Goal: Information Seeking & Learning: Learn about a topic

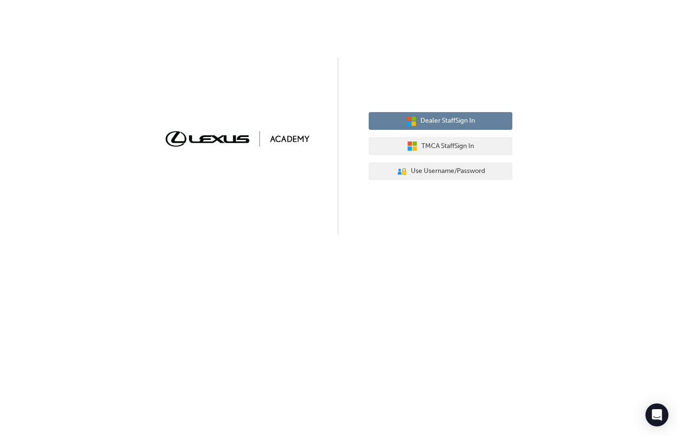
click at [459, 121] on span "Dealer Staff Sign In" at bounding box center [448, 120] width 55 height 11
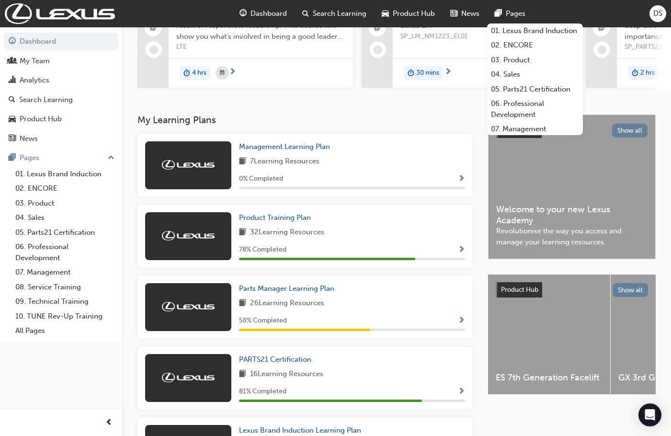
scroll to position [108, 0]
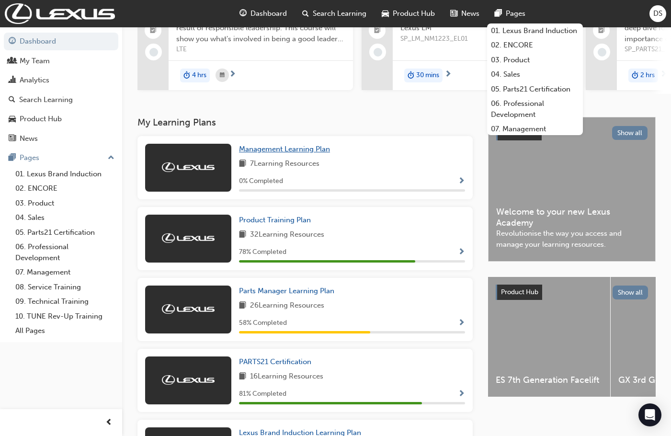
click at [289, 150] on span "Management Learning Plan" at bounding box center [284, 149] width 91 height 9
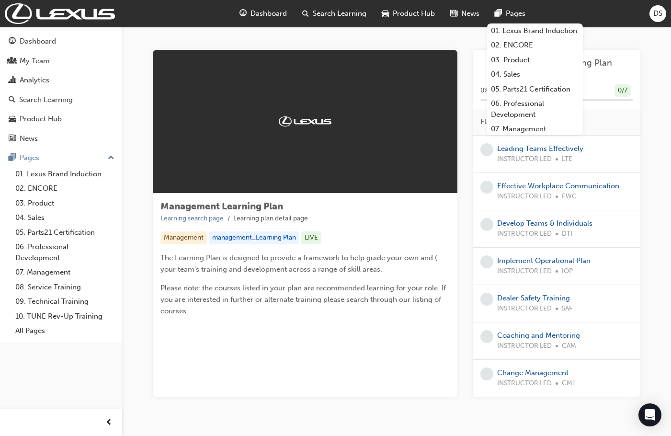
click at [601, 126] on div "FUNDAMENTAL" at bounding box center [557, 122] width 168 height 27
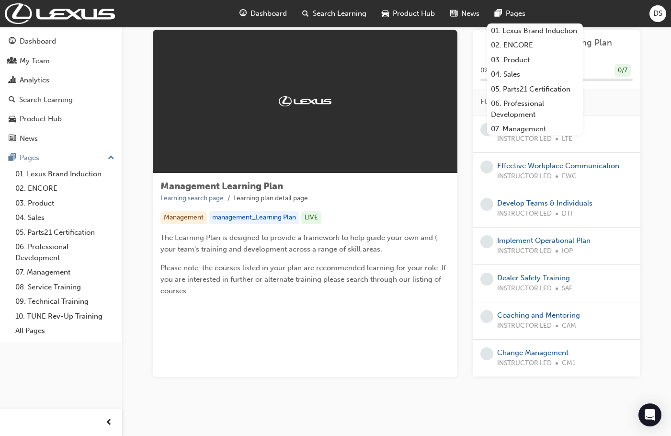
scroll to position [31, 0]
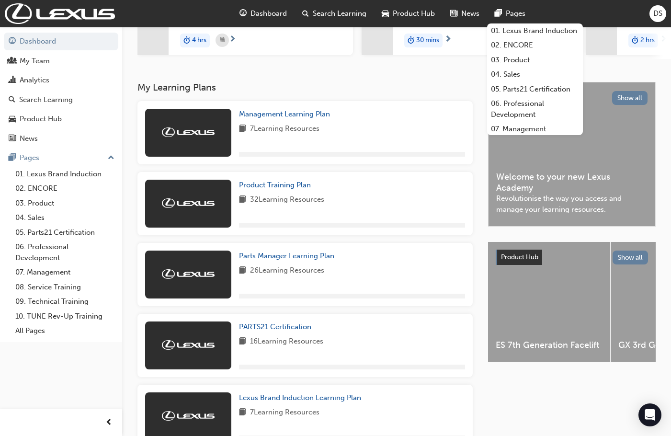
scroll to position [96, 0]
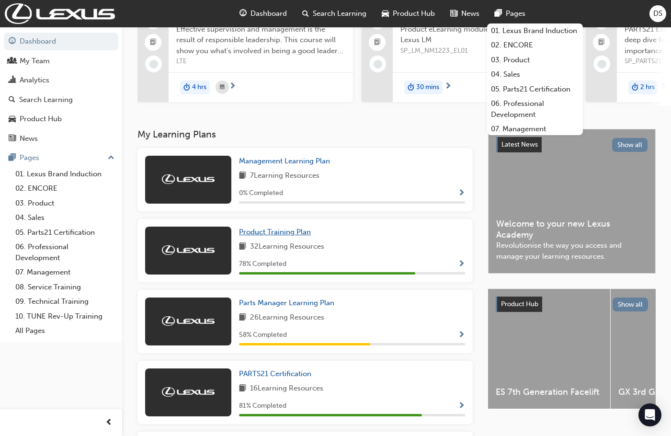
click at [276, 238] on link "Product Training Plan" at bounding box center [277, 232] width 76 height 11
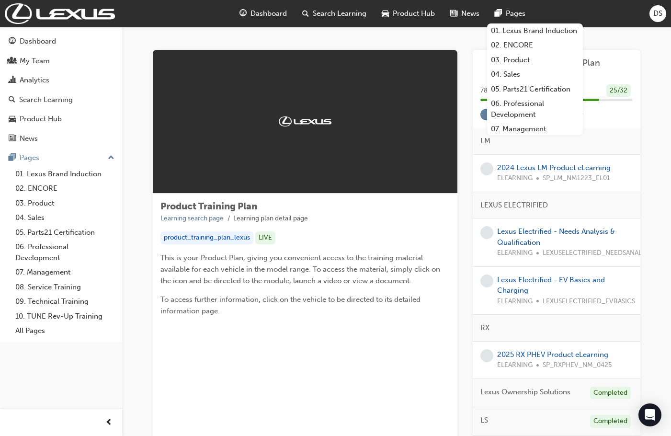
click at [559, 206] on div "LEXUS ELECTRIFIED" at bounding box center [557, 205] width 168 height 27
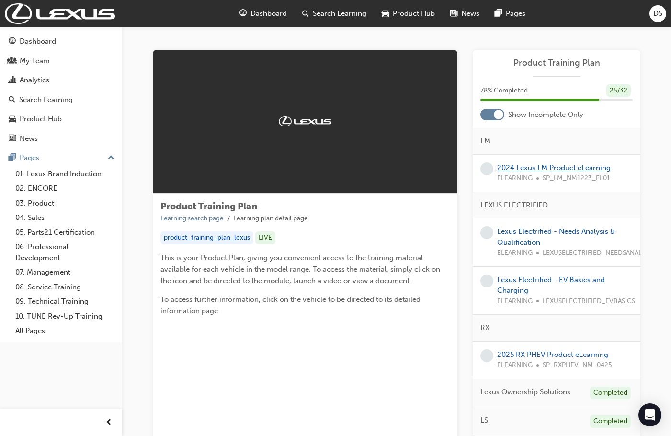
click at [524, 169] on link "2024 Lexus LM Product eLearning" at bounding box center [554, 167] width 114 height 9
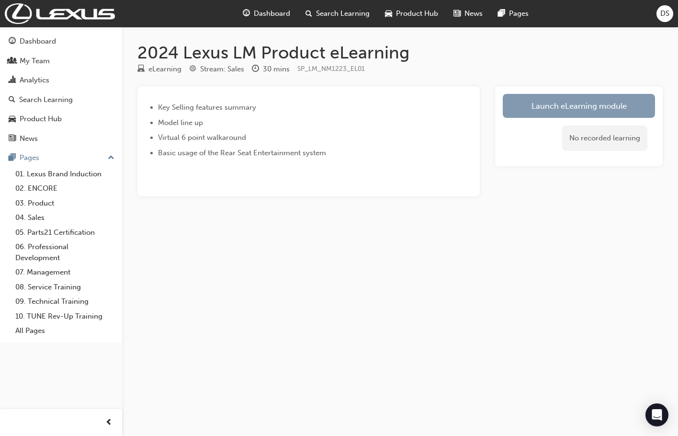
click at [604, 111] on link "Launch eLearning module" at bounding box center [579, 106] width 152 height 24
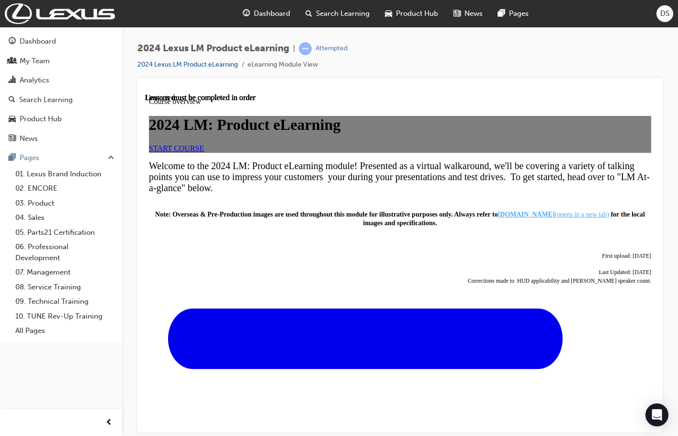
scroll to position [72, 0]
click at [204, 152] on span "START COURSE" at bounding box center [176, 148] width 55 height 8
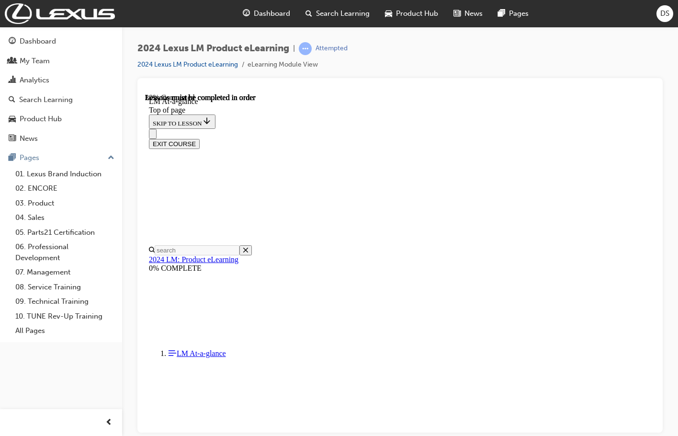
scroll to position [0, 0]
drag, startPoint x: 339, startPoint y: 268, endPoint x: 502, endPoint y: 271, distance: 162.9
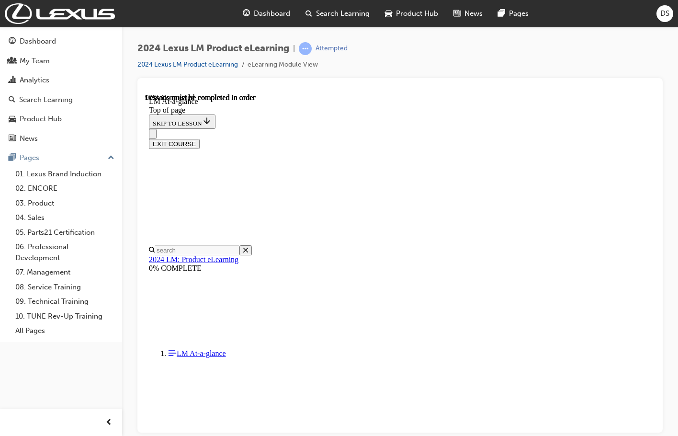
scroll to position [2018, 0]
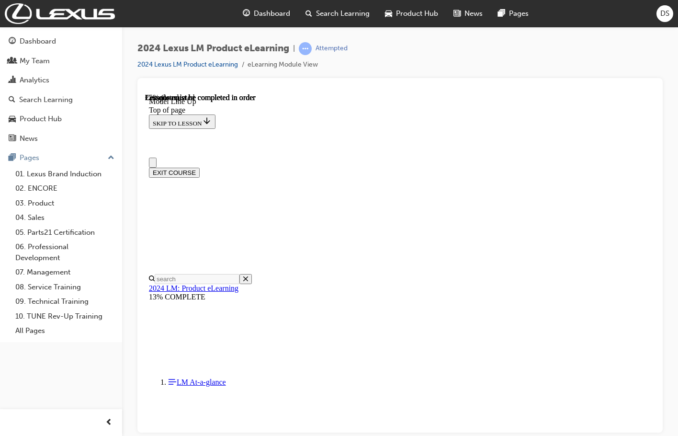
scroll to position [0, 0]
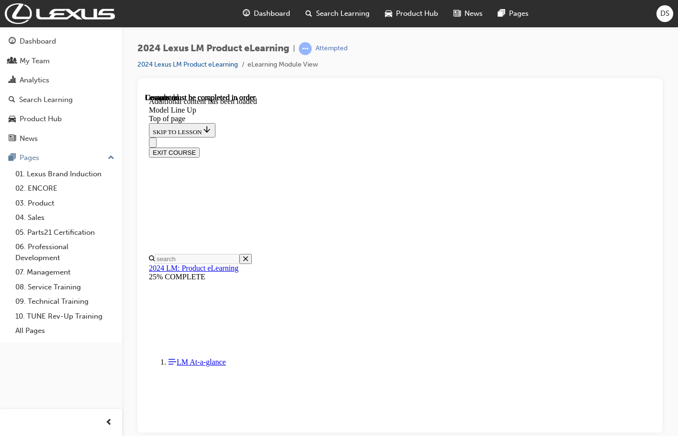
scroll to position [1940, 0]
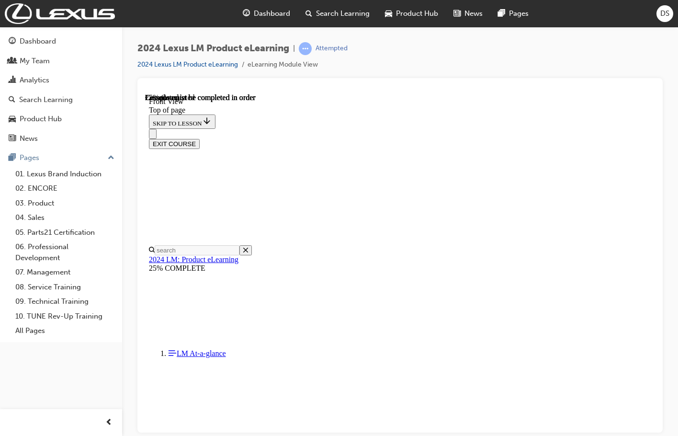
scroll to position [275, 0]
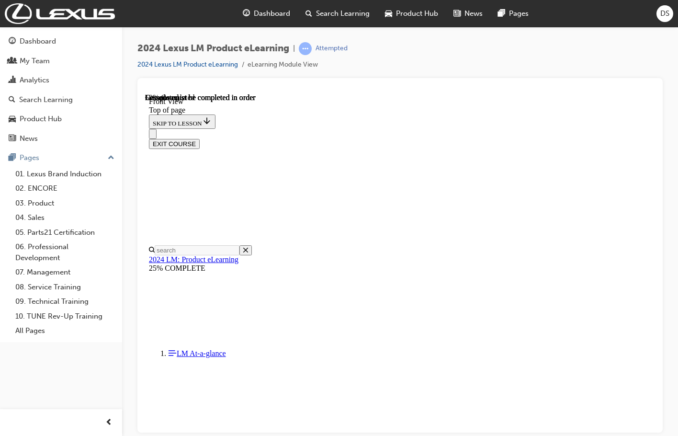
scroll to position [273, 0]
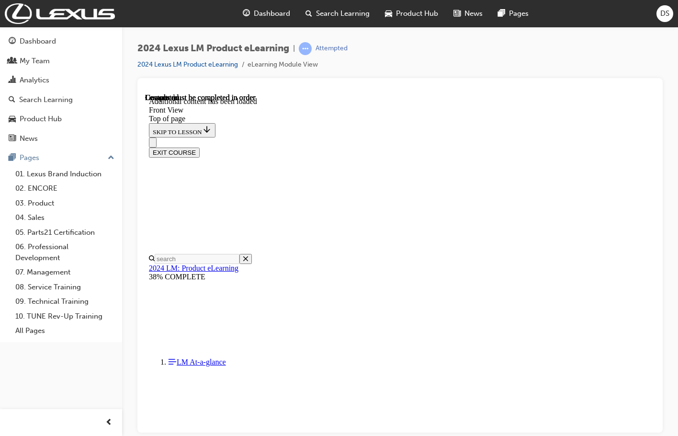
scroll to position [511, 0]
drag, startPoint x: 409, startPoint y: 255, endPoint x: 412, endPoint y: 242, distance: 13.5
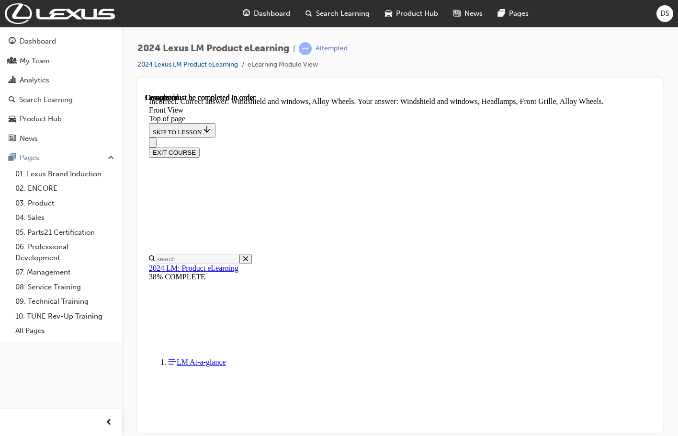
drag, startPoint x: 373, startPoint y: 315, endPoint x: 377, endPoint y: 249, distance: 66.7
drag, startPoint x: 380, startPoint y: 204, endPoint x: 394, endPoint y: 269, distance: 66.0
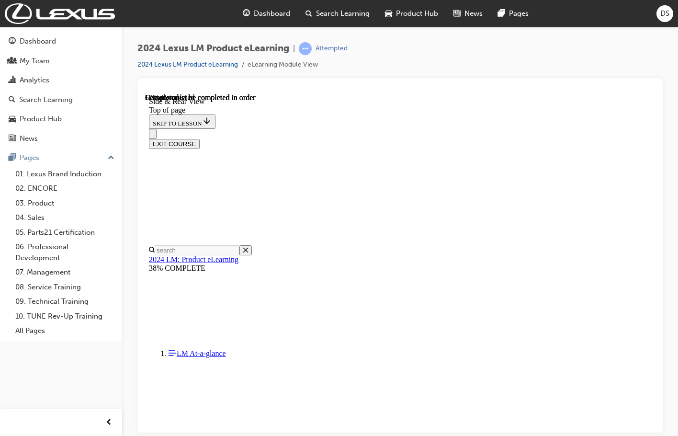
drag, startPoint x: 322, startPoint y: 384, endPoint x: 501, endPoint y: 396, distance: 178.6
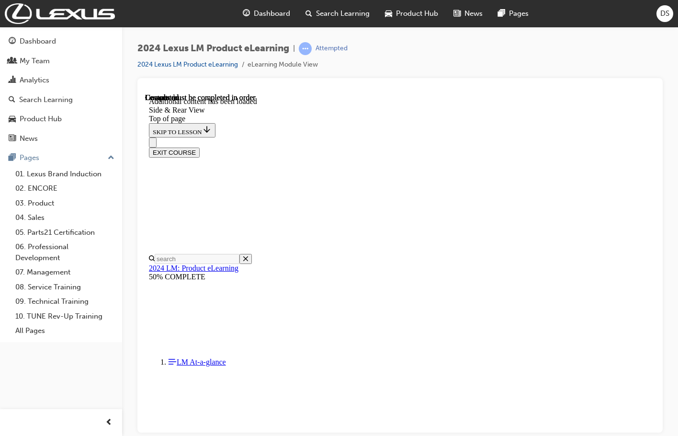
scroll to position [1173, 0]
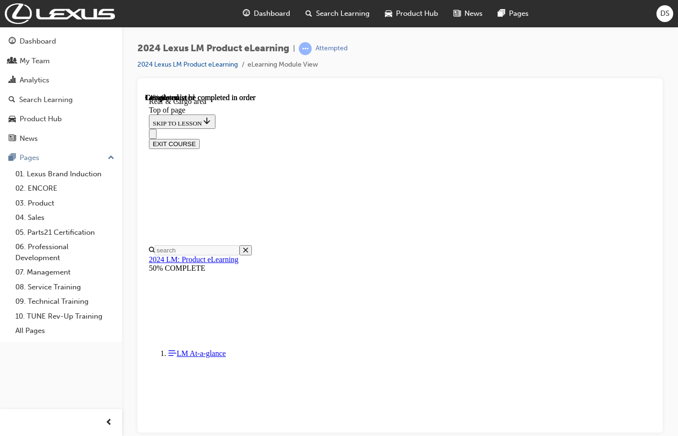
scroll to position [317, 0]
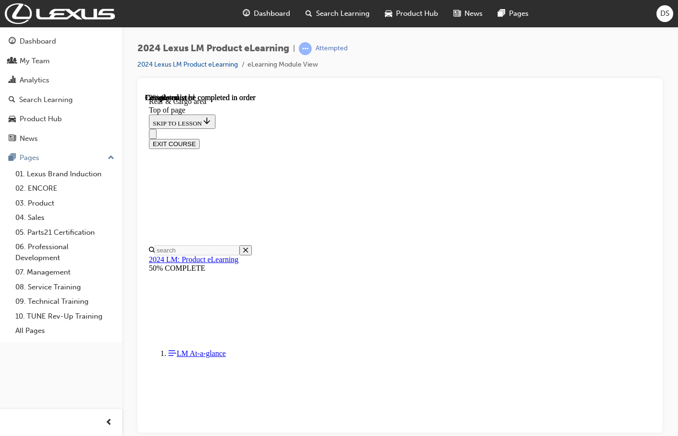
drag, startPoint x: 319, startPoint y: 342, endPoint x: 504, endPoint y: 344, distance: 184.4
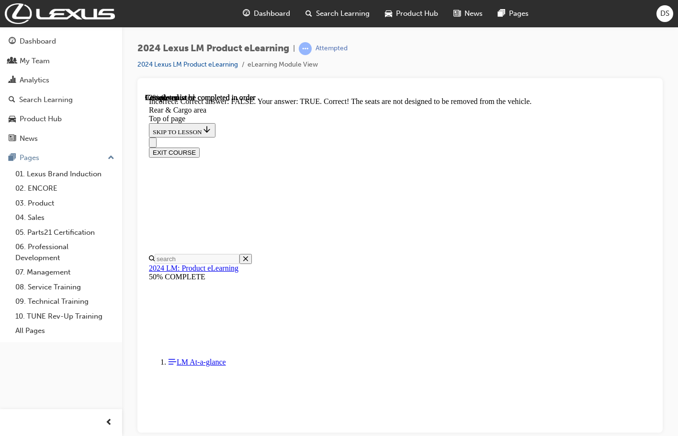
scroll to position [2563, 0]
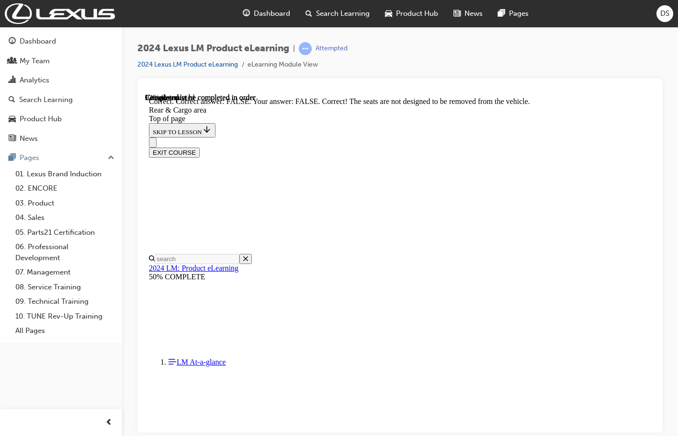
scroll to position [2611, 0]
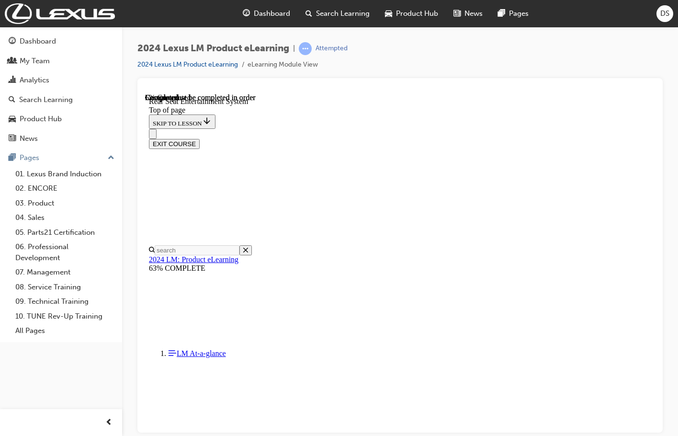
scroll to position [30, 0]
drag, startPoint x: 328, startPoint y: 284, endPoint x: 503, endPoint y: 284, distance: 175.3
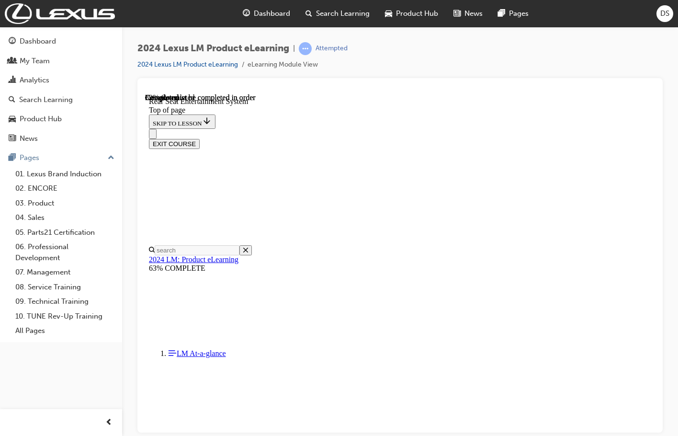
scroll to position [4573, 0]
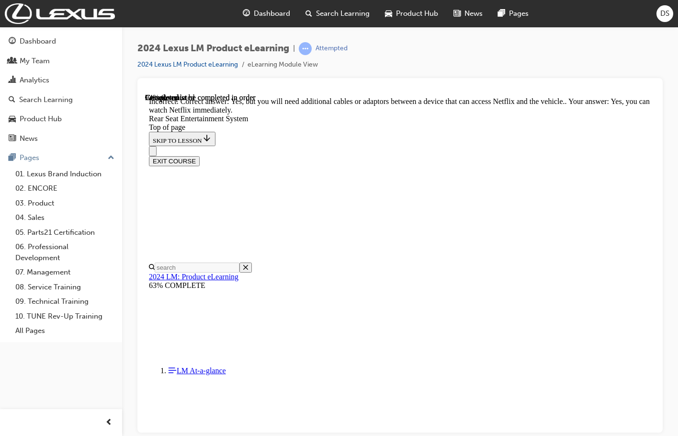
scroll to position [4688, 0]
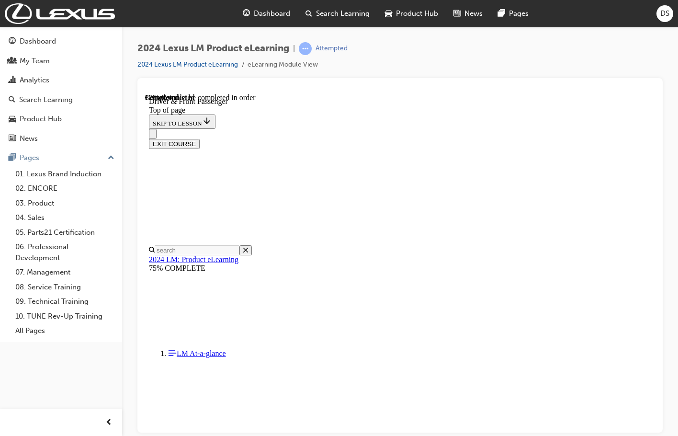
scroll to position [269, 0]
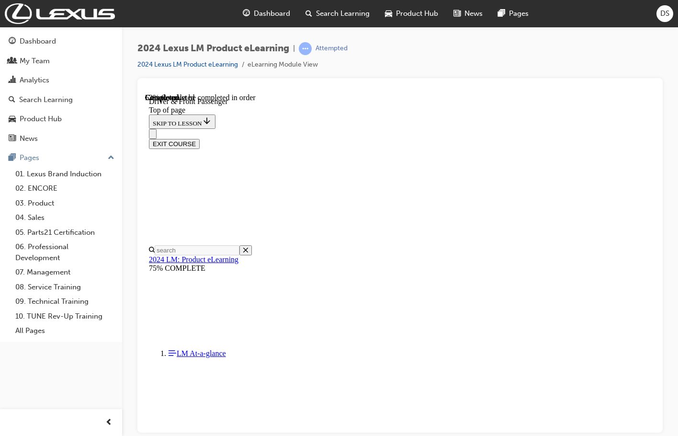
drag, startPoint x: 318, startPoint y: 288, endPoint x: 504, endPoint y: 296, distance: 186.5
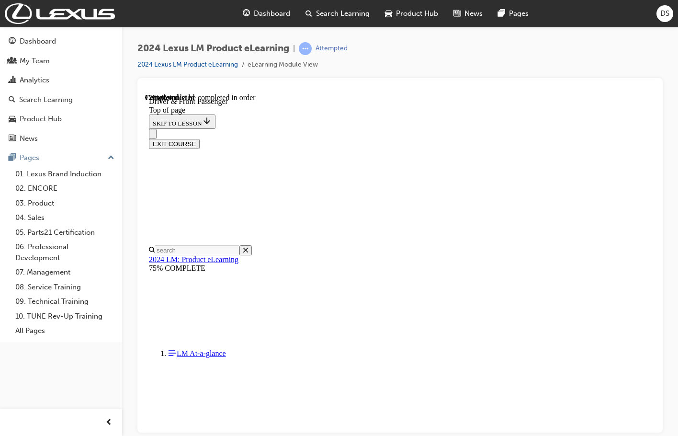
scroll to position [1432, 0]
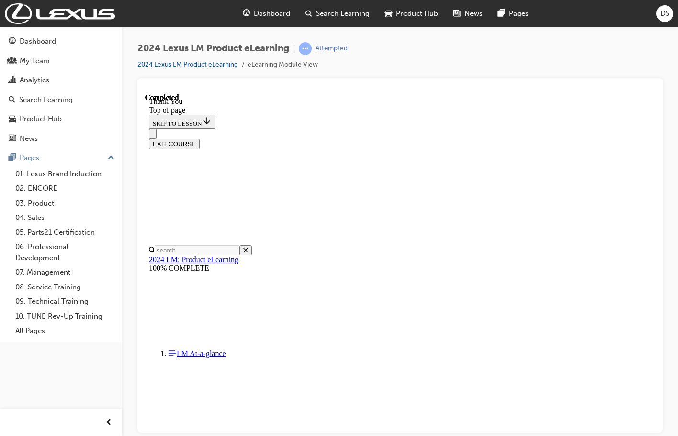
scroll to position [0, 0]
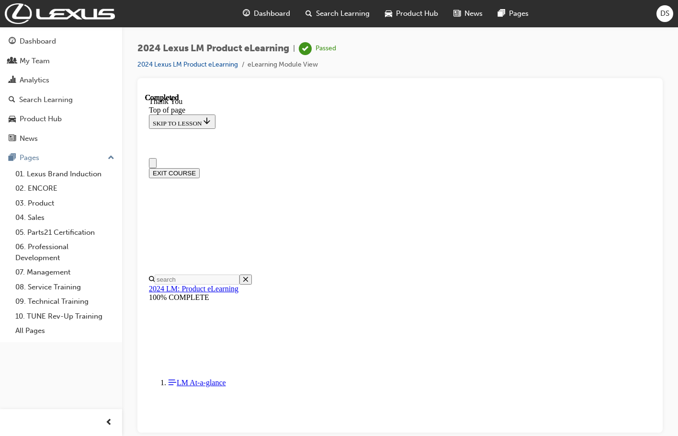
click at [200, 168] on button "EXIT COURSE" at bounding box center [174, 173] width 51 height 10
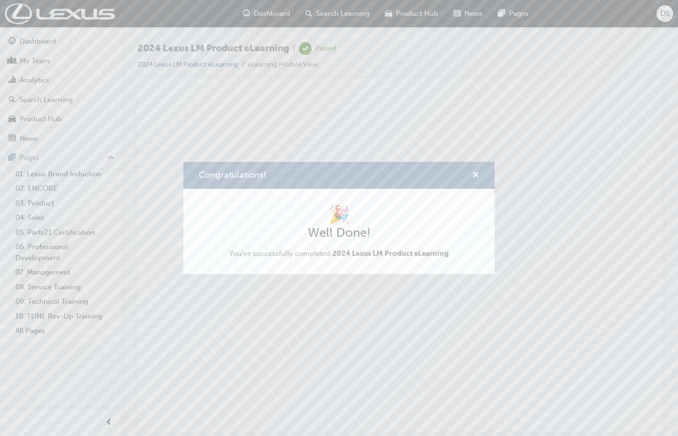
click at [488, 176] on div "Congratulations!" at bounding box center [338, 175] width 311 height 27
click at [477, 176] on span "cross-icon" at bounding box center [475, 175] width 7 height 9
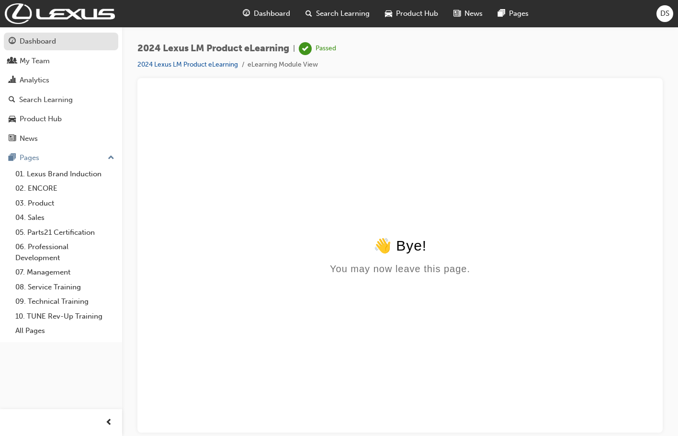
click at [61, 44] on div "Dashboard" at bounding box center [61, 41] width 105 height 12
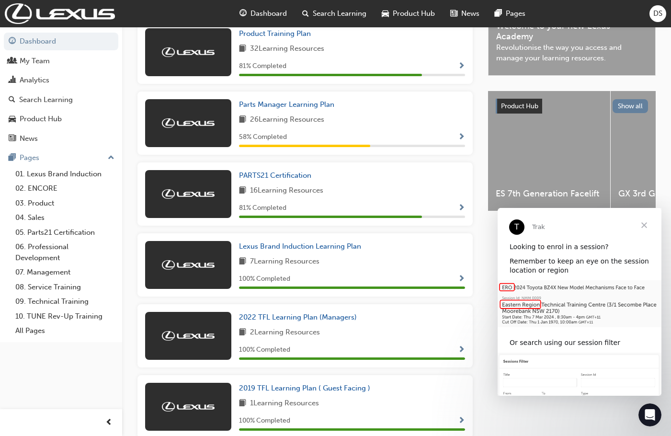
scroll to position [287, 0]
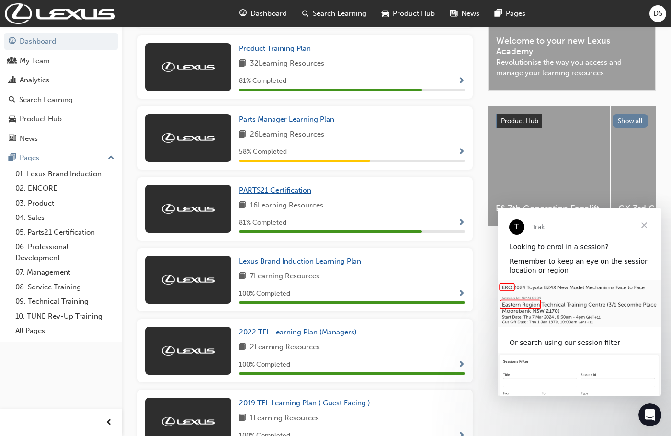
click at [282, 192] on span "PARTS21 Certification" at bounding box center [275, 190] width 72 height 9
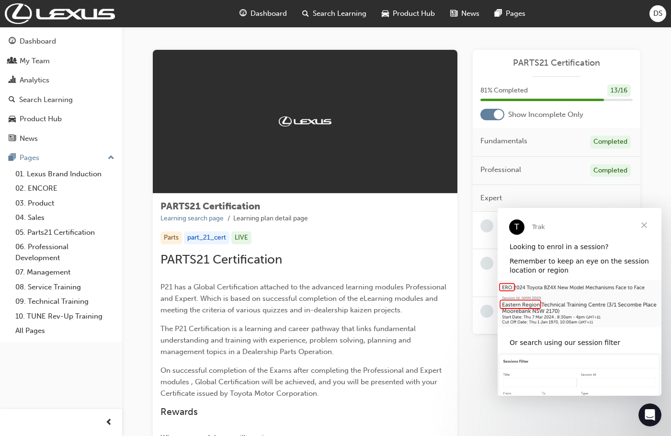
click at [645, 222] on span "Close" at bounding box center [644, 225] width 34 height 34
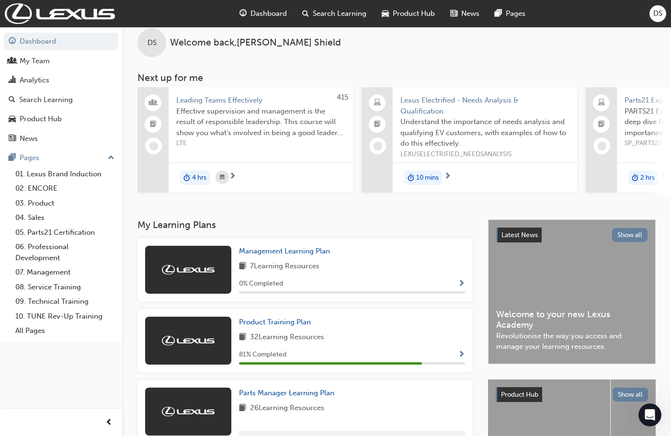
scroll to position [96, 0]
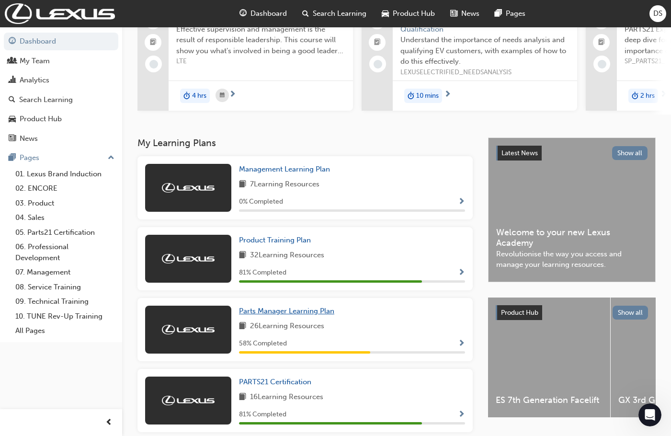
click at [289, 315] on span "Parts Manager Learning Plan" at bounding box center [286, 311] width 95 height 9
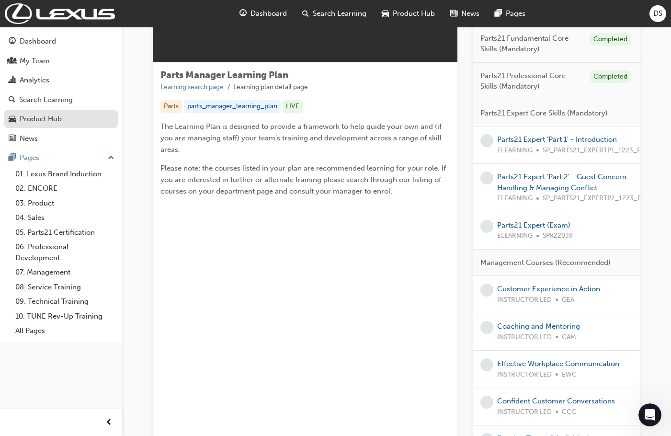
scroll to position [108, 0]
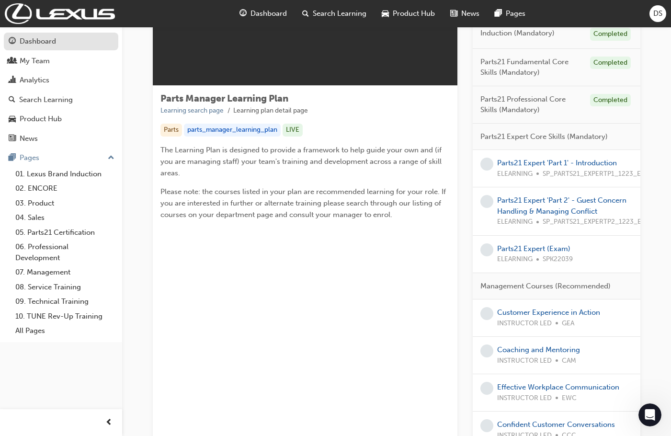
click at [39, 39] on div "Dashboard" at bounding box center [38, 41] width 36 height 11
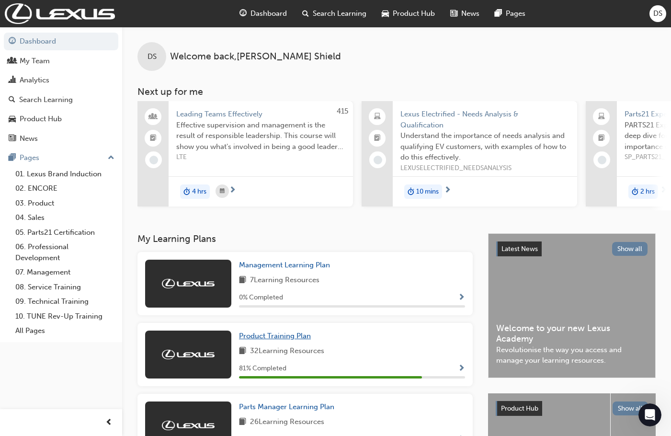
click at [291, 337] on span "Product Training Plan" at bounding box center [275, 335] width 72 height 9
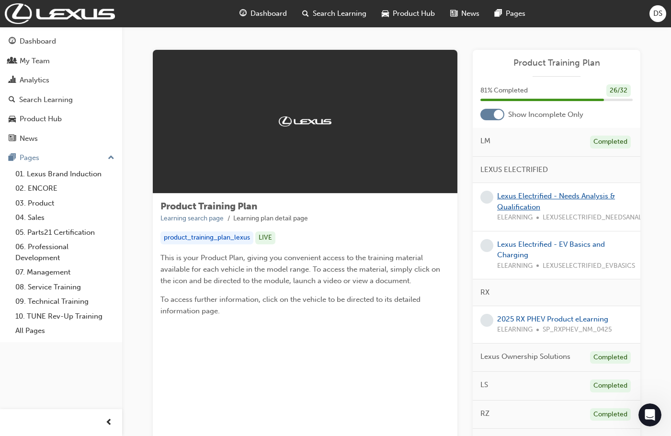
click at [521, 207] on link "Lexus Electrified - Needs Analysis & Qualification" at bounding box center [556, 202] width 118 height 20
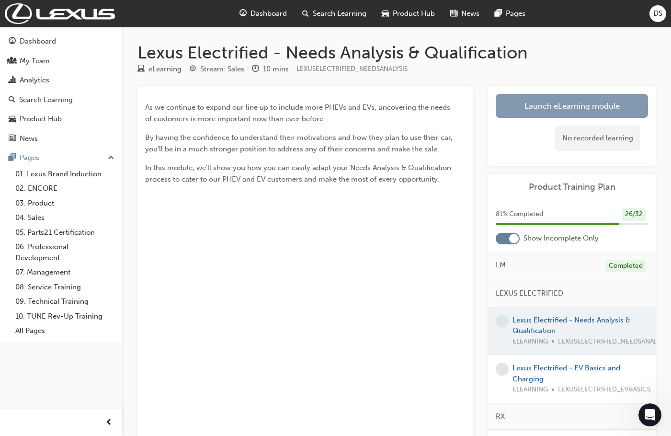
click at [580, 109] on link "Launch eLearning module" at bounding box center [572, 106] width 152 height 24
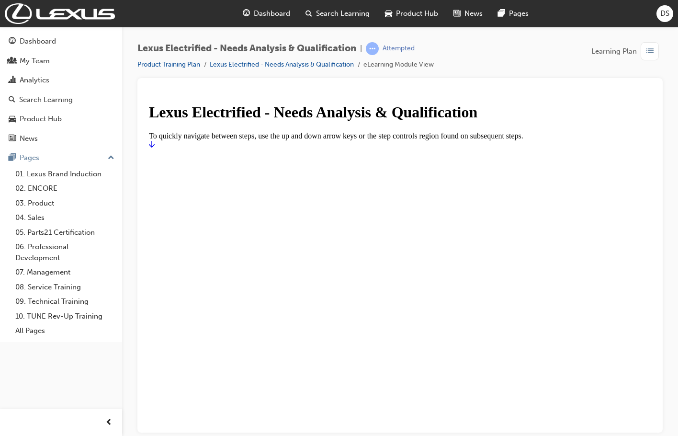
click at [155, 148] on link "Start" at bounding box center [152, 144] width 6 height 8
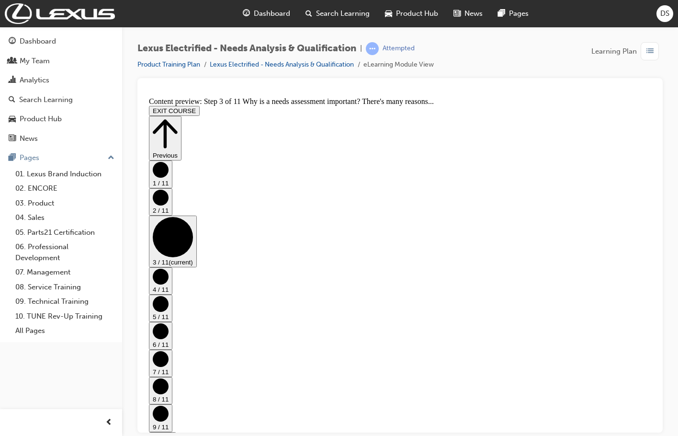
scroll to position [33, 0]
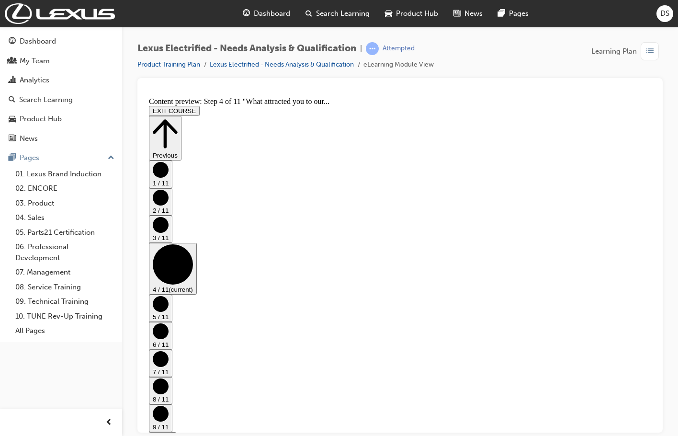
scroll to position [301, 0]
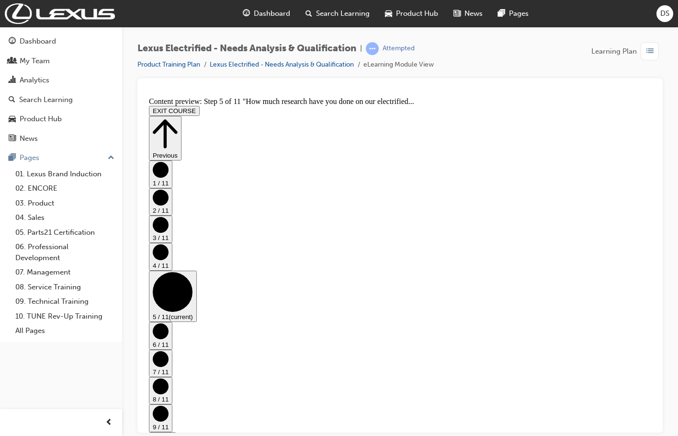
scroll to position [153, 0]
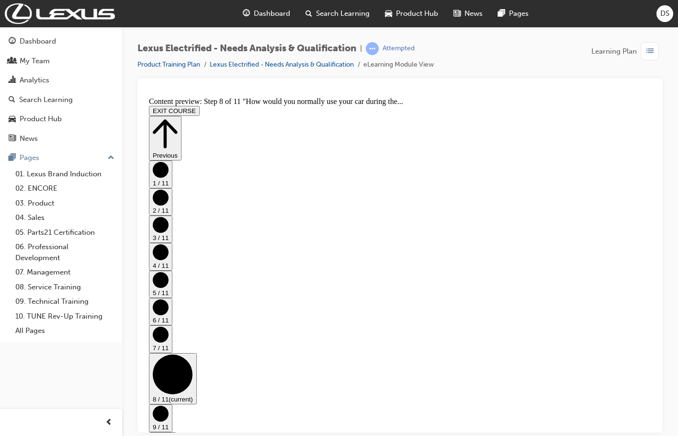
scroll to position [354, 0]
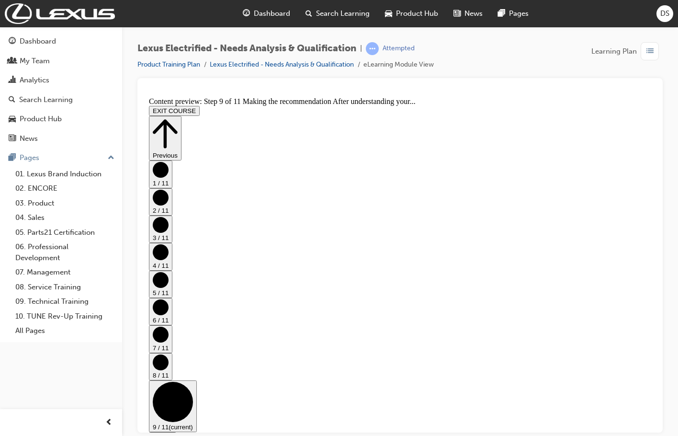
scroll to position [41, 0]
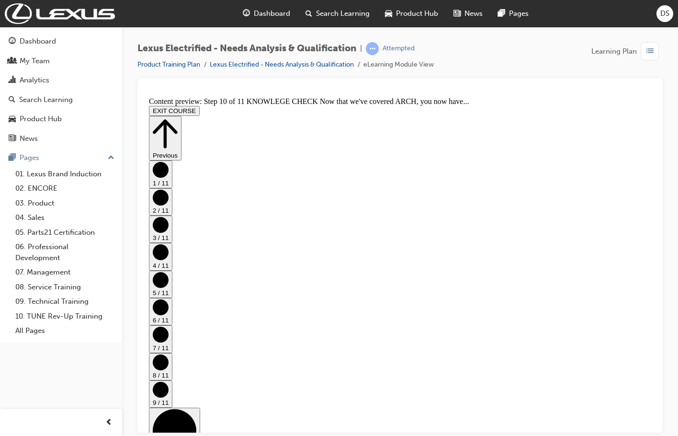
scroll to position [147, 0]
drag, startPoint x: 454, startPoint y: 285, endPoint x: 454, endPoint y: 291, distance: 6.2
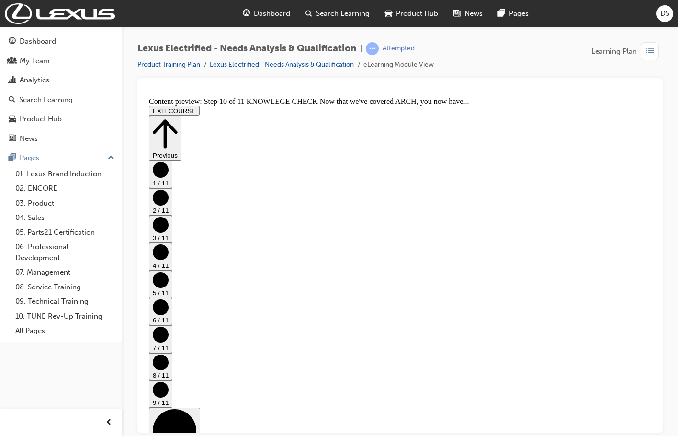
scroll to position [145, 0]
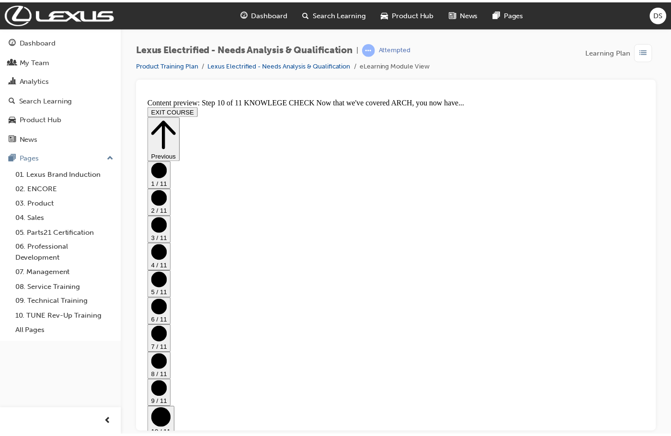
scroll to position [480, 0]
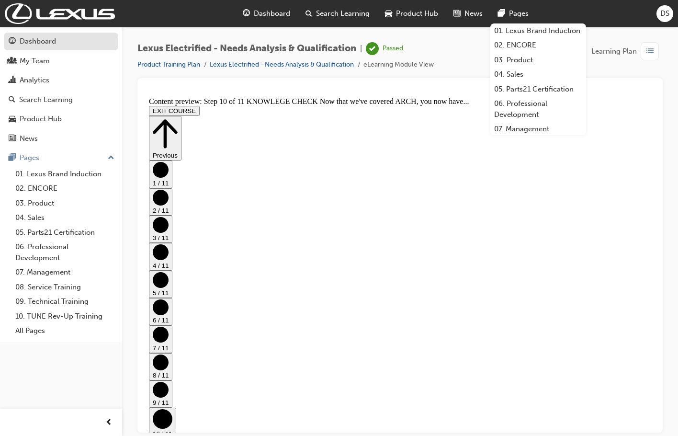
click at [47, 46] on div "Dashboard" at bounding box center [38, 41] width 36 height 11
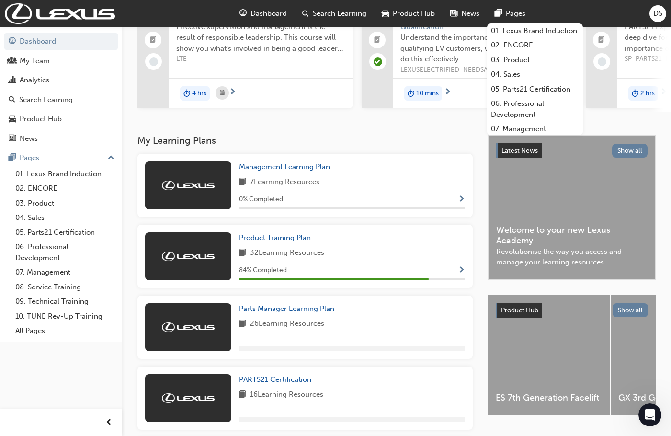
scroll to position [144, 0]
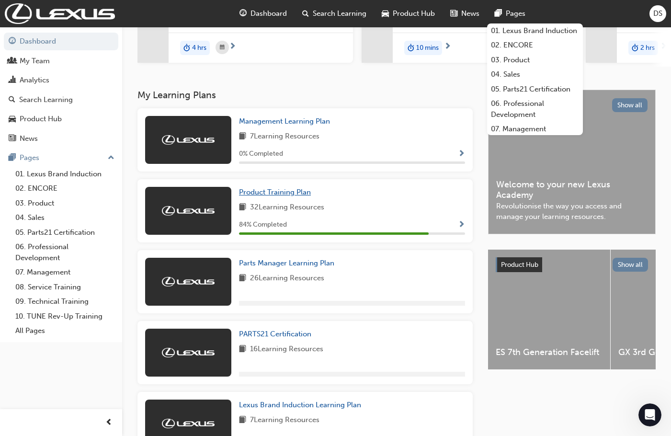
click at [286, 196] on span "Product Training Plan" at bounding box center [275, 192] width 72 height 9
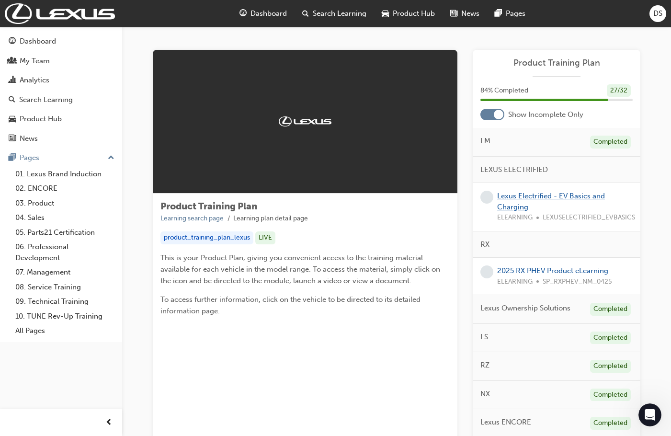
click at [547, 194] on link "Lexus Electrified - EV Basics and Charging" at bounding box center [551, 202] width 108 height 20
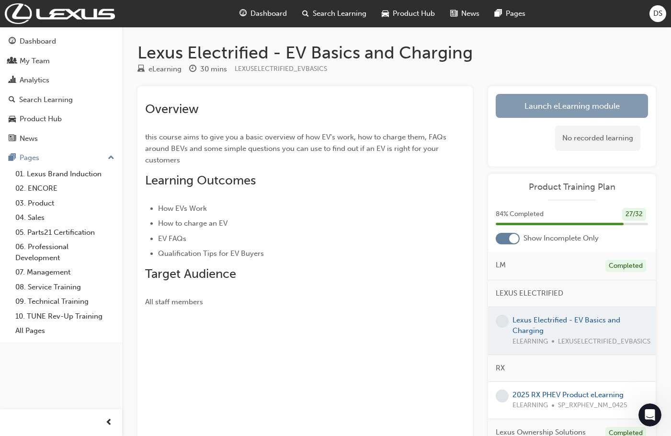
click at [608, 103] on link "Launch eLearning module" at bounding box center [572, 106] width 152 height 24
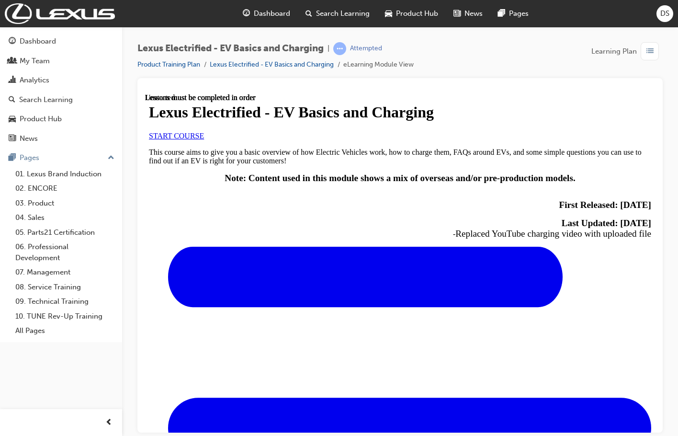
click at [204, 139] on span "START COURSE" at bounding box center [176, 135] width 55 height 8
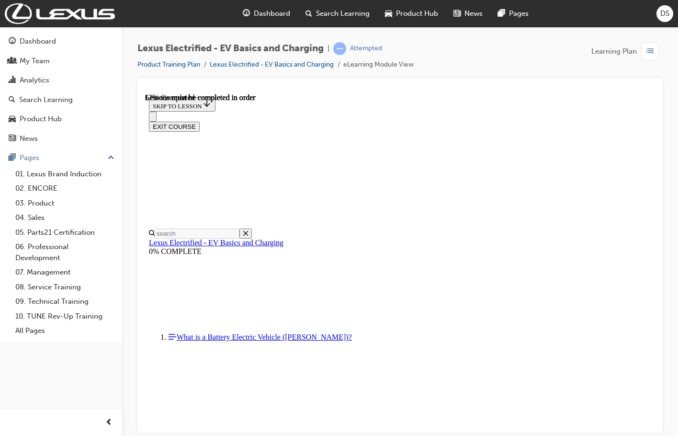
scroll to position [504, 0]
drag, startPoint x: 326, startPoint y: 375, endPoint x: 505, endPoint y: 383, distance: 179.3
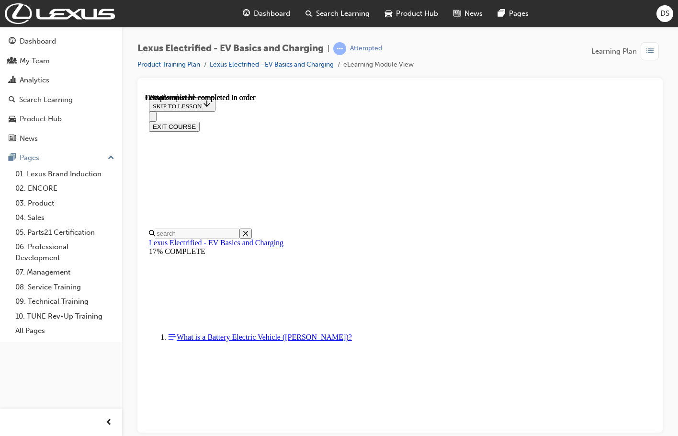
drag, startPoint x: 321, startPoint y: 401, endPoint x: 504, endPoint y: 403, distance: 183.5
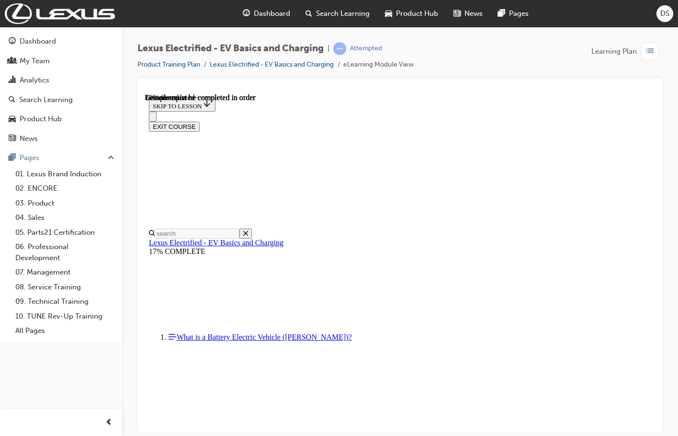
scroll to position [2406, 0]
drag, startPoint x: 337, startPoint y: 379, endPoint x: 497, endPoint y: 368, distance: 160.4
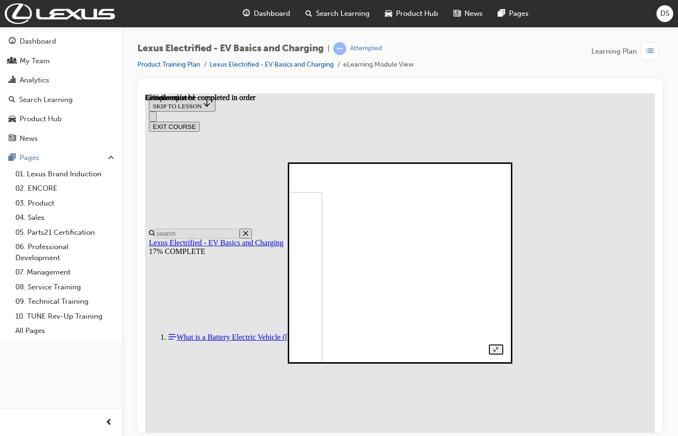
click at [322, 224] on img at bounding box center [226, 281] width 192 height 181
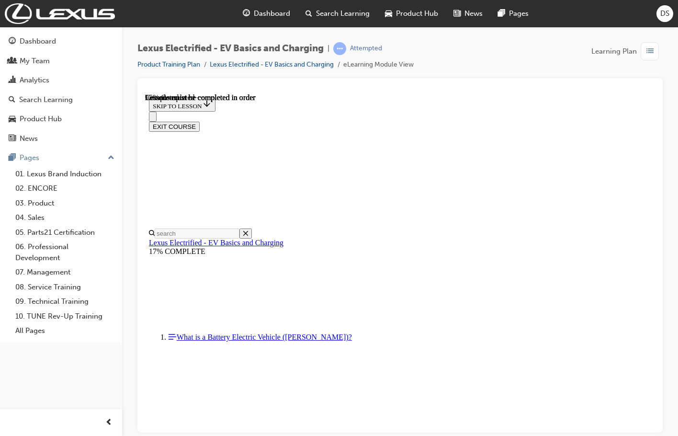
scroll to position [3598, 0]
drag, startPoint x: 502, startPoint y: 363, endPoint x: 502, endPoint y: 357, distance: 6.2
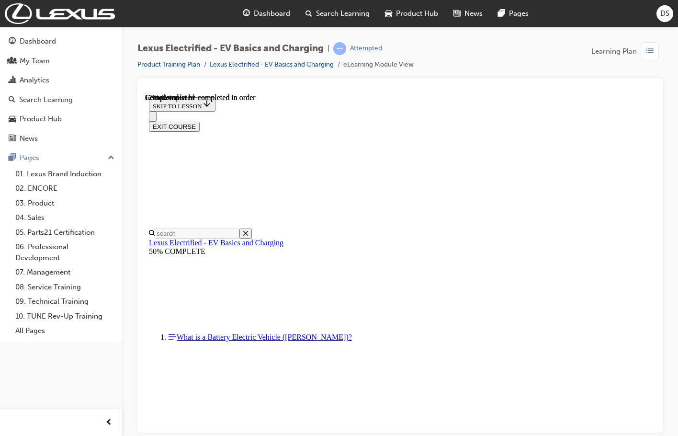
scroll to position [557, 0]
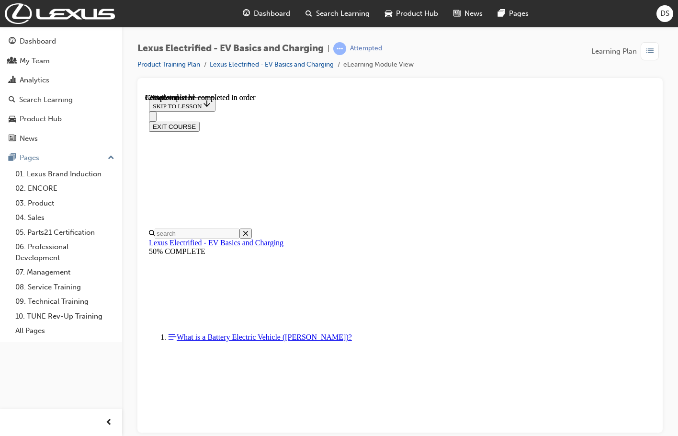
scroll to position [1315, 0]
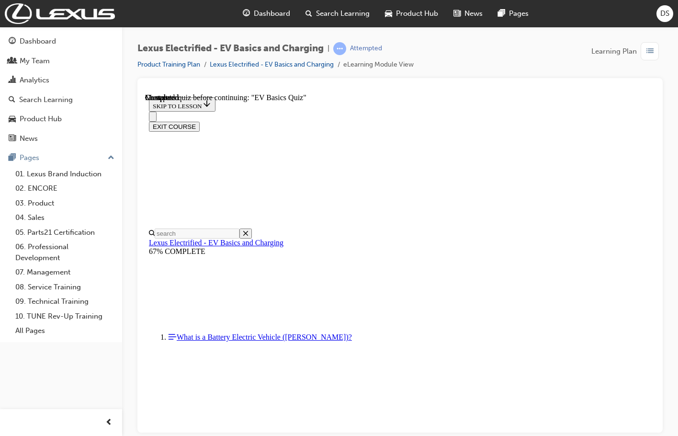
scroll to position [149, 0]
radio input "true"
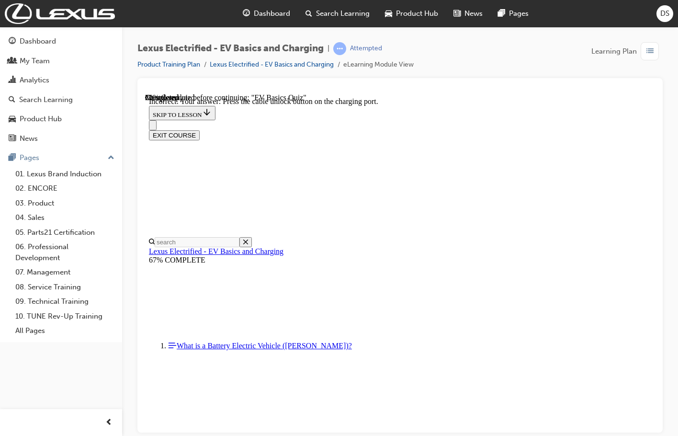
scroll to position [285, 0]
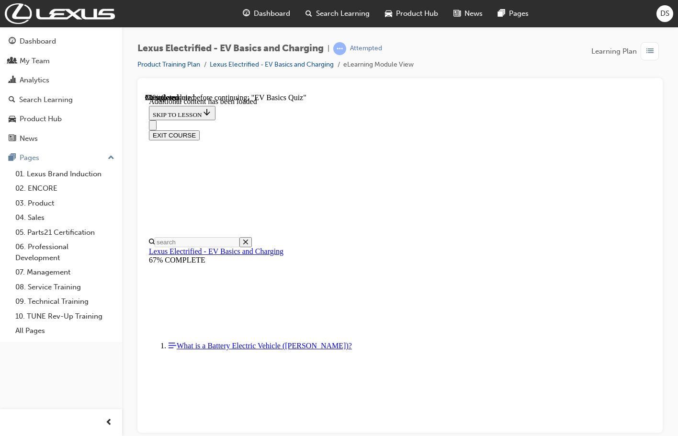
radio input "true"
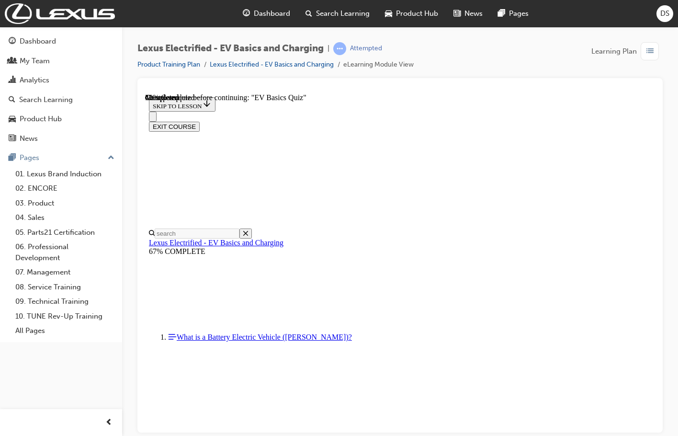
scroll to position [97, 0]
checkbox input "true"
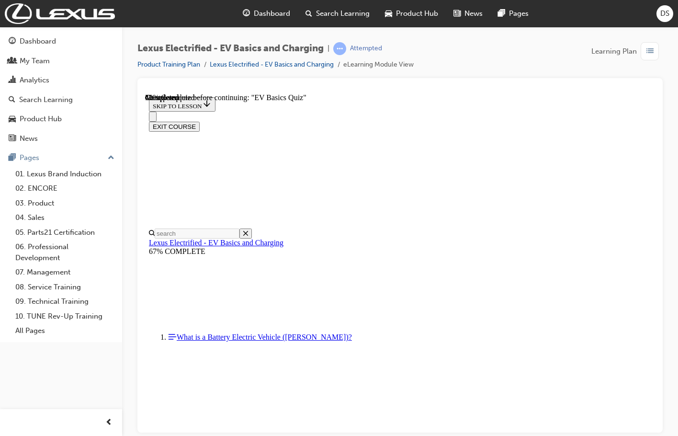
checkbox input "true"
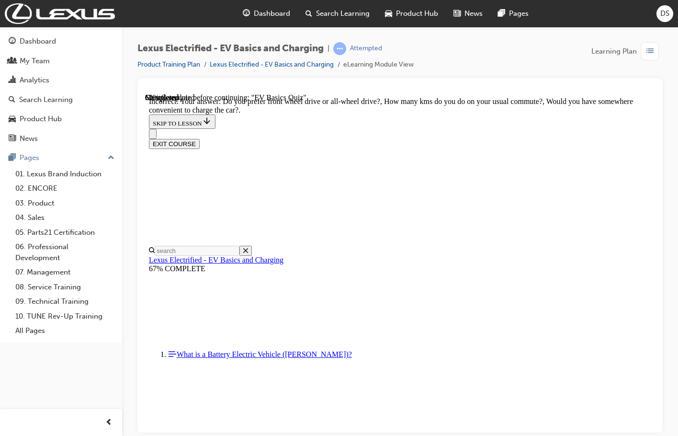
scroll to position [236, 0]
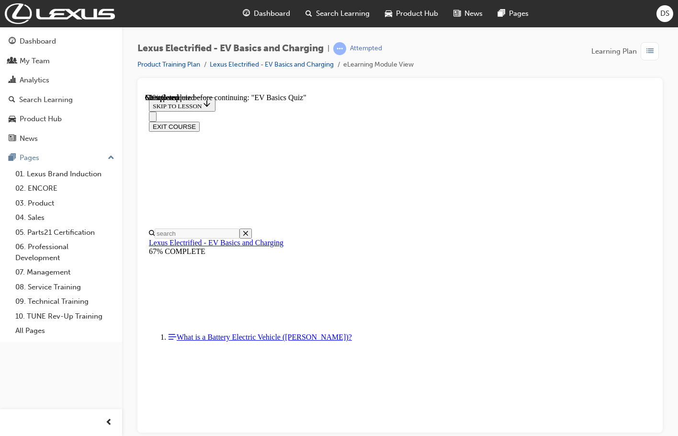
scroll to position [106, 0]
radio input "true"
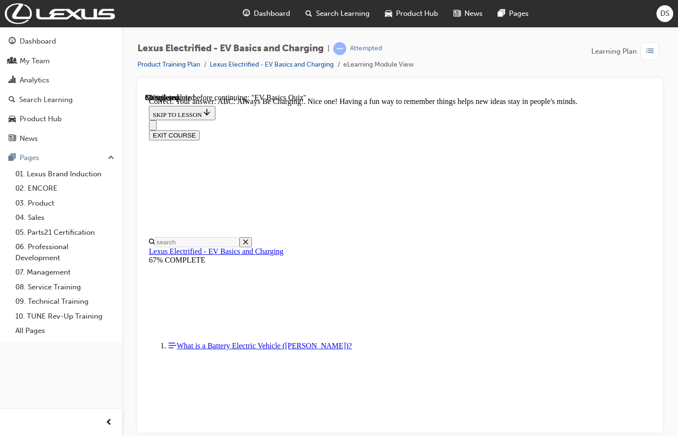
scroll to position [211, 0]
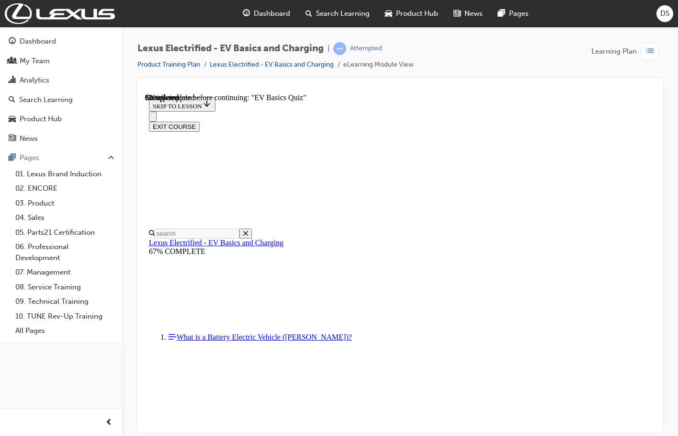
scroll to position [103, 0]
radio input "true"
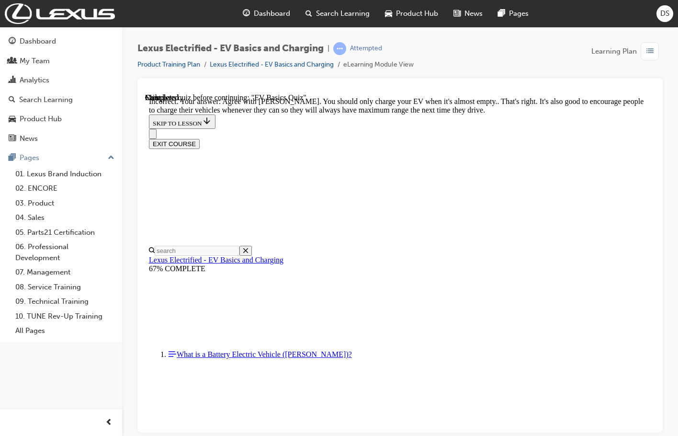
scroll to position [203, 0]
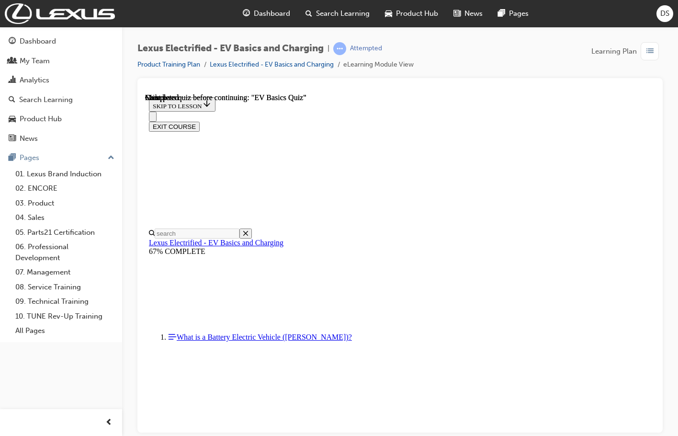
scroll to position [181, 0]
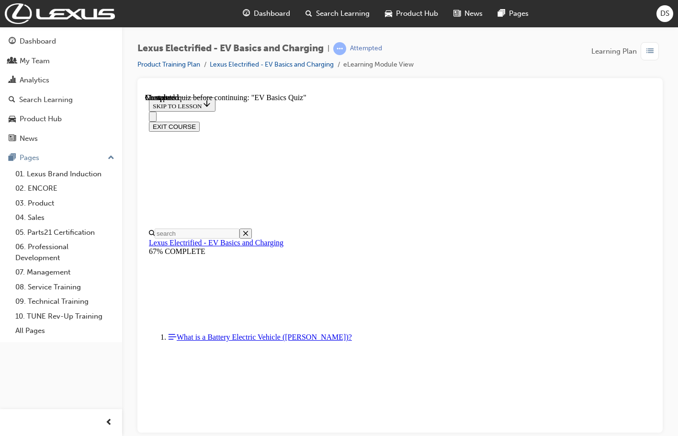
radio input "true"
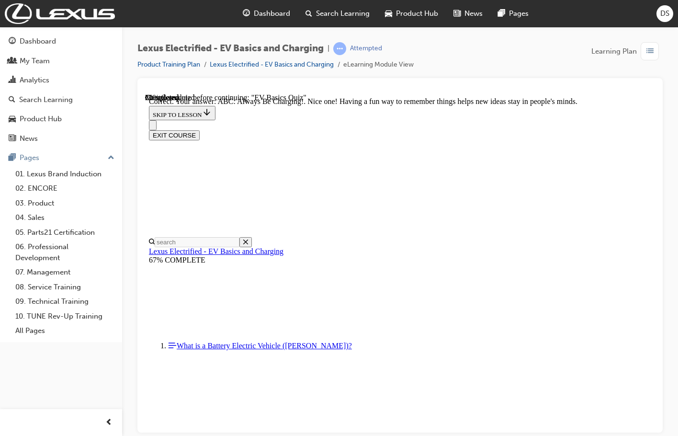
scroll to position [211, 0]
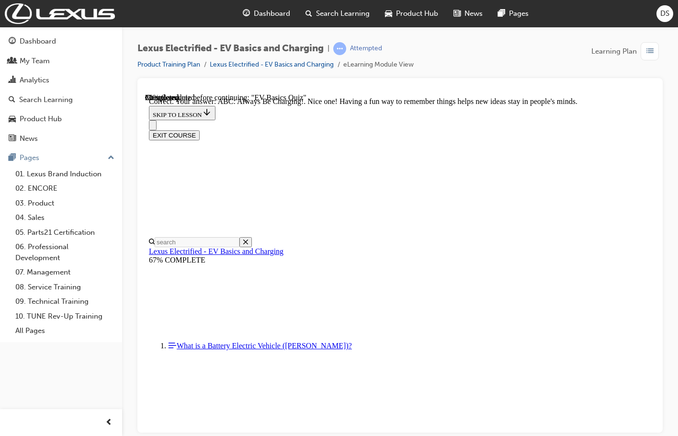
checkbox input "true"
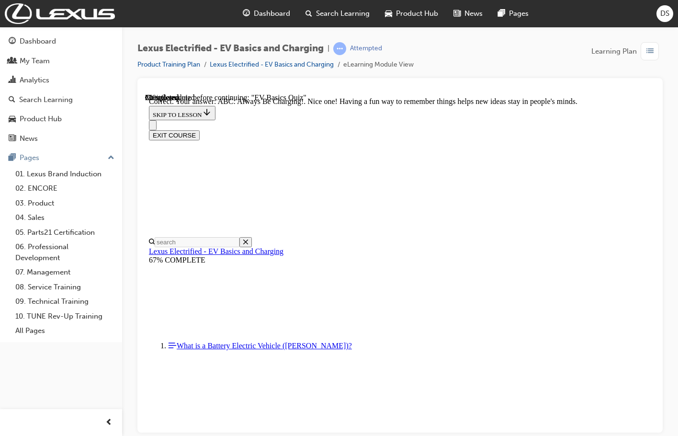
checkbox input "true"
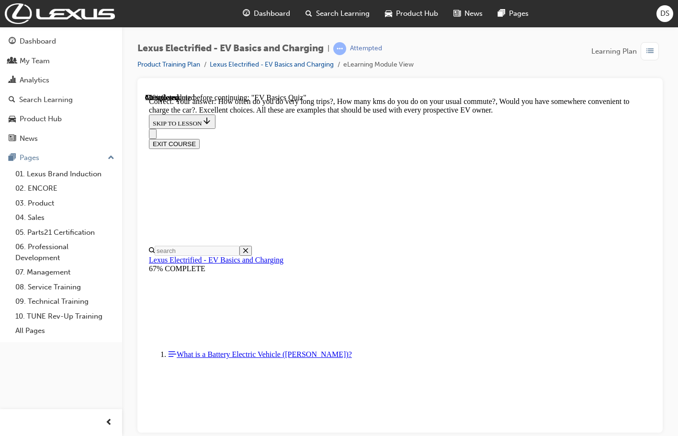
scroll to position [295, 0]
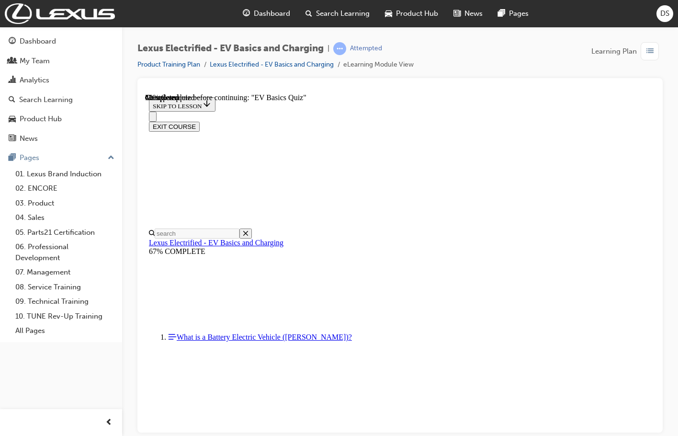
scroll to position [84, 0]
radio input "true"
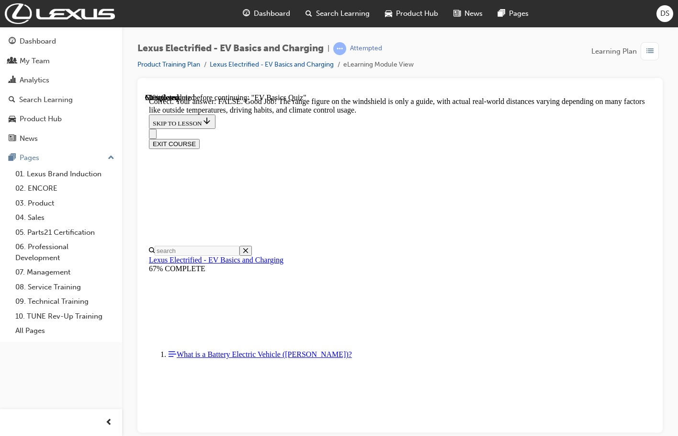
scroll to position [195, 0]
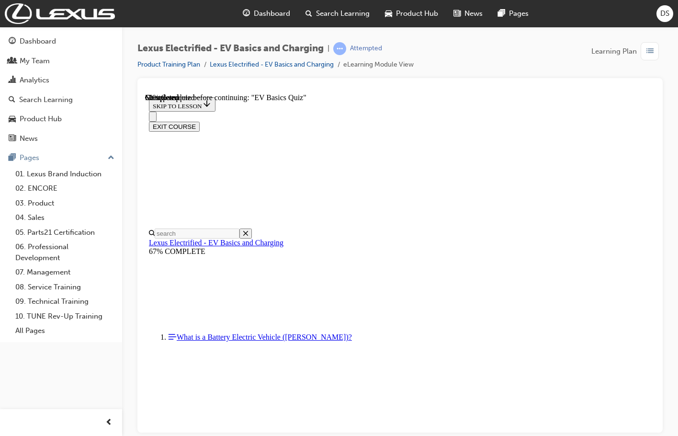
scroll to position [192, 0]
radio input "true"
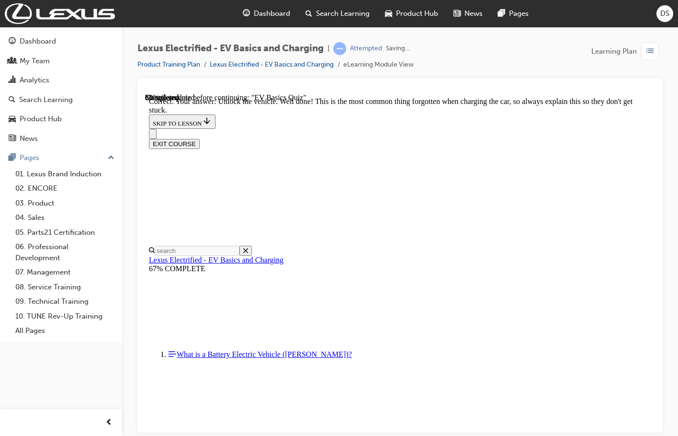
scroll to position [343, 0]
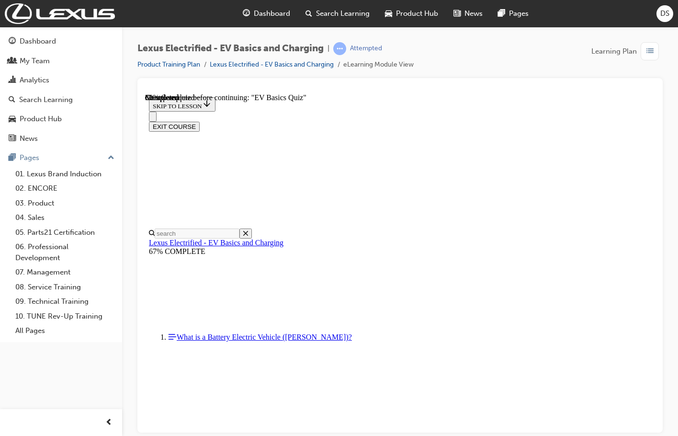
radio input "true"
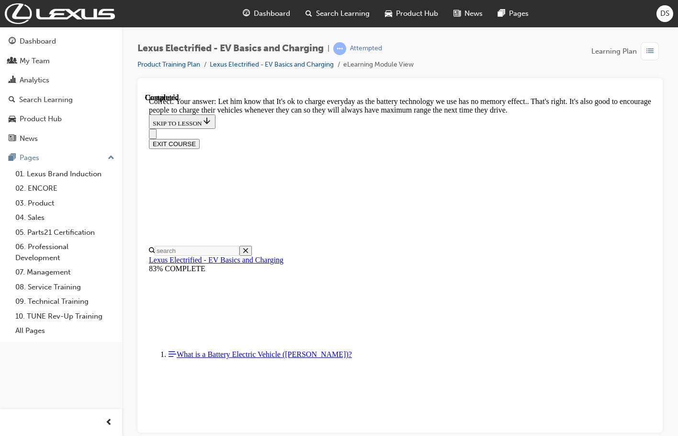
scroll to position [203, 0]
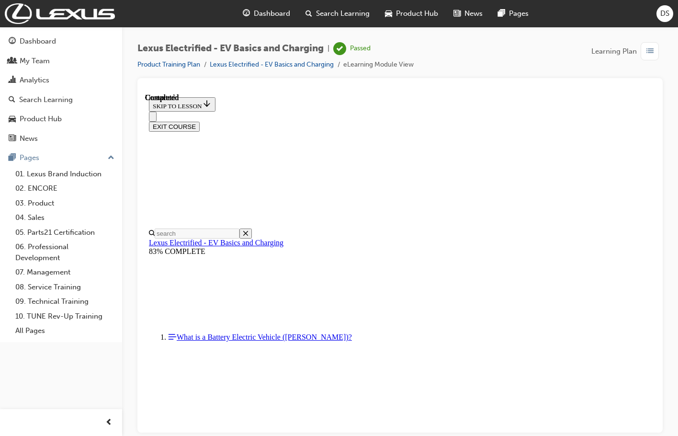
scroll to position [181, 0]
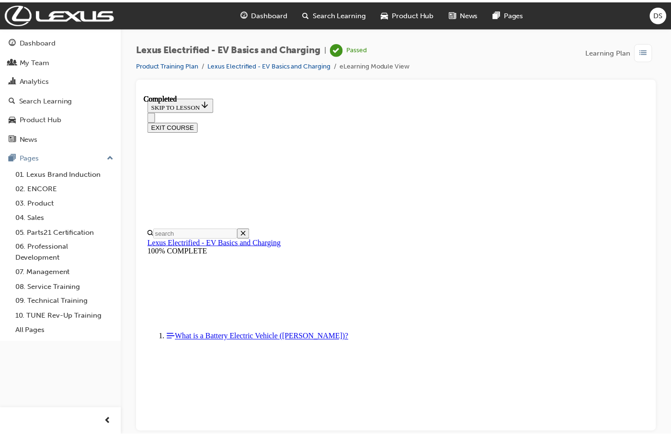
scroll to position [279, 0]
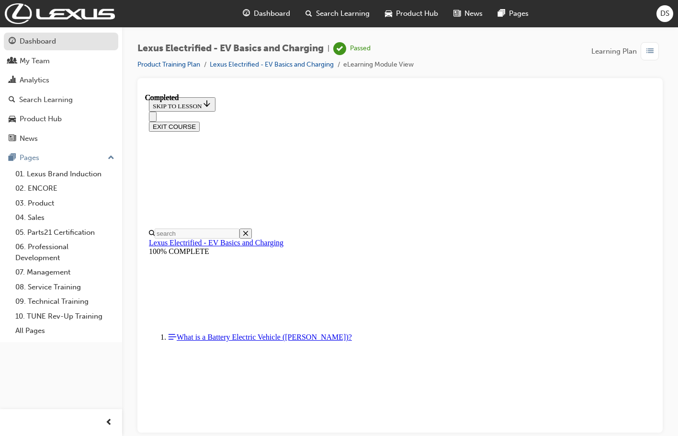
click at [34, 48] on link "Dashboard" at bounding box center [61, 42] width 114 height 18
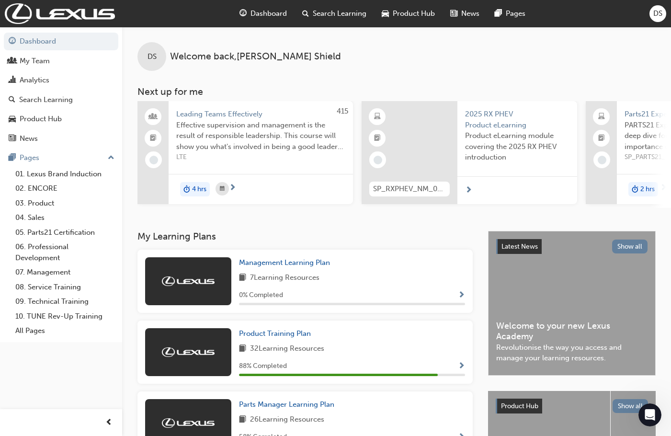
click at [460, 370] on span "Show Progress" at bounding box center [461, 366] width 7 height 9
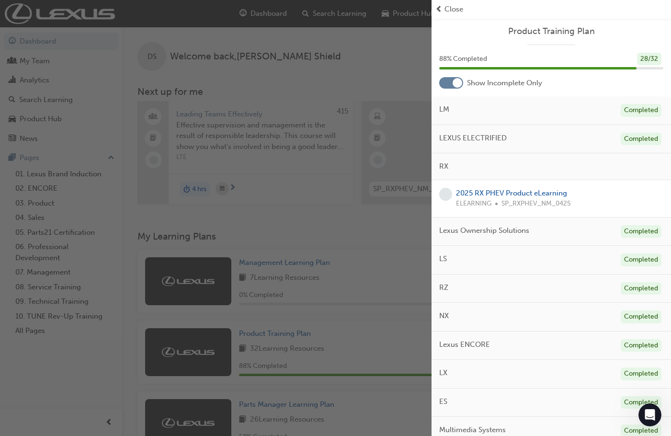
click at [489, 188] on div "2025 RX PHEV Product eLearning ELEARNING SP_RXPHEV_NM_0425" at bounding box center [513, 199] width 115 height 22
click at [487, 195] on link "2025 RX PHEV Product eLearning" at bounding box center [511, 193] width 111 height 9
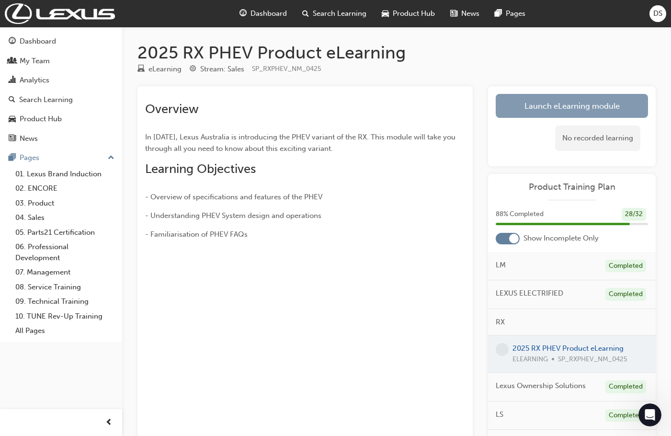
click at [552, 99] on link "Launch eLearning module" at bounding box center [572, 106] width 152 height 24
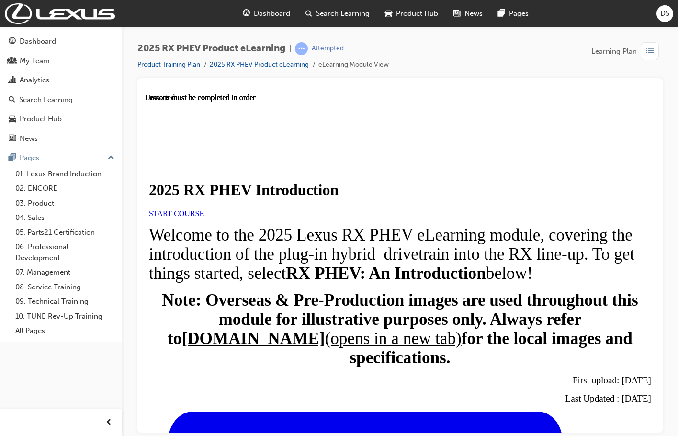
click at [204, 217] on span "START COURSE" at bounding box center [176, 213] width 55 height 8
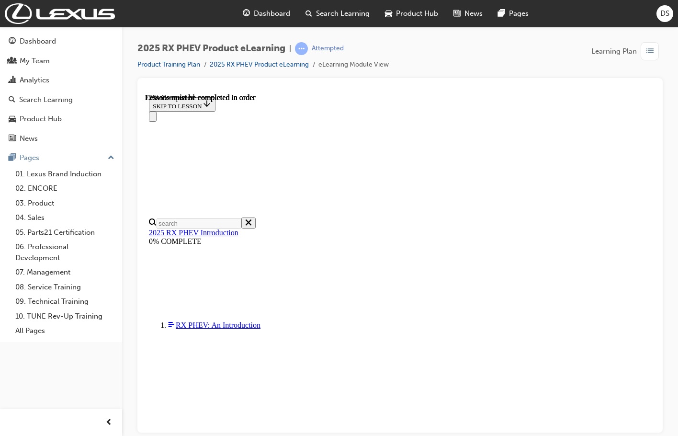
scroll to position [821, 0]
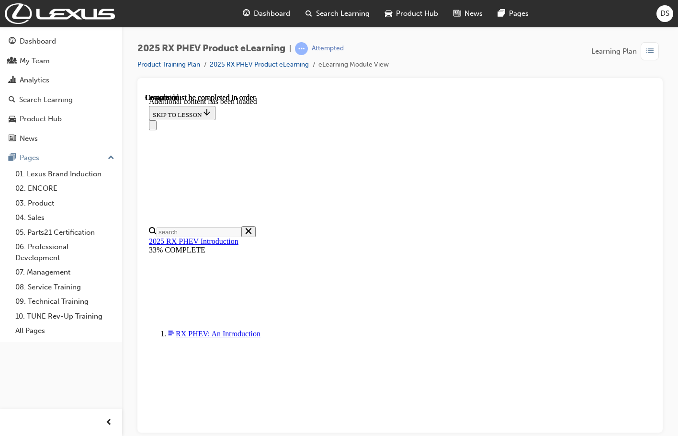
scroll to position [1230, 0]
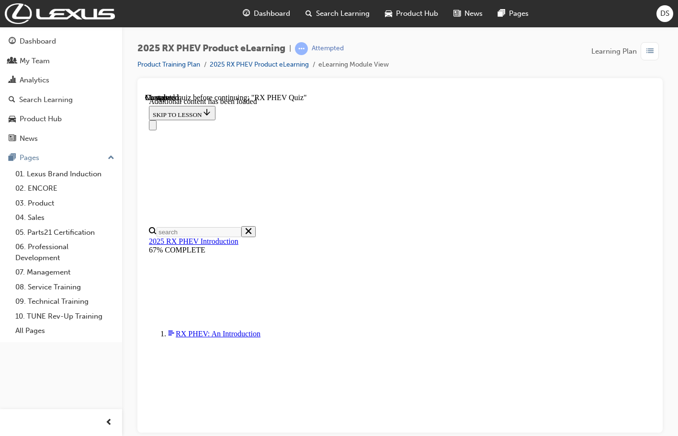
radio input "true"
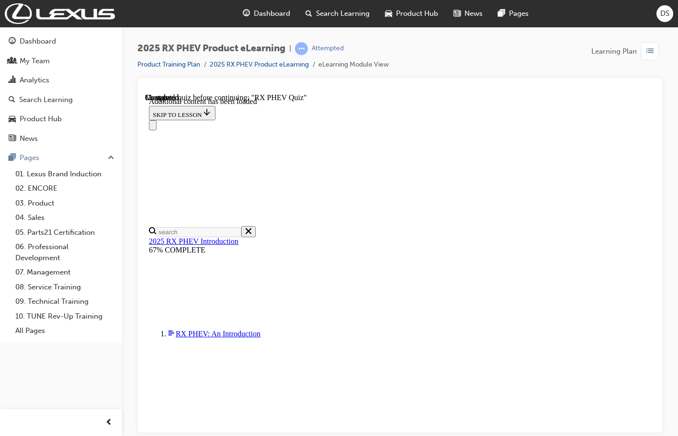
radio input "true"
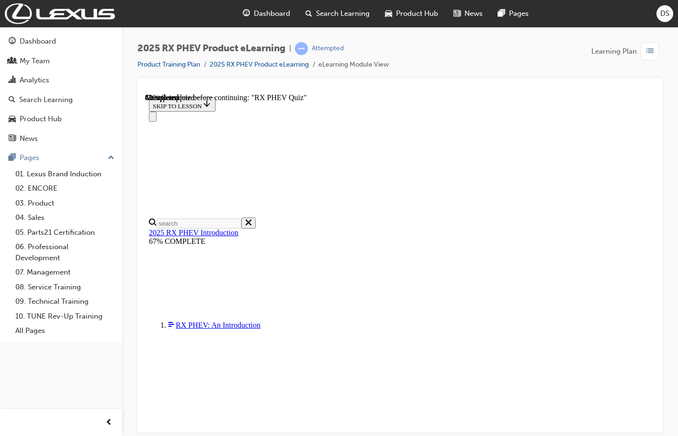
radio input "true"
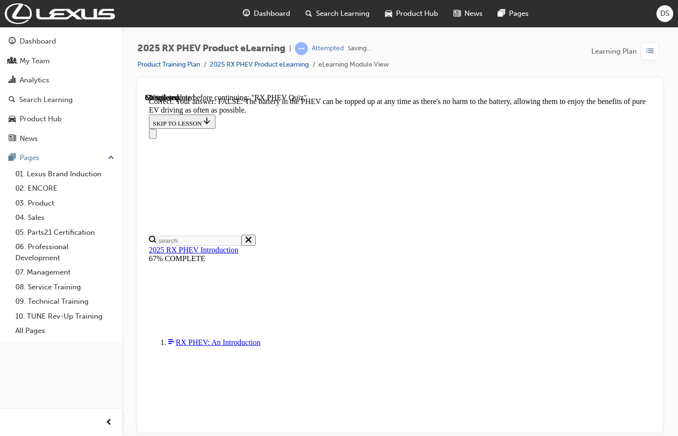
scroll to position [155, 0]
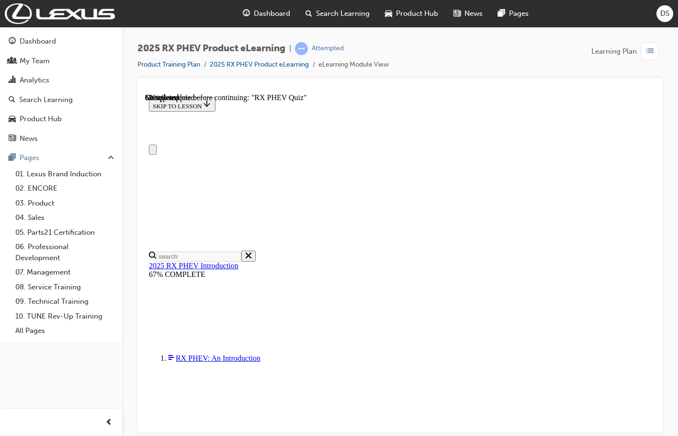
scroll to position [96, 0]
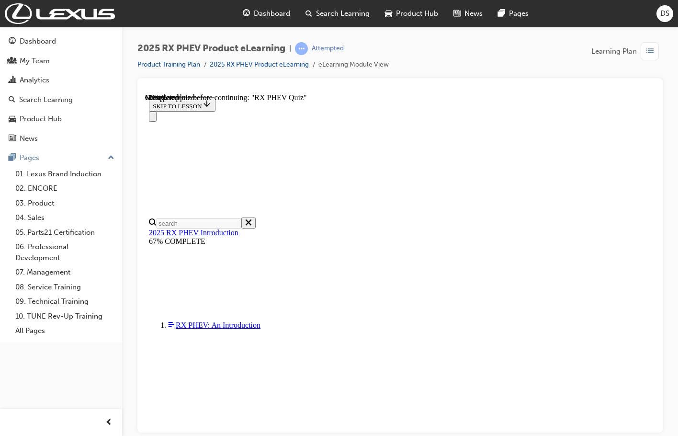
radio input "true"
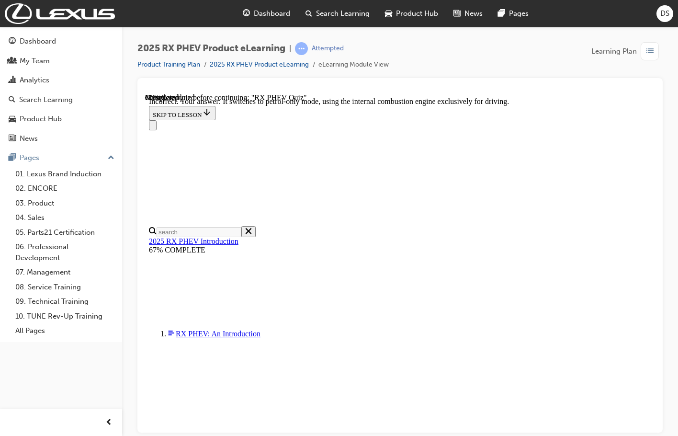
scroll to position [168, 0]
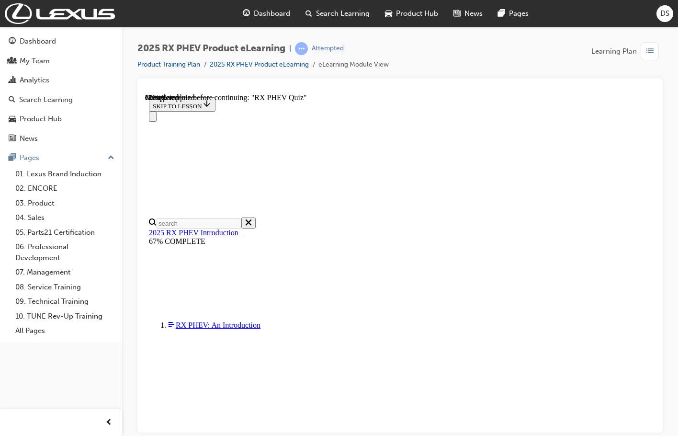
scroll to position [109, 0]
radio input "true"
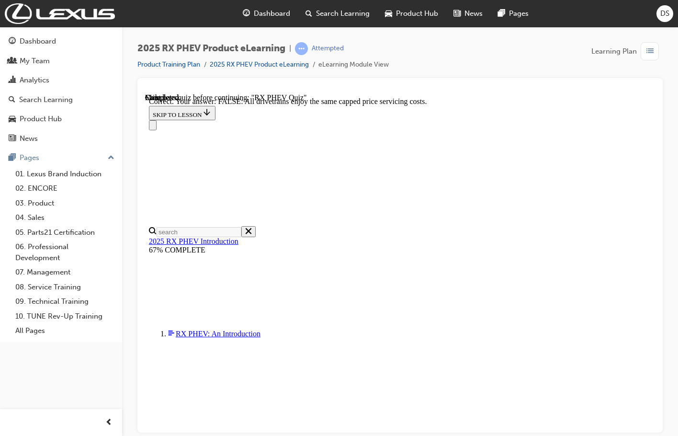
scroll to position [146, 0]
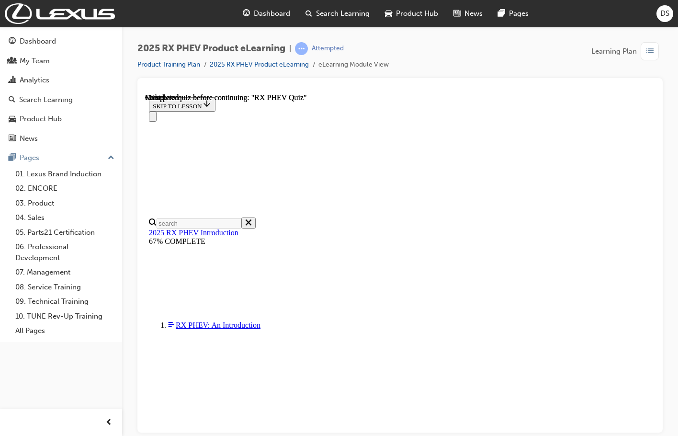
scroll to position [188, 0]
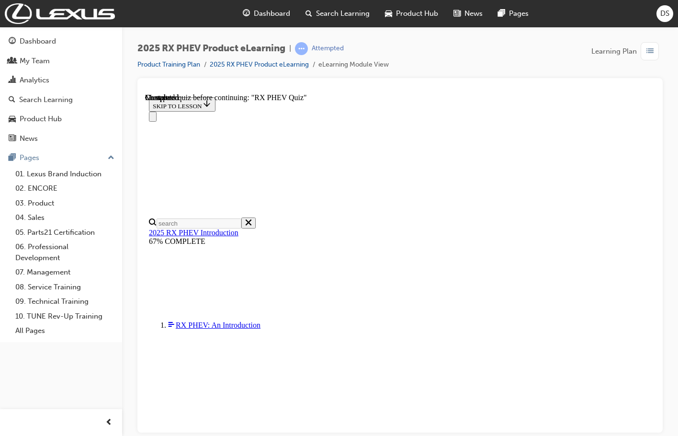
radio input "true"
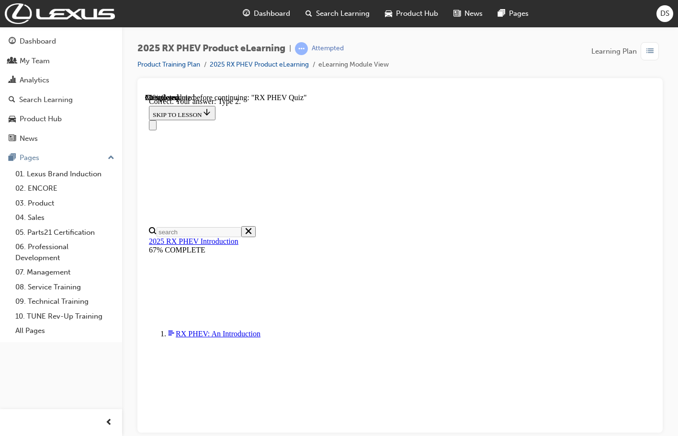
scroll to position [177, 0]
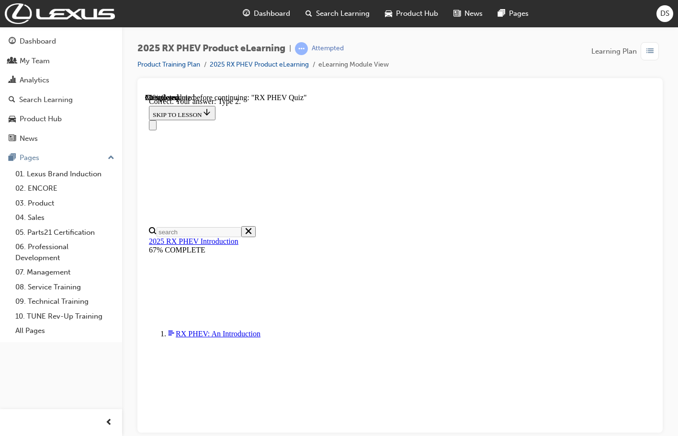
radio input "true"
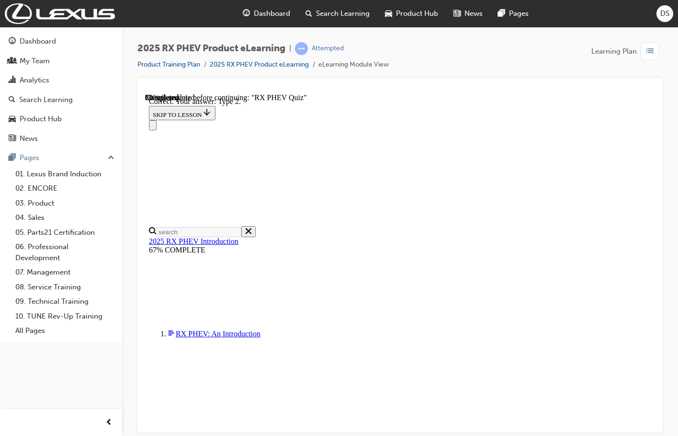
radio input "true"
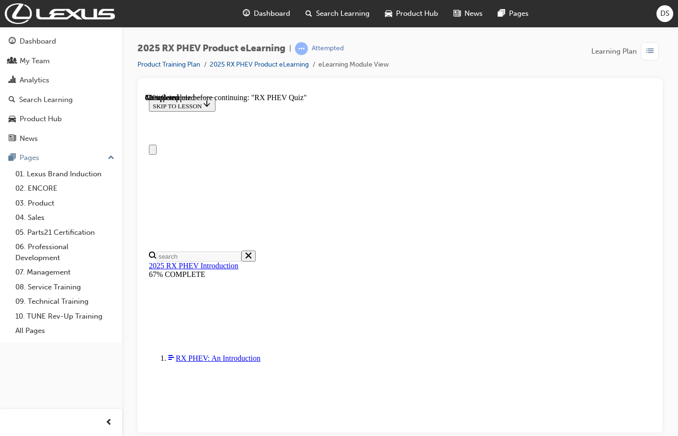
scroll to position [48, 0]
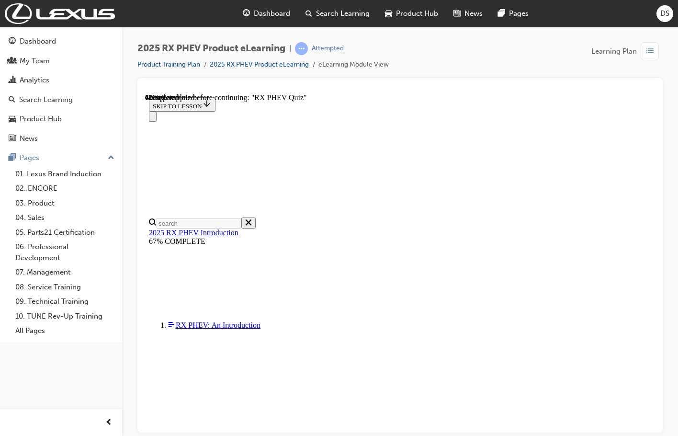
radio input "true"
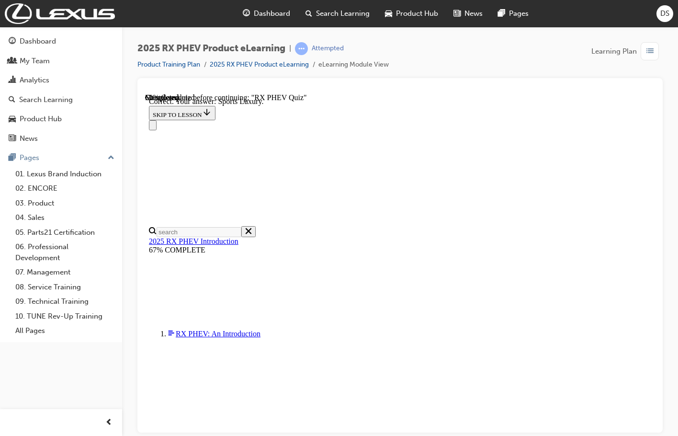
scroll to position [177, 0]
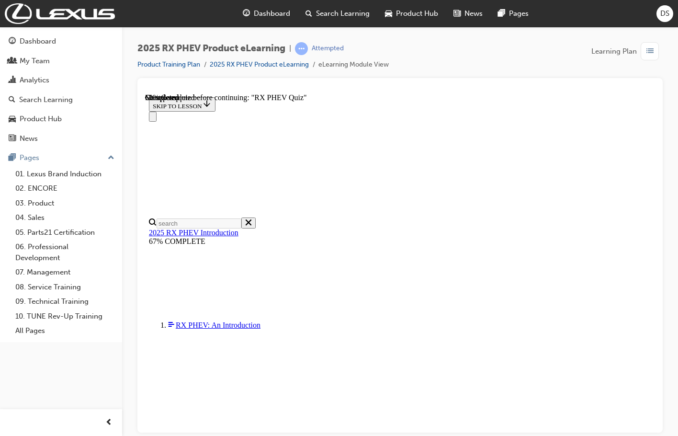
radio input "true"
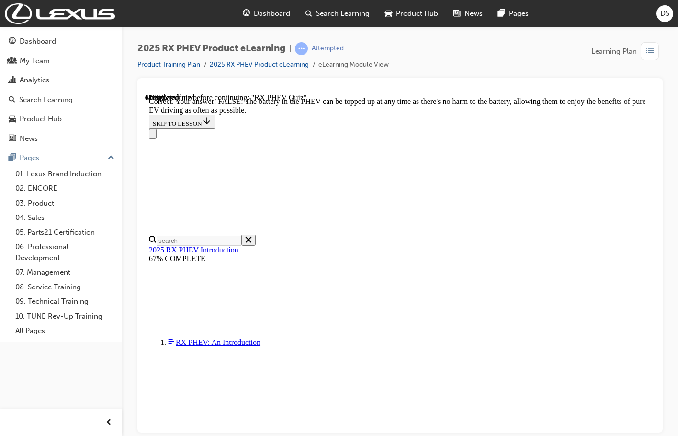
scroll to position [155, 0]
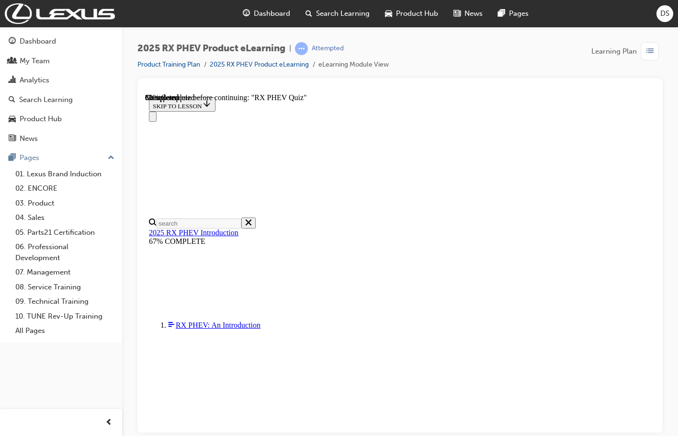
scroll to position [48, 0]
radio input "true"
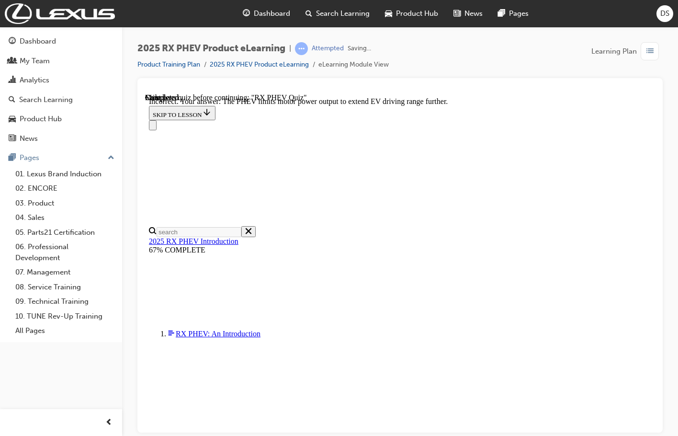
scroll to position [168, 0]
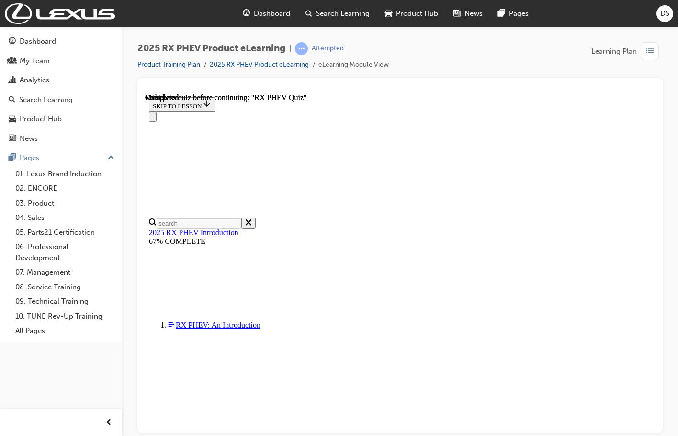
scroll to position [188, 0]
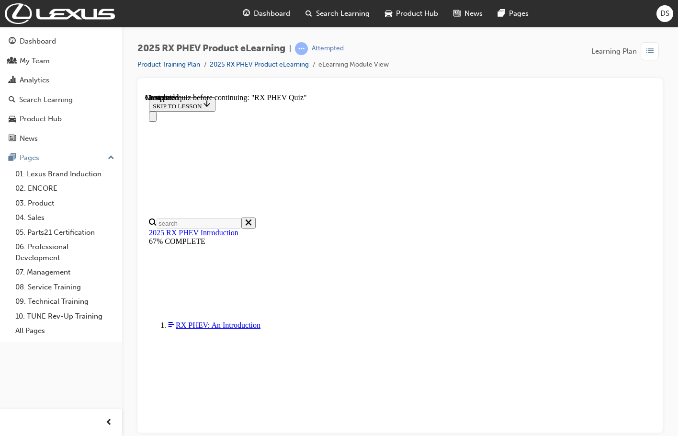
radio input "true"
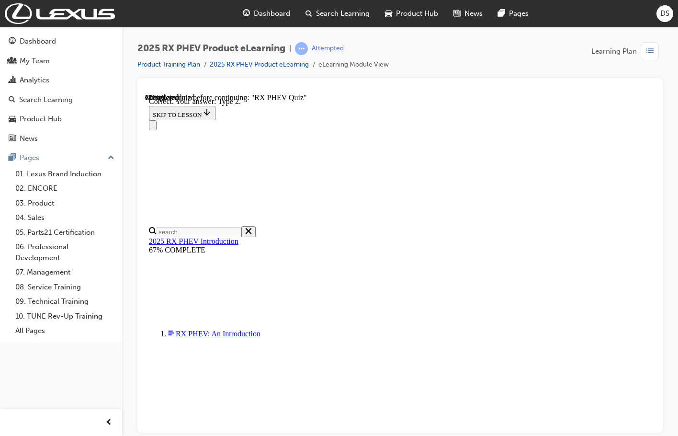
scroll to position [177, 0]
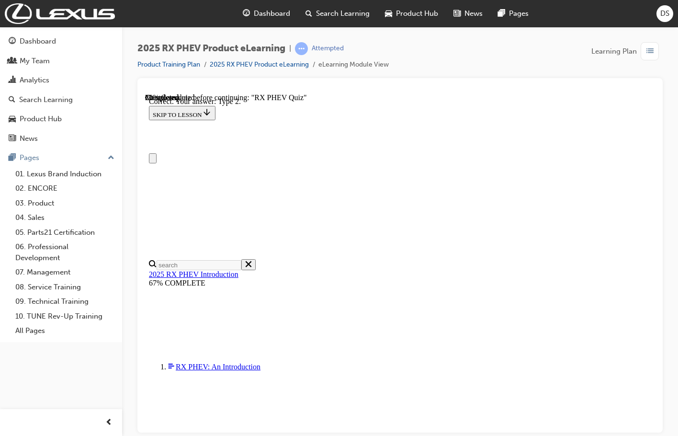
scroll to position [48, 0]
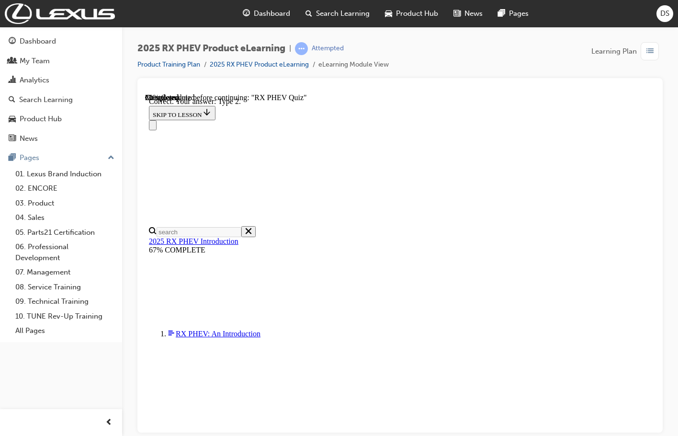
radio input "true"
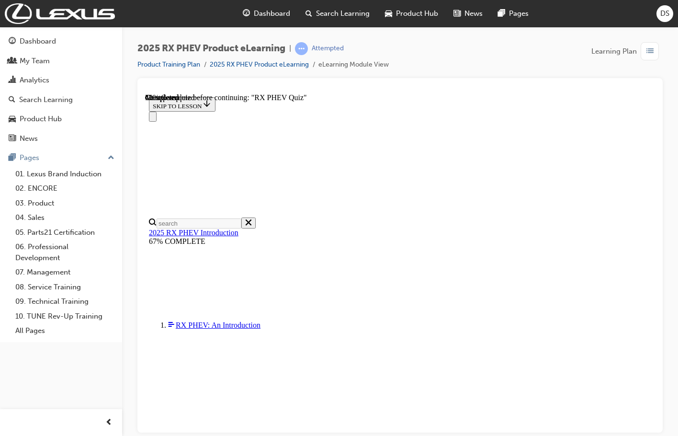
scroll to position [96, 0]
radio input "true"
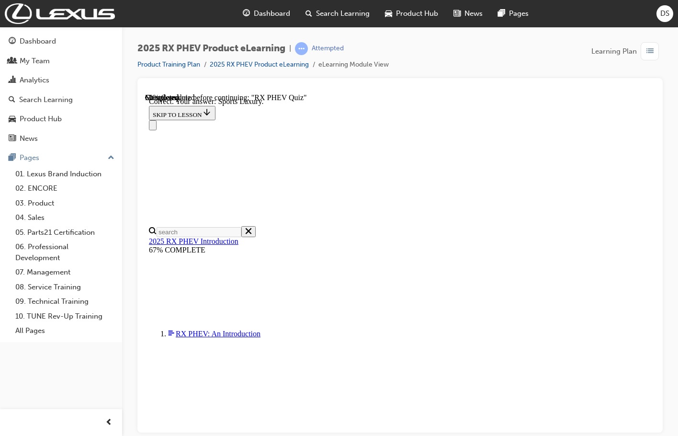
scroll to position [177, 0]
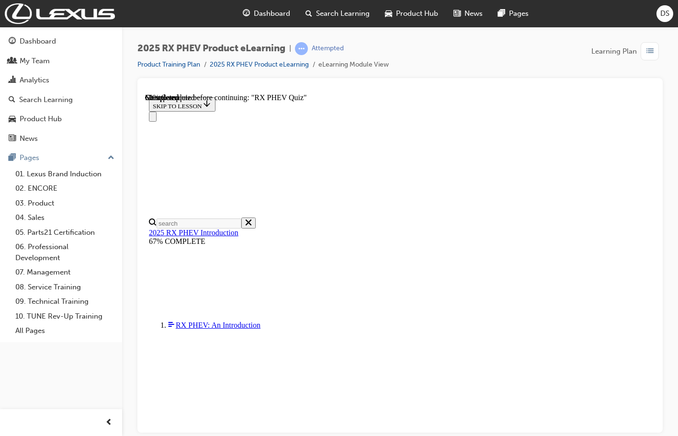
radio input "true"
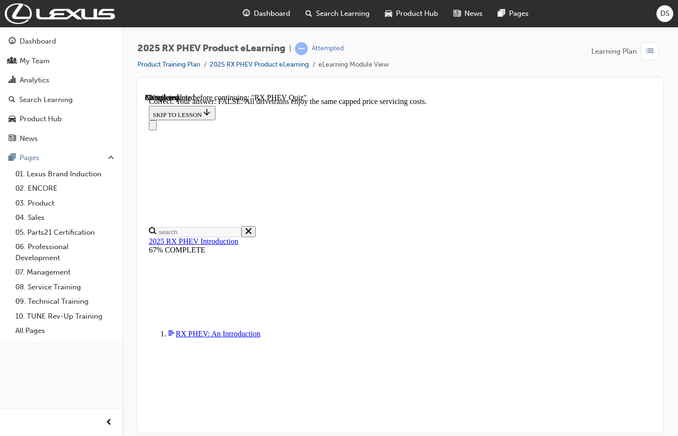
scroll to position [146, 0]
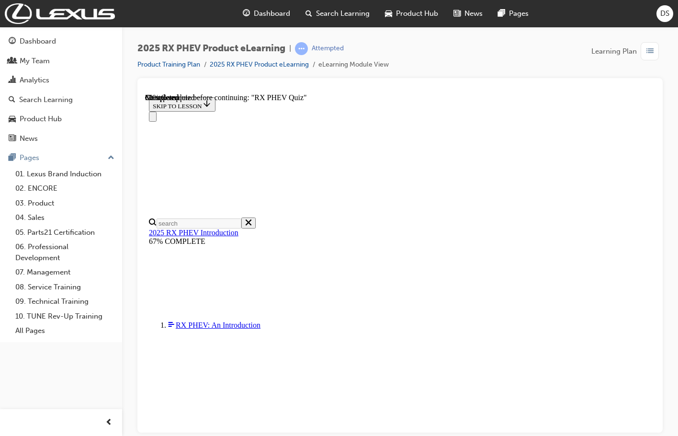
radio input "true"
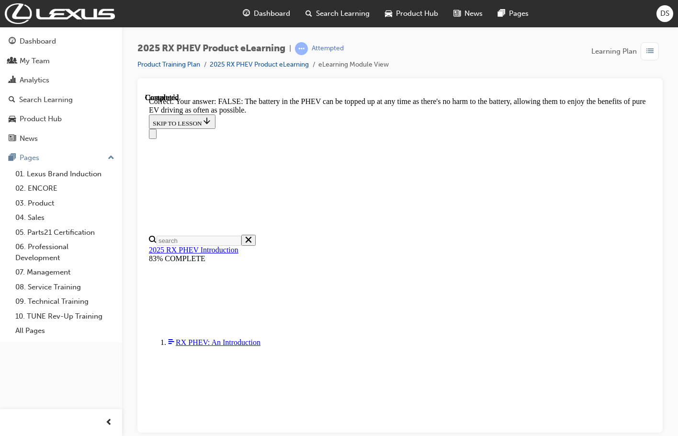
scroll to position [155, 0]
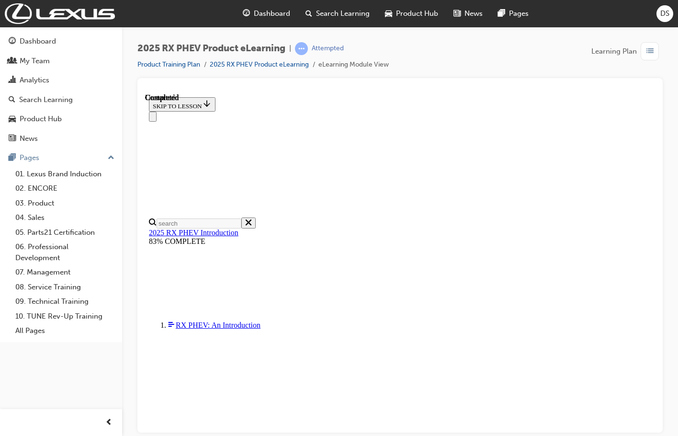
scroll to position [188, 0]
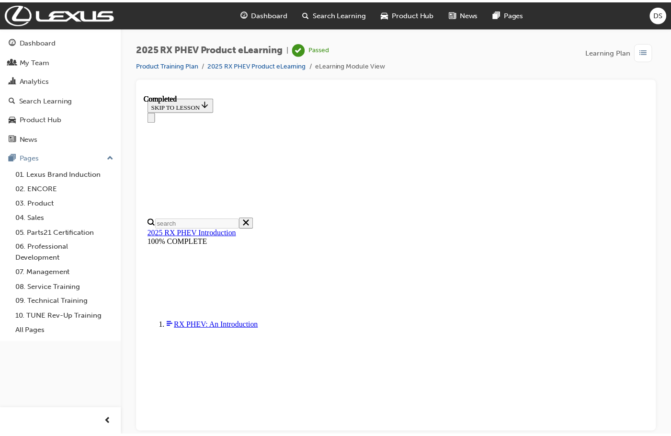
scroll to position [324, 0]
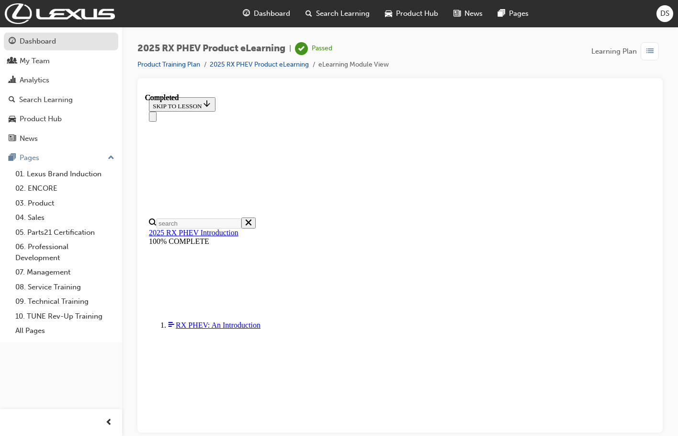
click at [32, 38] on div "Dashboard" at bounding box center [38, 41] width 36 height 11
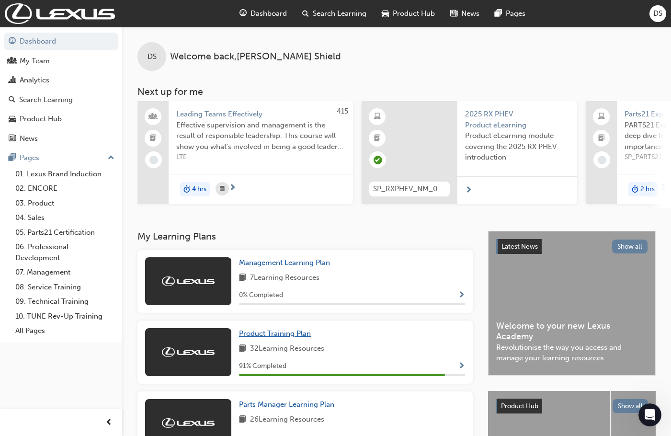
click at [286, 338] on span "Product Training Plan" at bounding box center [275, 333] width 72 height 9
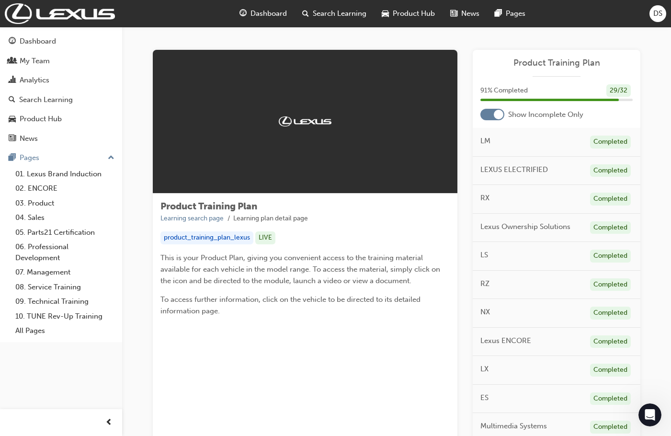
click at [488, 117] on div at bounding box center [492, 114] width 24 height 11
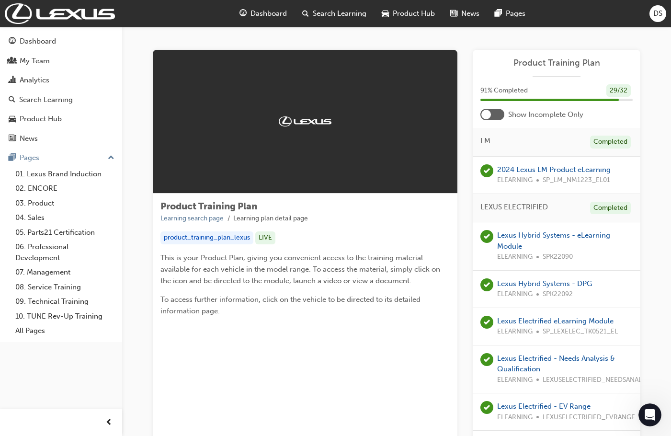
click at [491, 116] on div at bounding box center [492, 114] width 24 height 11
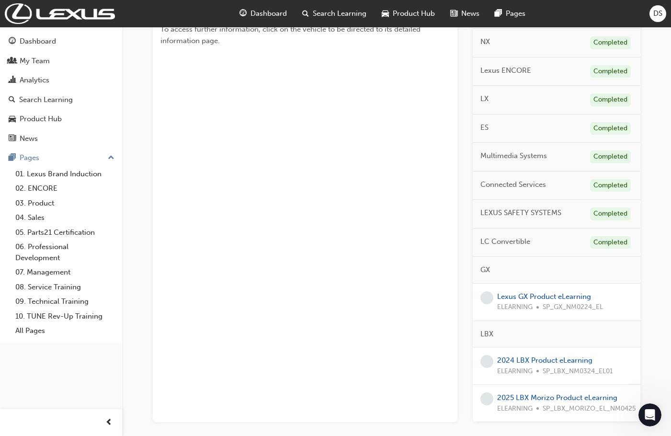
scroll to position [326, 0]
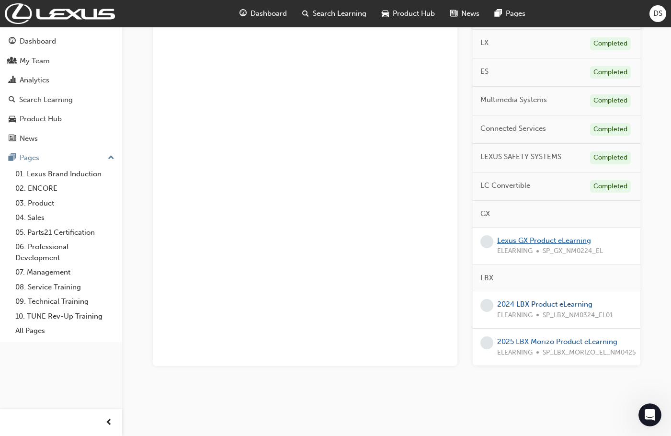
click at [552, 244] on link "Lexus GX Product eLearning" at bounding box center [544, 240] width 94 height 9
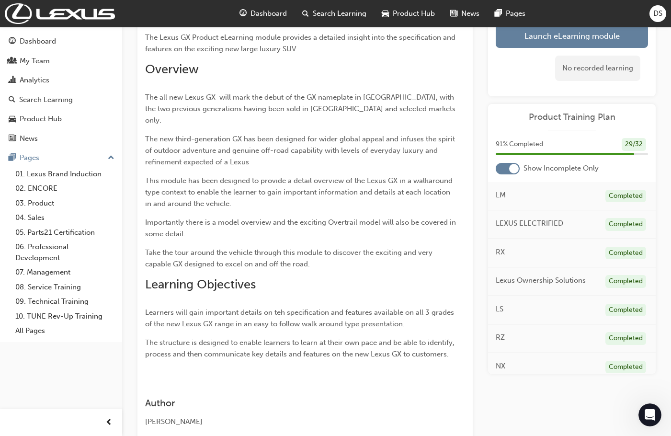
scroll to position [24, 0]
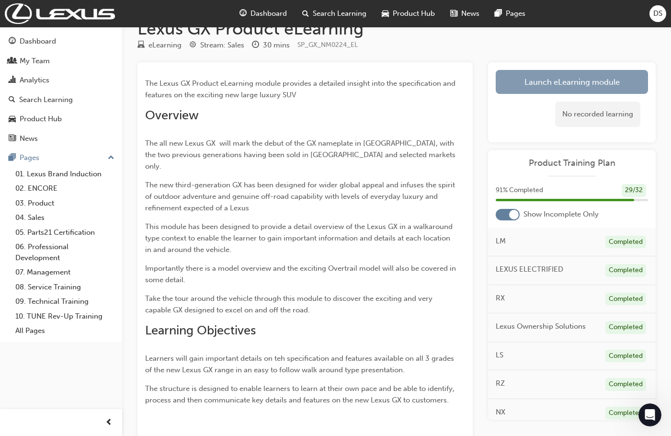
click at [554, 86] on link "Launch eLearning module" at bounding box center [572, 82] width 152 height 24
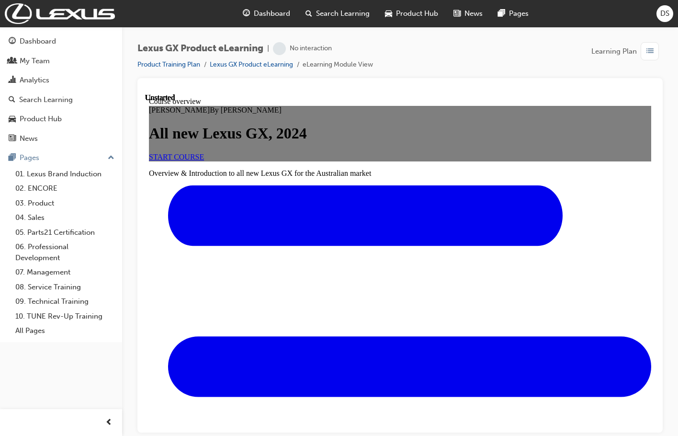
click at [204, 160] on span "START COURSE" at bounding box center [176, 156] width 55 height 8
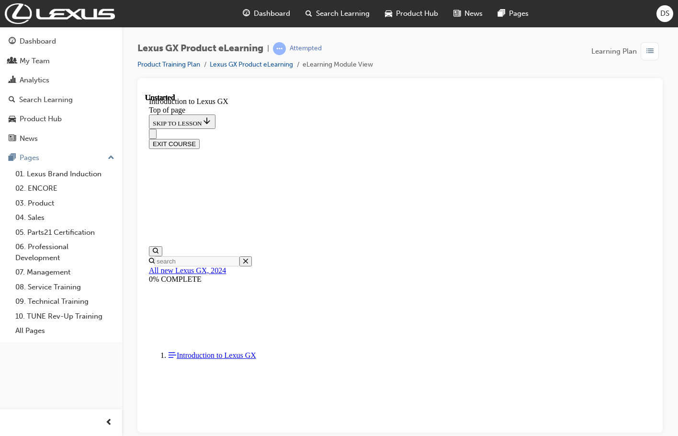
scroll to position [532, 0]
drag, startPoint x: 314, startPoint y: 282, endPoint x: 502, endPoint y: 283, distance: 187.8
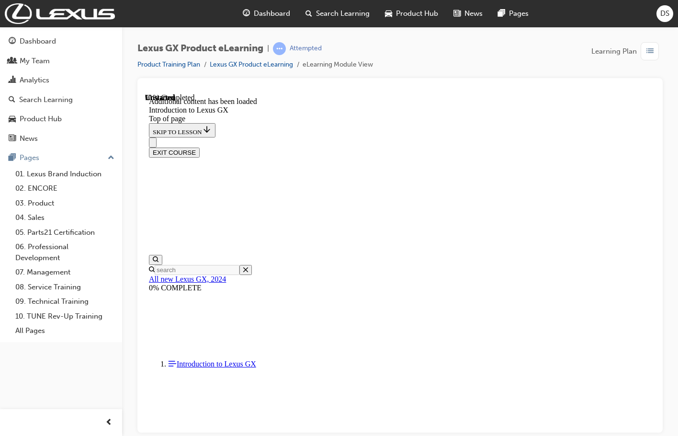
scroll to position [1962, 0]
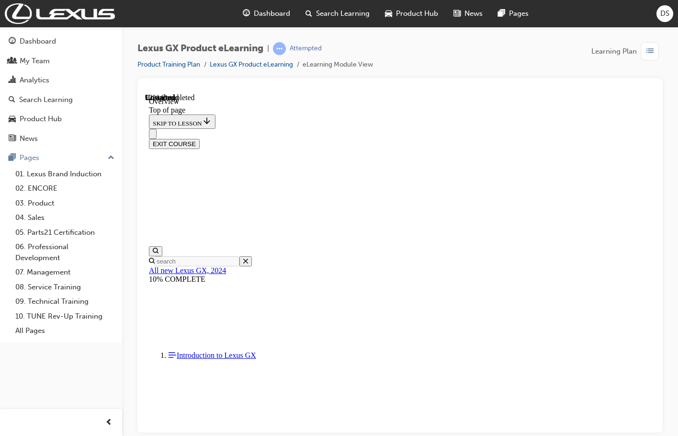
scroll to position [720, 0]
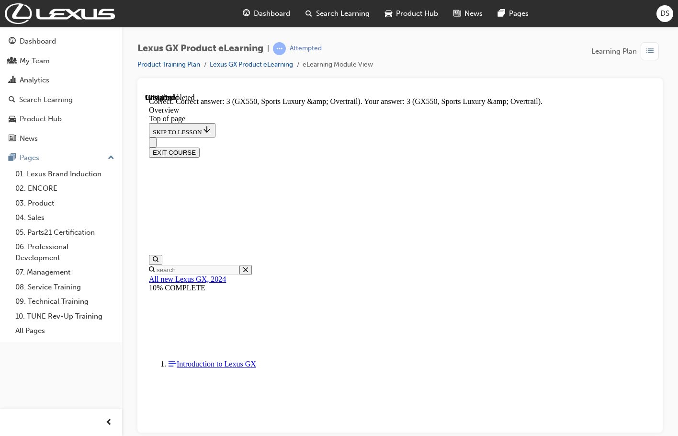
scroll to position [879, 0]
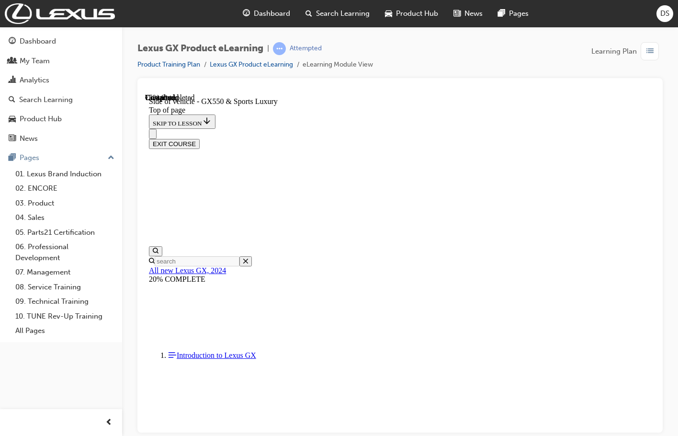
scroll to position [125, 0]
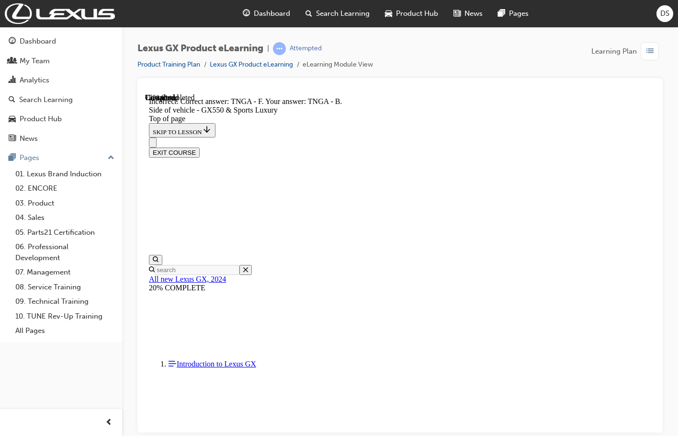
scroll to position [461, 0]
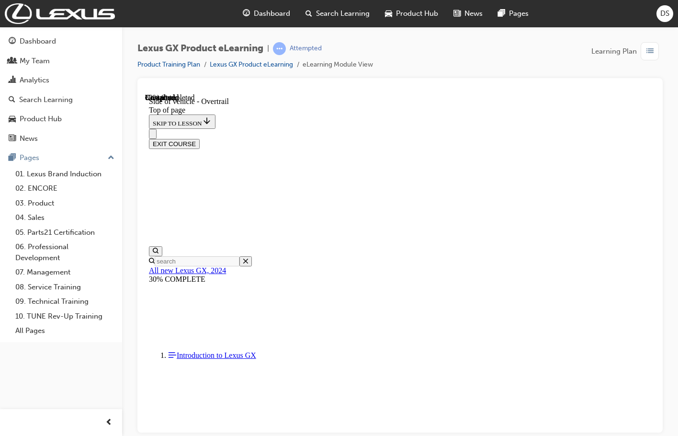
scroll to position [796, 0]
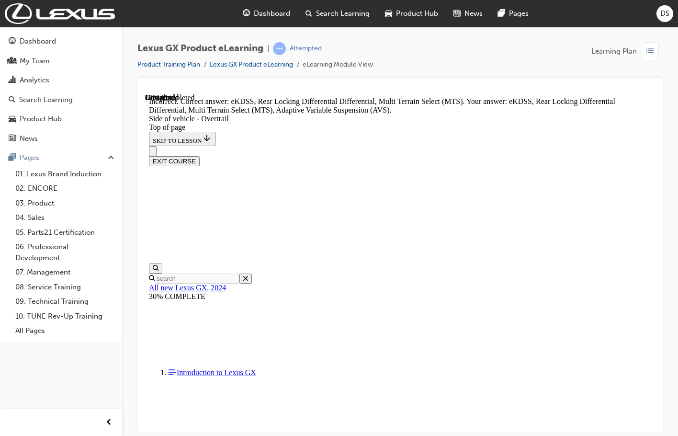
scroll to position [828, 0]
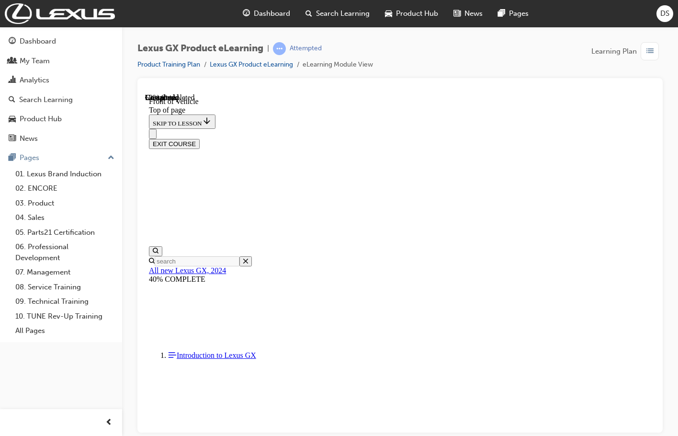
scroll to position [365, 0]
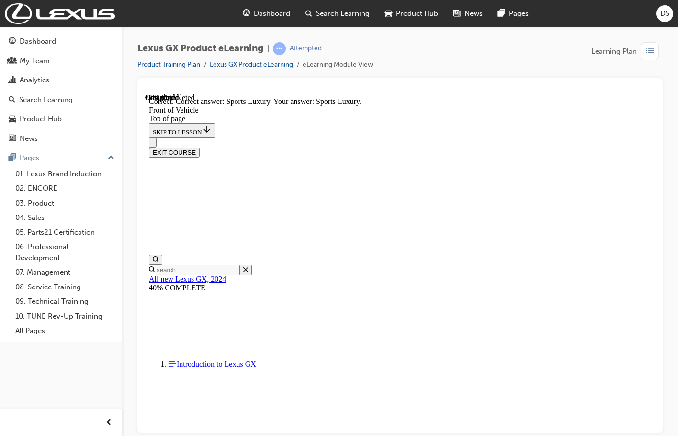
scroll to position [524, 0]
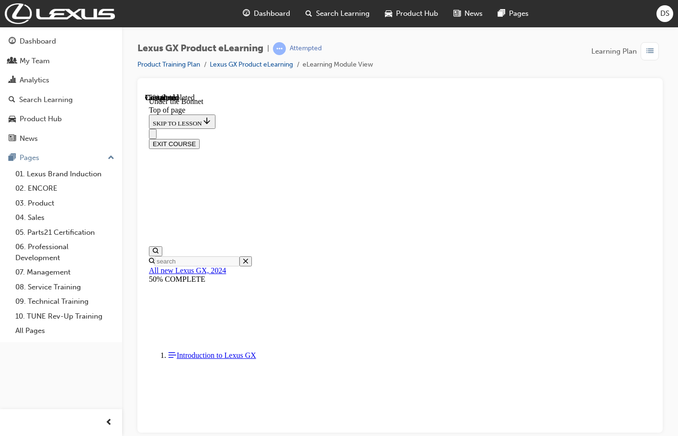
scroll to position [144, 0]
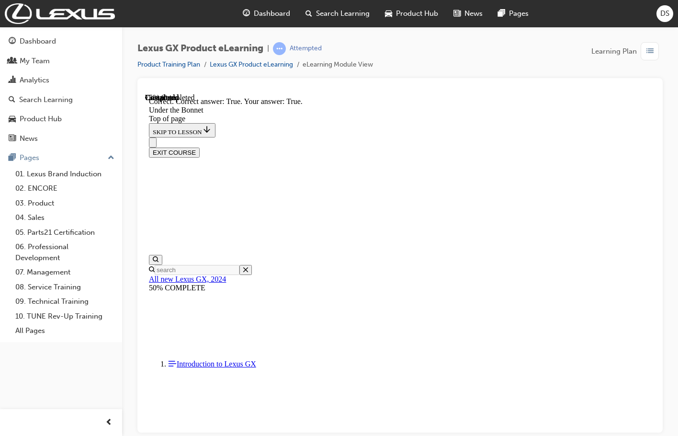
scroll to position [682, 0]
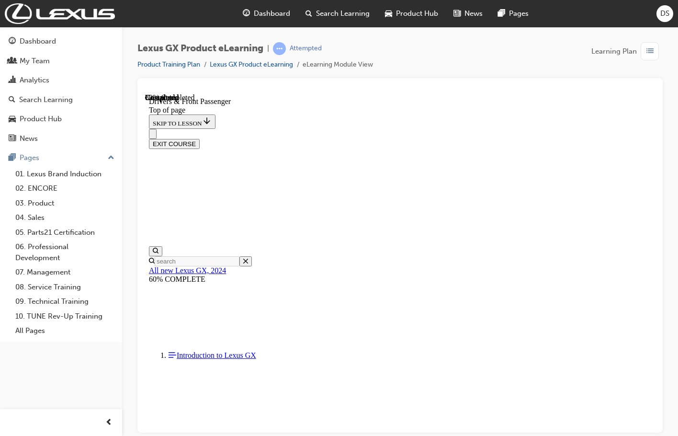
scroll to position [636, 0]
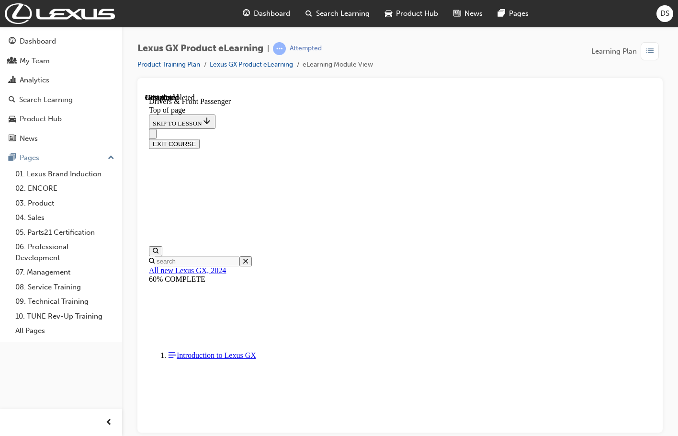
scroll to position [649, 0]
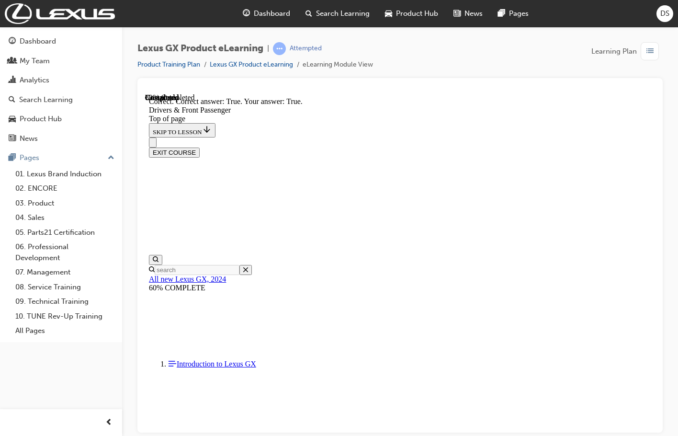
scroll to position [1083, 0]
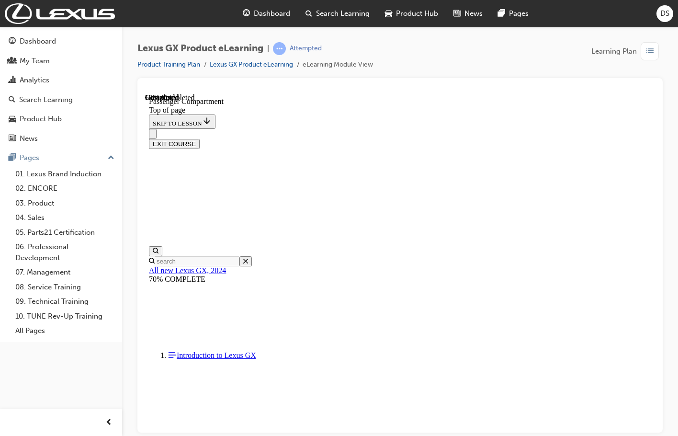
scroll to position [269, 0]
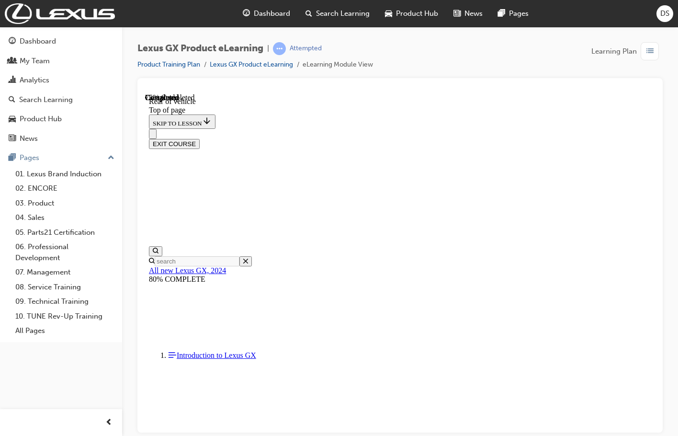
scroll to position [221, 0]
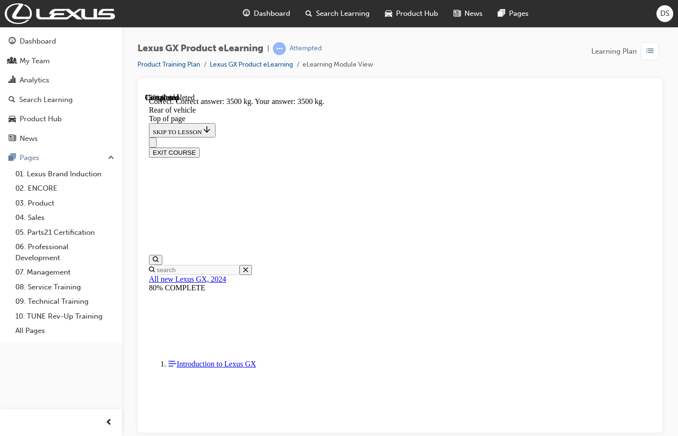
scroll to position [686, 0]
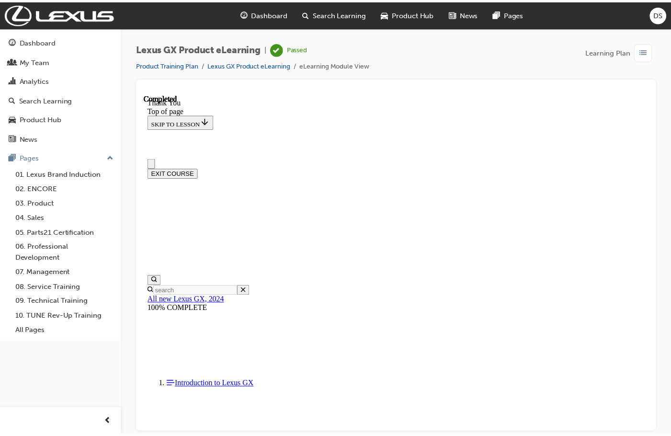
scroll to position [0, 0]
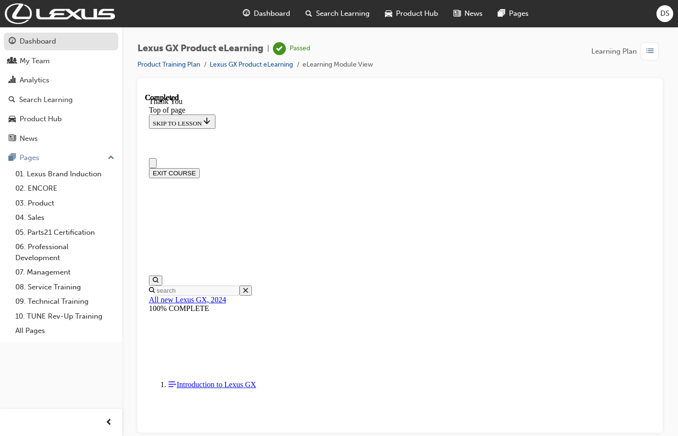
click at [48, 38] on div "Dashboard" at bounding box center [38, 41] width 36 height 11
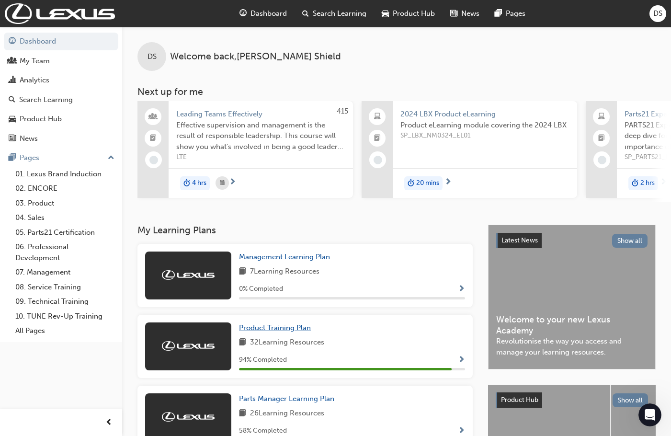
click at [296, 332] on span "Product Training Plan" at bounding box center [275, 327] width 72 height 9
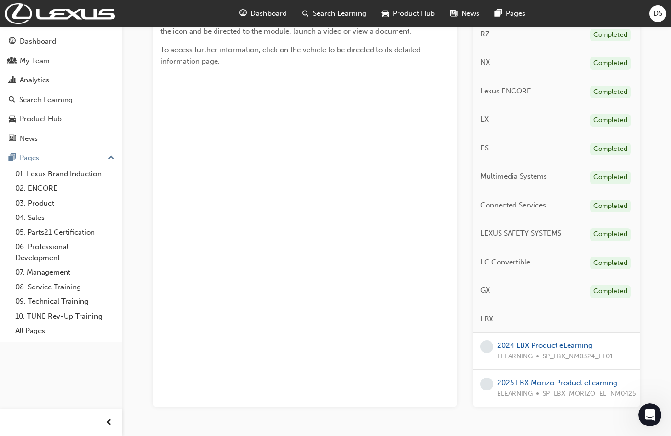
scroll to position [291, 0]
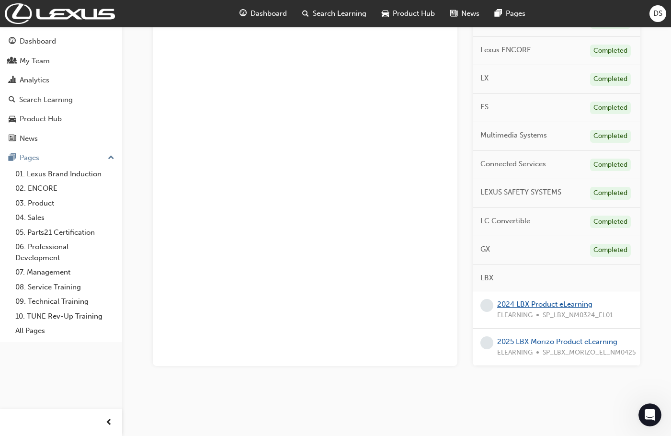
click at [535, 305] on link "2024 LBX Product eLearning" at bounding box center [544, 304] width 95 height 9
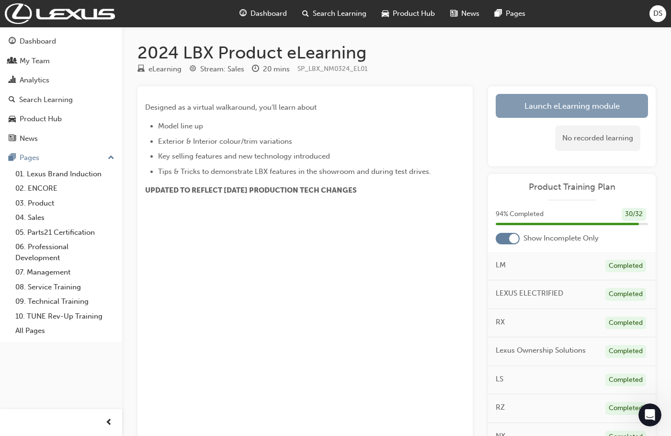
click at [558, 103] on link "Launch eLearning module" at bounding box center [572, 106] width 152 height 24
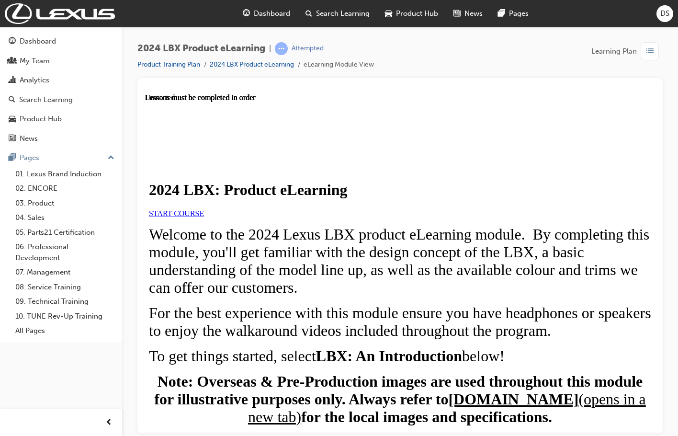
click at [204, 217] on link "START COURSE" at bounding box center [176, 213] width 55 height 8
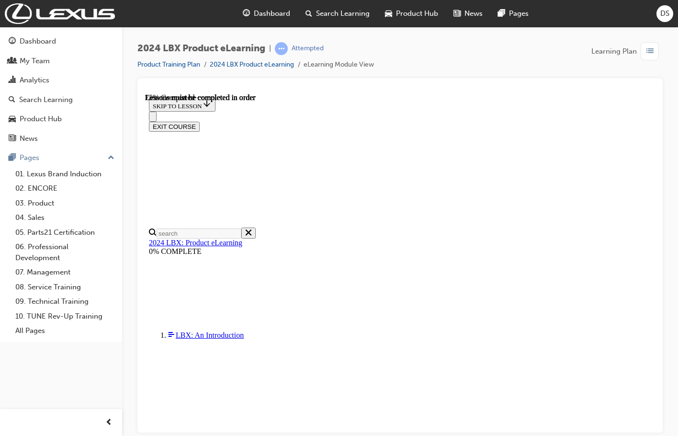
scroll to position [1242, 0]
drag, startPoint x: 319, startPoint y: 280, endPoint x: 506, endPoint y: 282, distance: 187.3
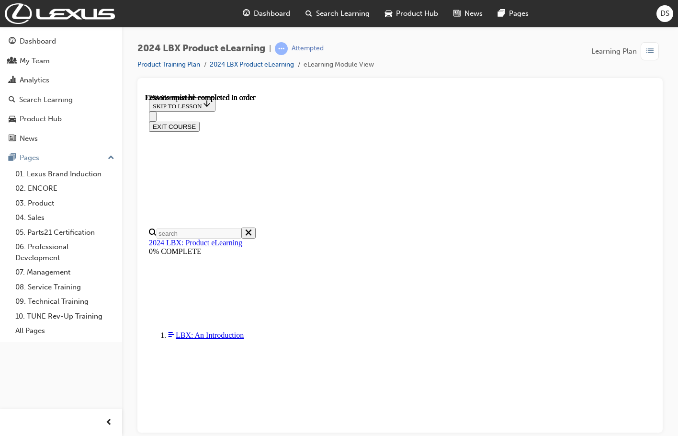
scroll to position [1242, 0]
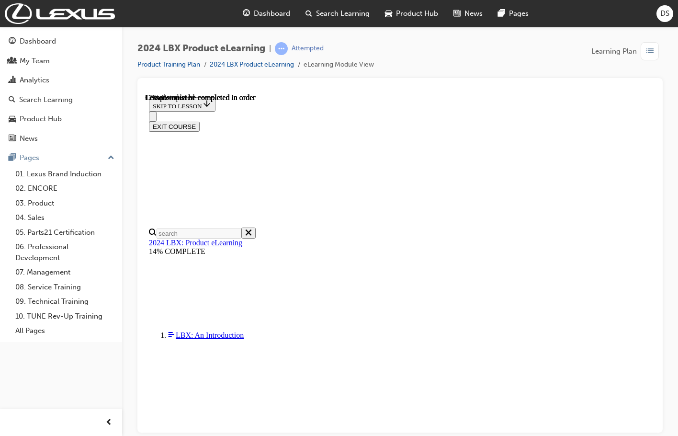
scroll to position [33, 0]
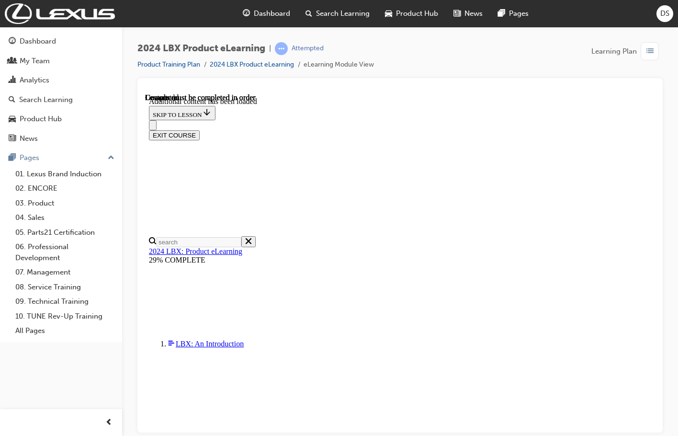
scroll to position [1194, 0]
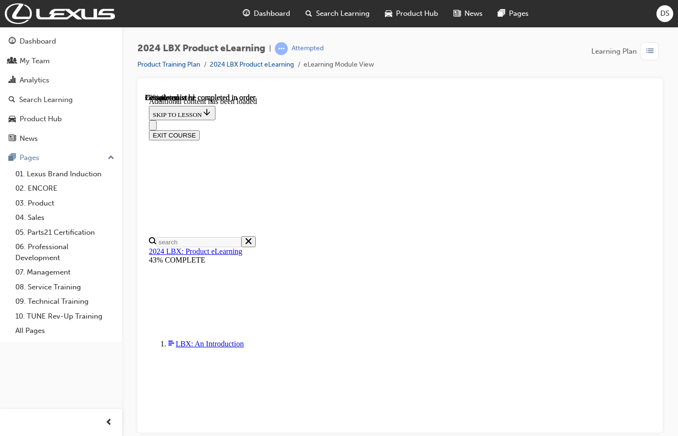
scroll to position [276, 0]
drag, startPoint x: 348, startPoint y: 286, endPoint x: 506, endPoint y: 281, distance: 158.1
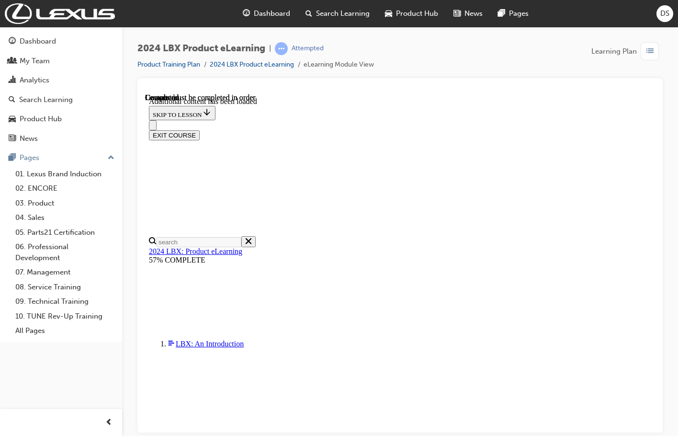
scroll to position [807, 0]
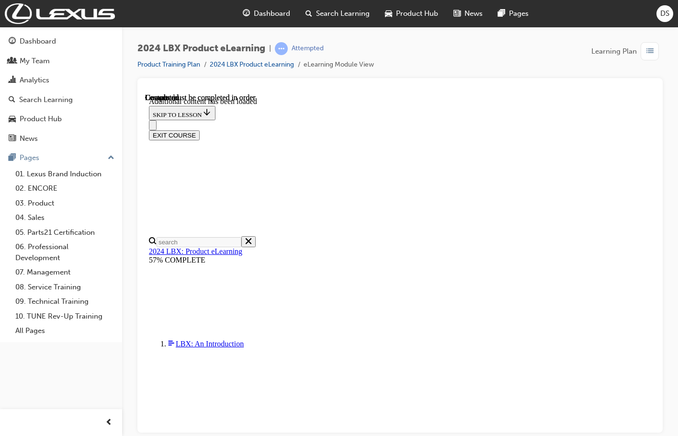
scroll to position [1046, 0]
drag, startPoint x: 316, startPoint y: 312, endPoint x: 502, endPoint y: 317, distance: 186.4
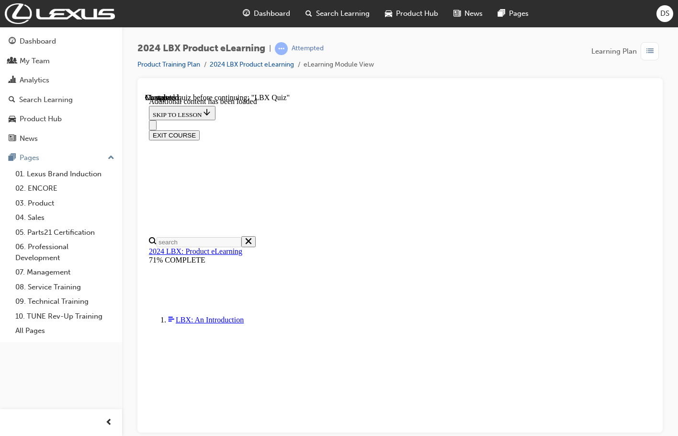
drag, startPoint x: 465, startPoint y: 358, endPoint x: 458, endPoint y: 289, distance: 68.9
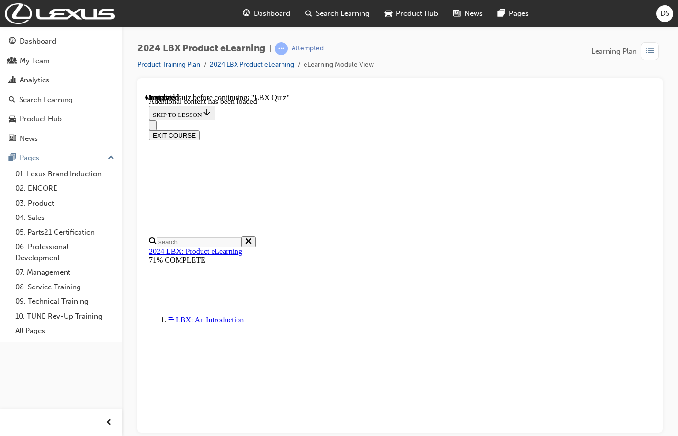
drag, startPoint x: 539, startPoint y: 258, endPoint x: 573, endPoint y: 285, distance: 43.4
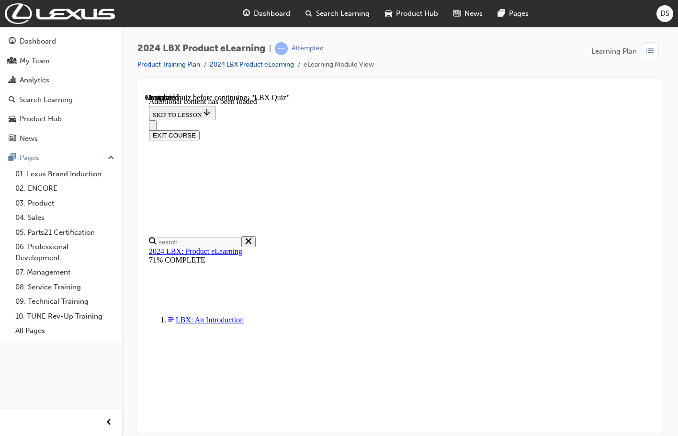
scroll to position [1001, 0]
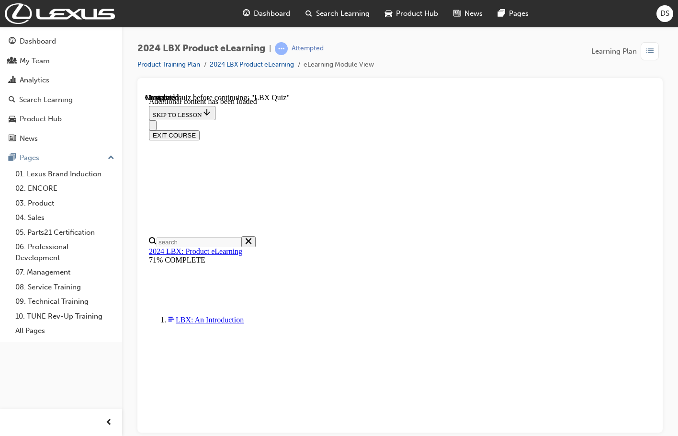
radio input "true"
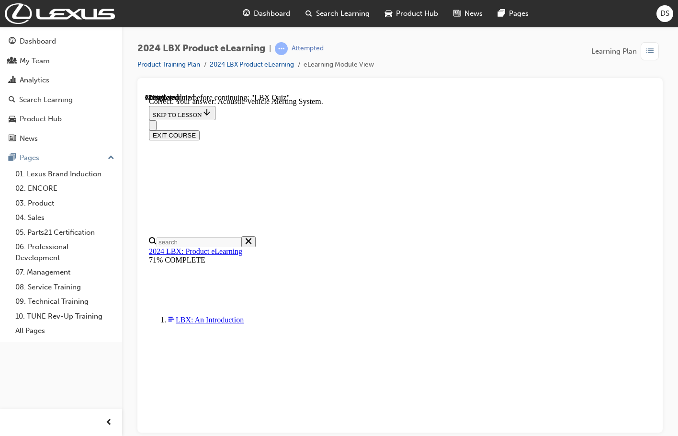
checkbox input "true"
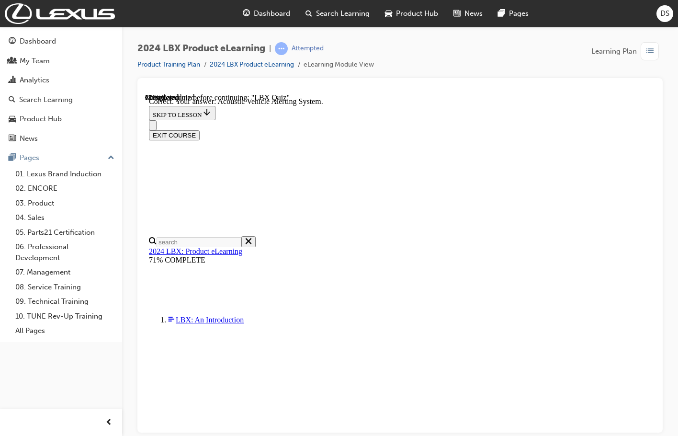
checkbox input "true"
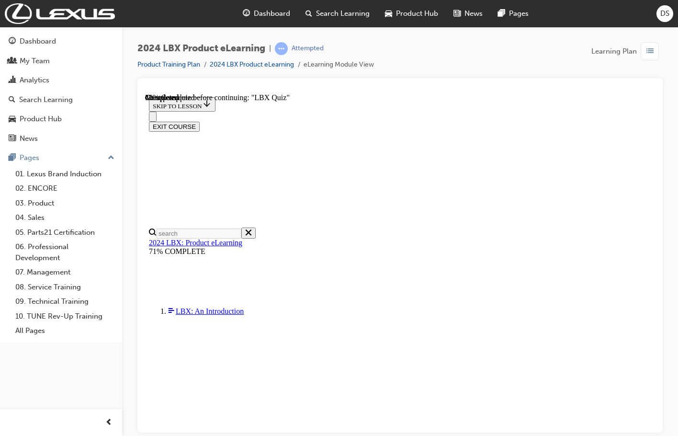
scroll to position [87, 0]
radio input "true"
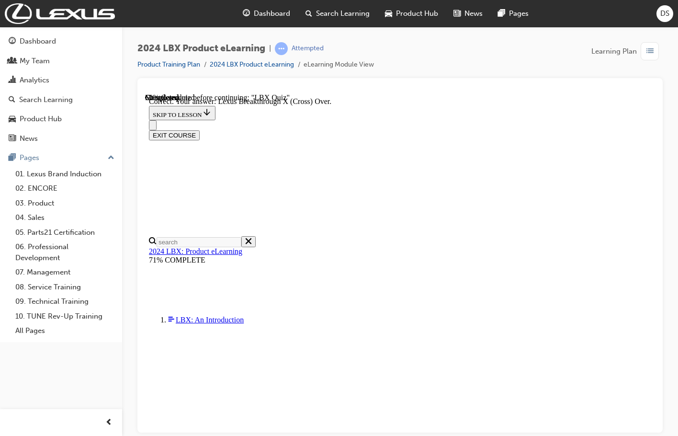
scroll to position [145, 0]
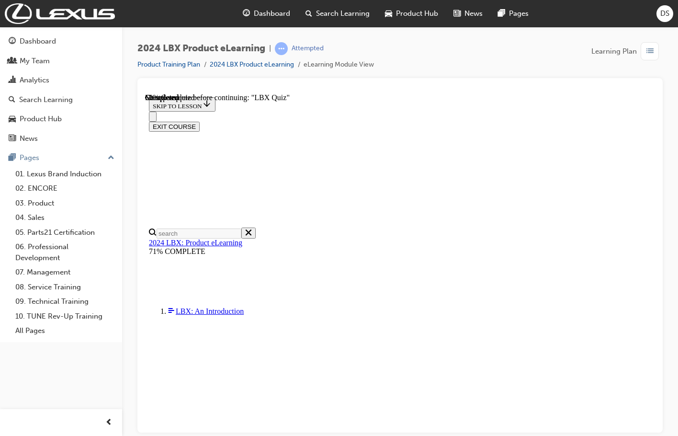
scroll to position [75, 0]
radio input "true"
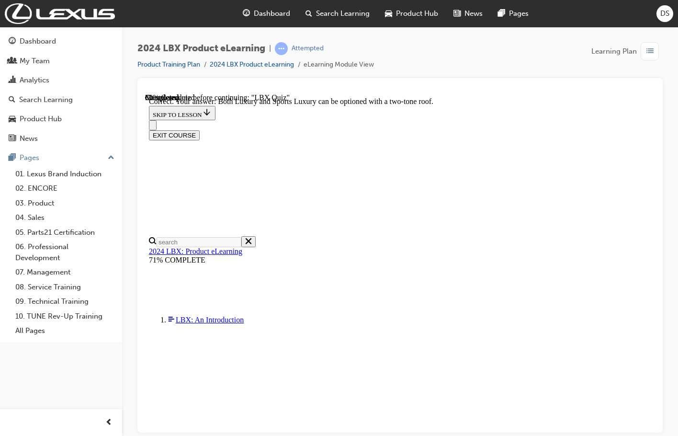
scroll to position [133, 0]
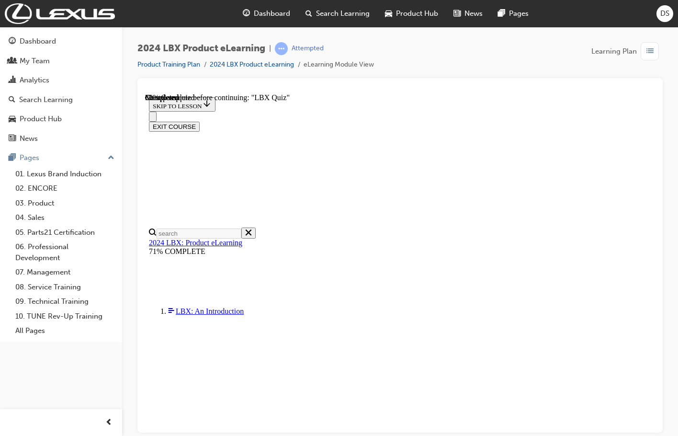
scroll to position [100, 0]
radio input "true"
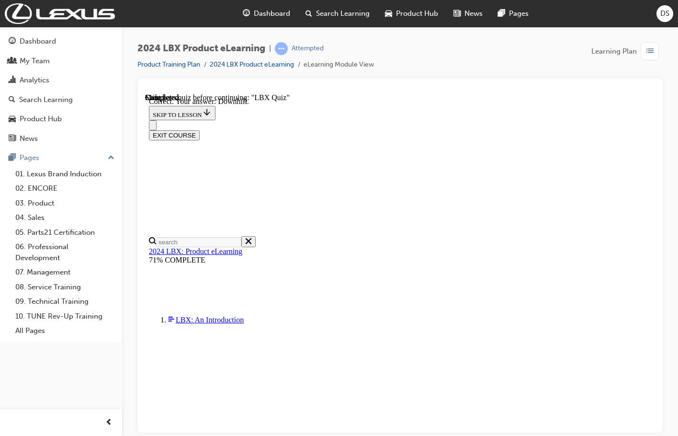
scroll to position [167, 0]
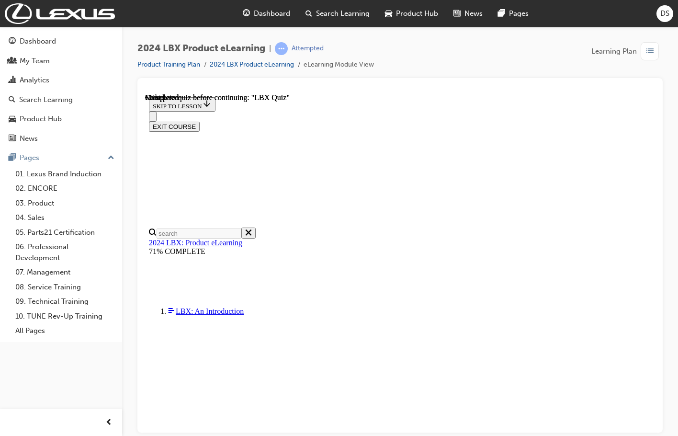
scroll to position [188, 0]
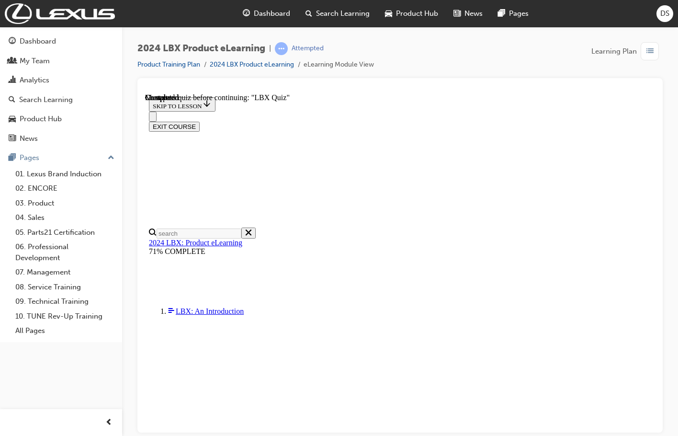
radio input "true"
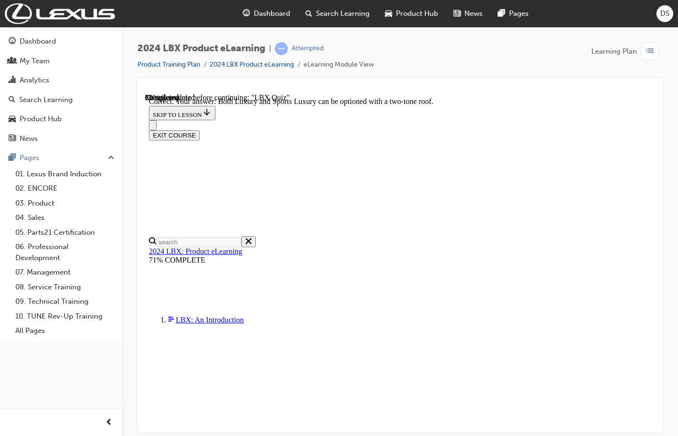
scroll to position [133, 0]
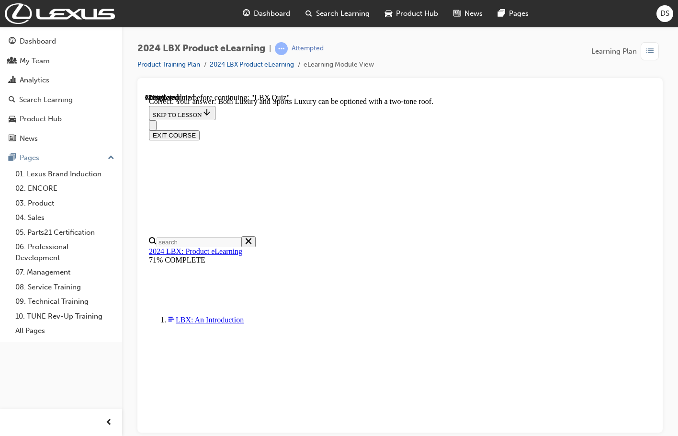
radio input "true"
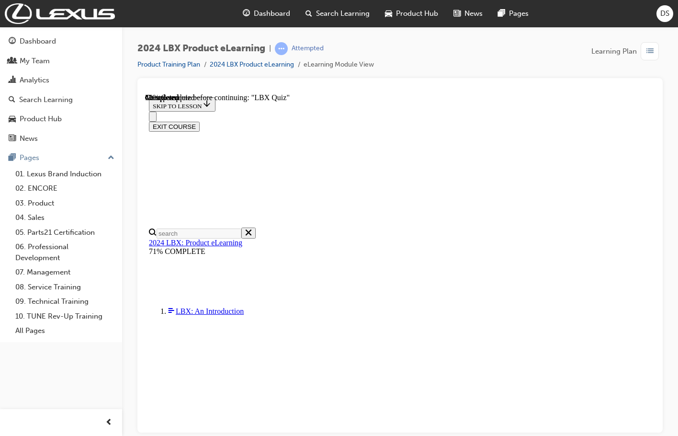
scroll to position [108, 0]
radio input "true"
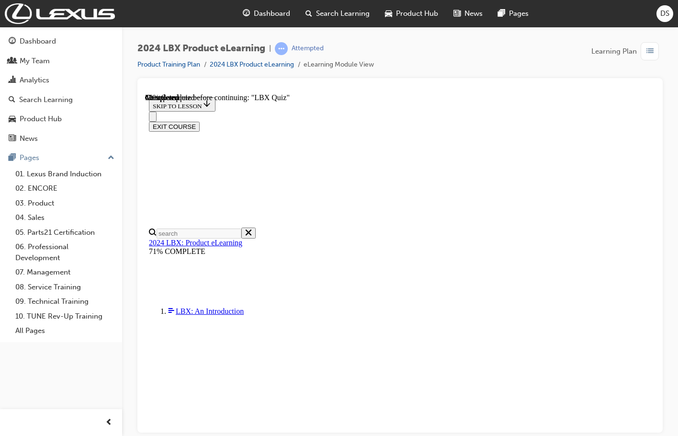
scroll to position [100, 0]
radio input "true"
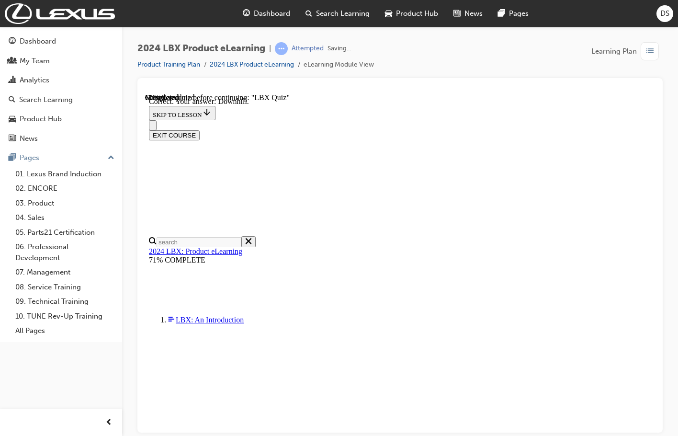
scroll to position [167, 0]
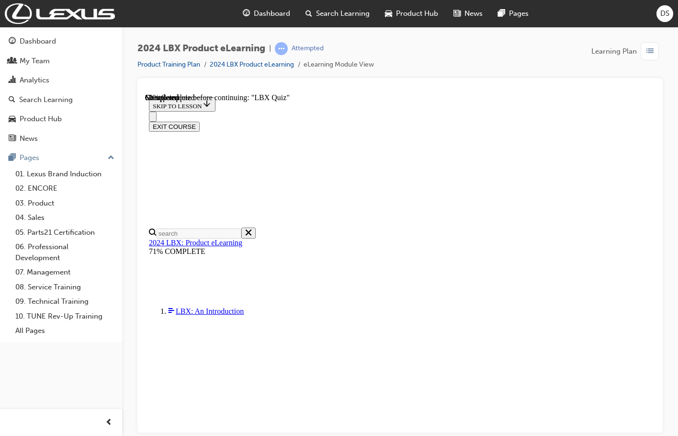
scroll to position [90, 0]
checkbox input "true"
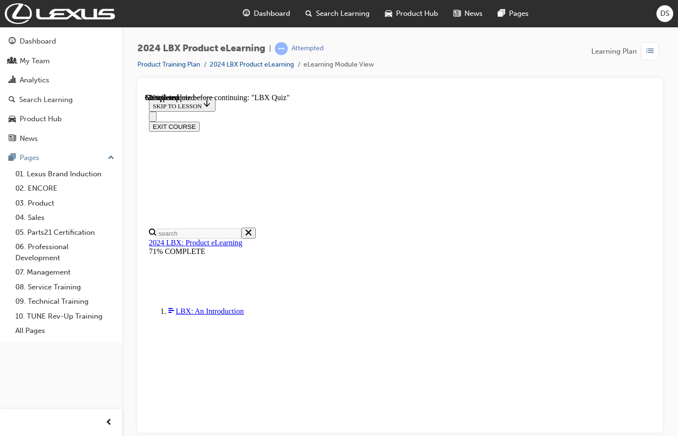
checkbox input "true"
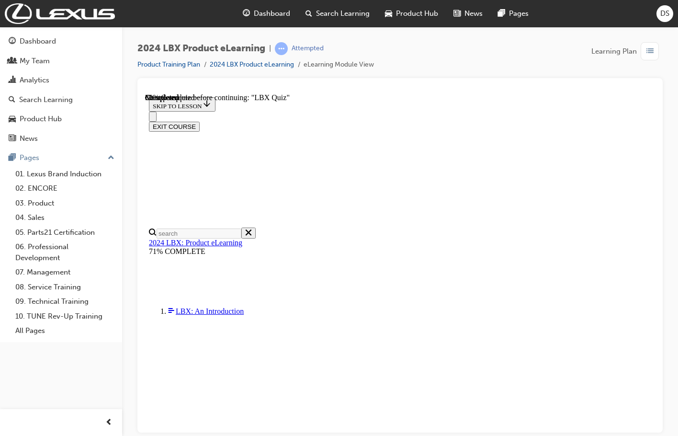
scroll to position [100, 0]
radio input "true"
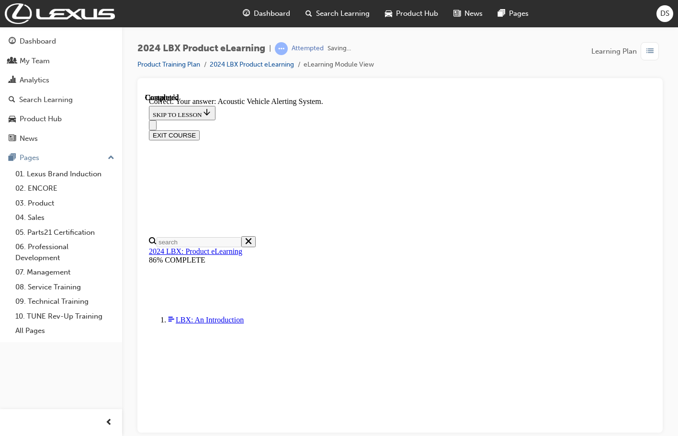
scroll to position [167, 0]
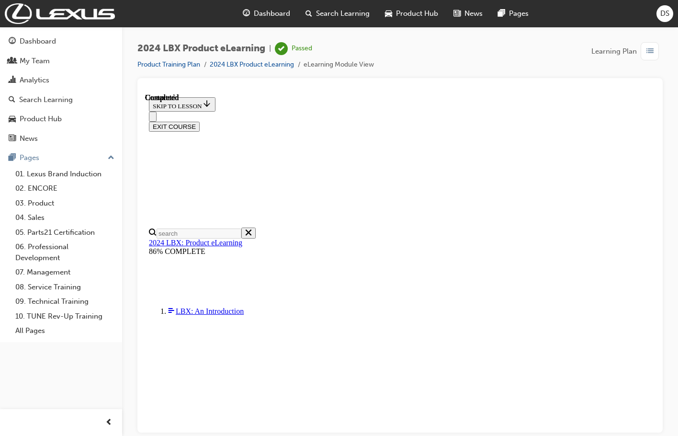
scroll to position [179, 0]
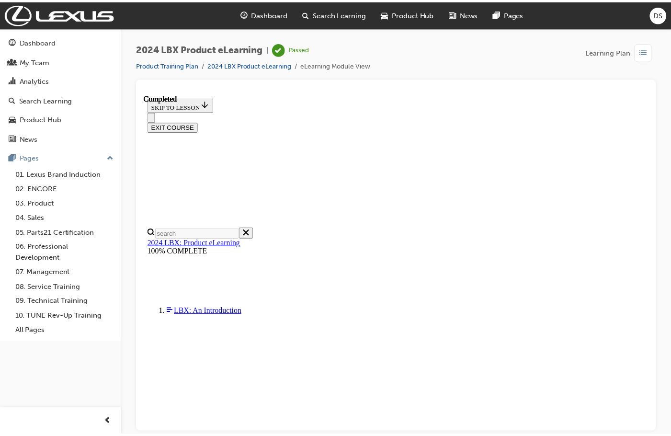
scroll to position [209, 0]
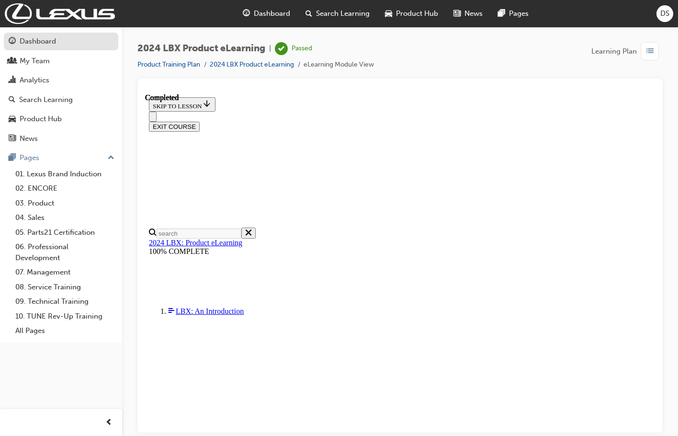
click at [37, 38] on div "Dashboard" at bounding box center [38, 41] width 36 height 11
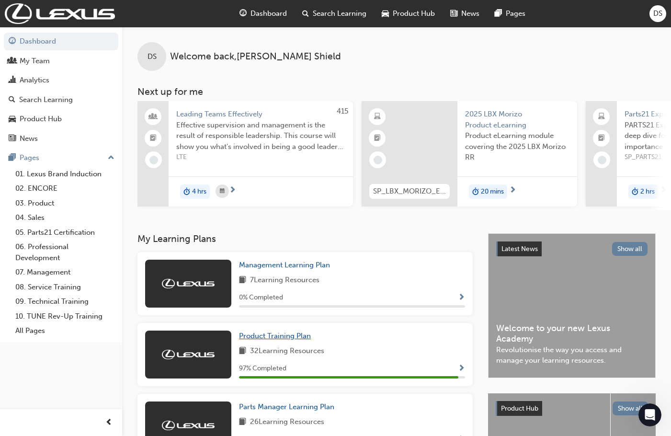
click at [287, 340] on span "Product Training Plan" at bounding box center [275, 335] width 72 height 9
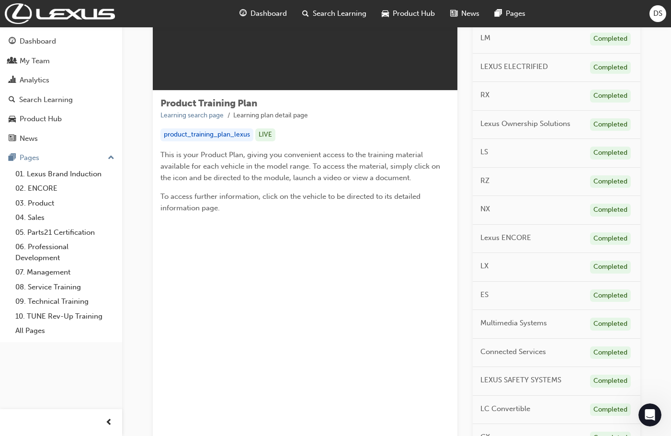
scroll to position [253, 0]
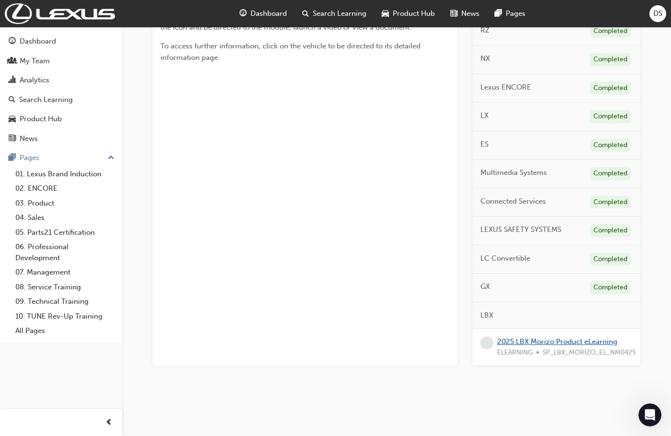
click at [580, 341] on link "2025 LBX Morizo Product eLearning" at bounding box center [557, 341] width 120 height 9
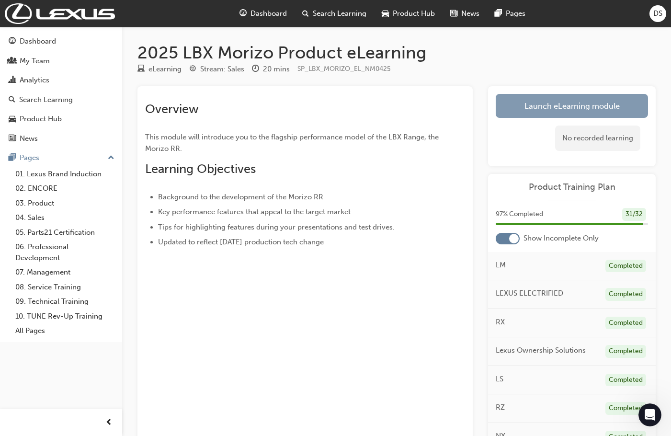
click at [553, 109] on link "Launch eLearning module" at bounding box center [572, 106] width 152 height 24
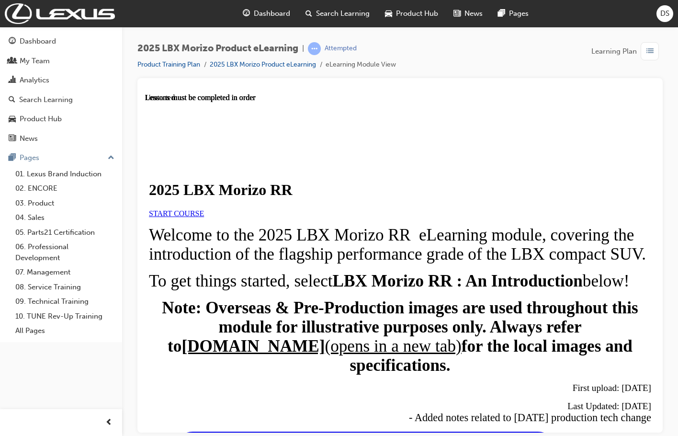
scroll to position [48, 0]
click at [204, 211] on span "START COURSE" at bounding box center [176, 213] width 55 height 8
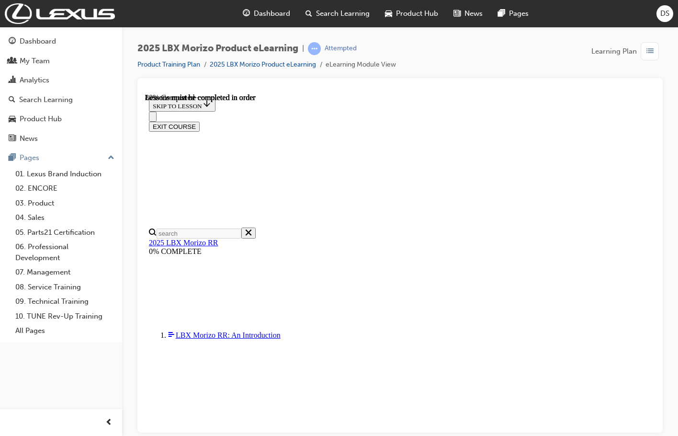
scroll to position [81, 0]
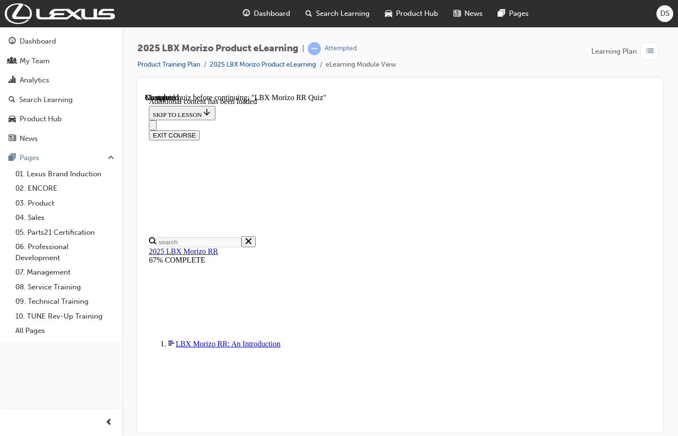
radio input "true"
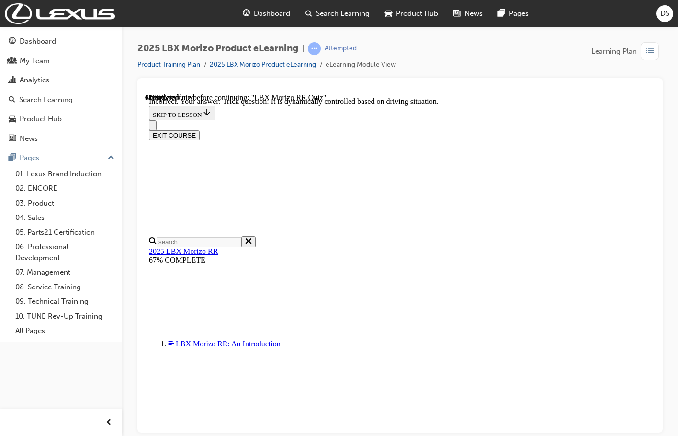
radio input "true"
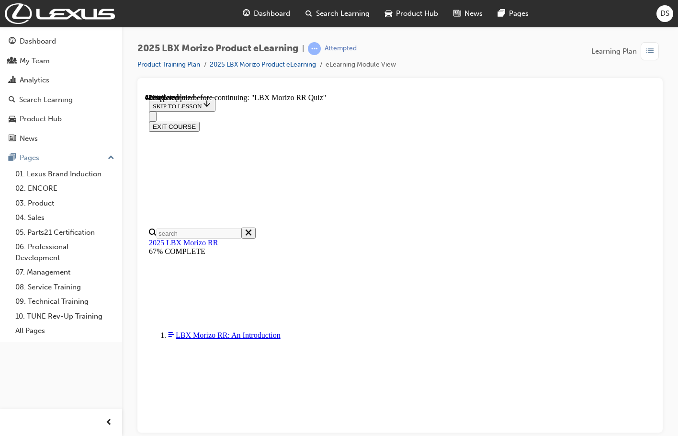
radio input "true"
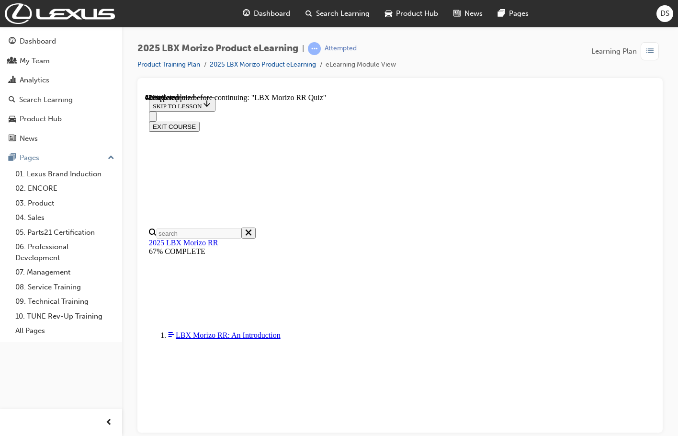
radio input "true"
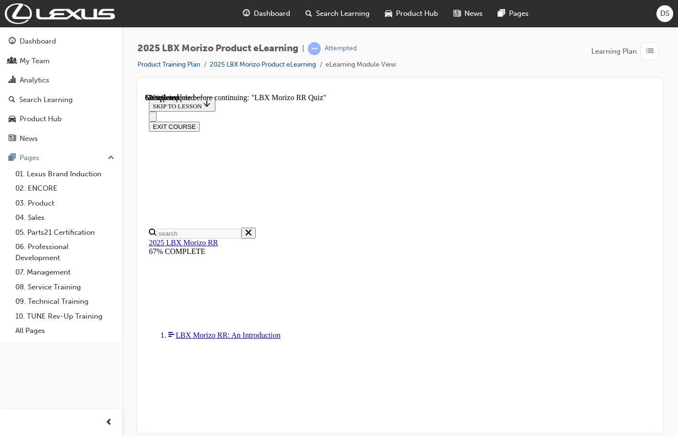
radio input "true"
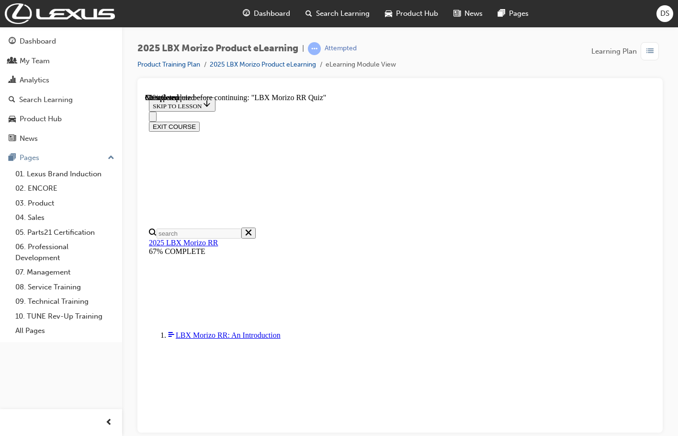
radio input "true"
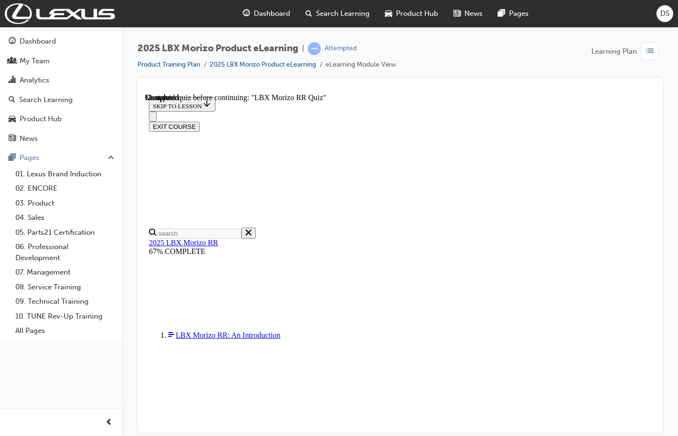
radio input "true"
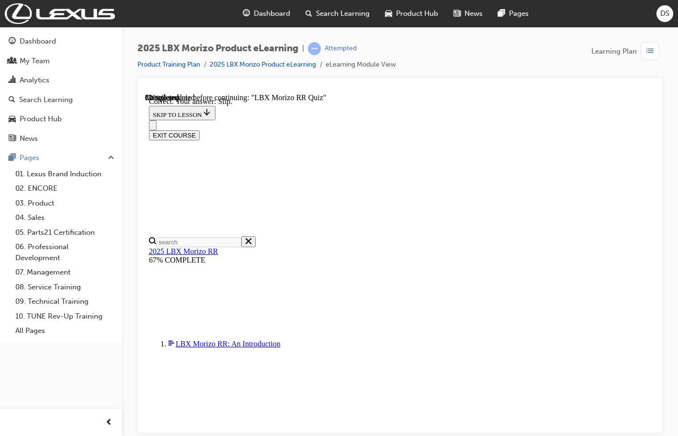
scroll to position [295, 0]
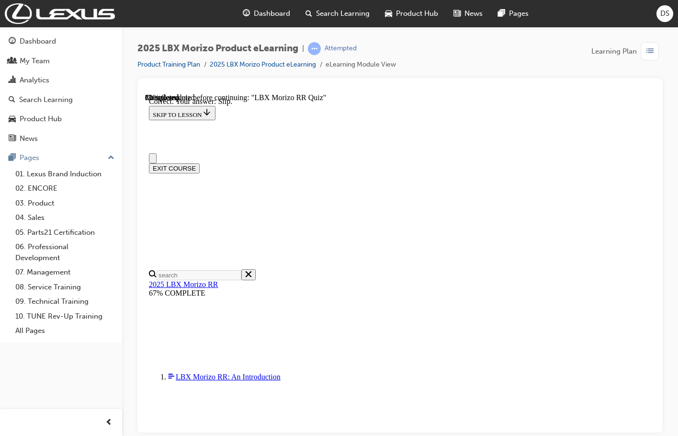
scroll to position [192, 0]
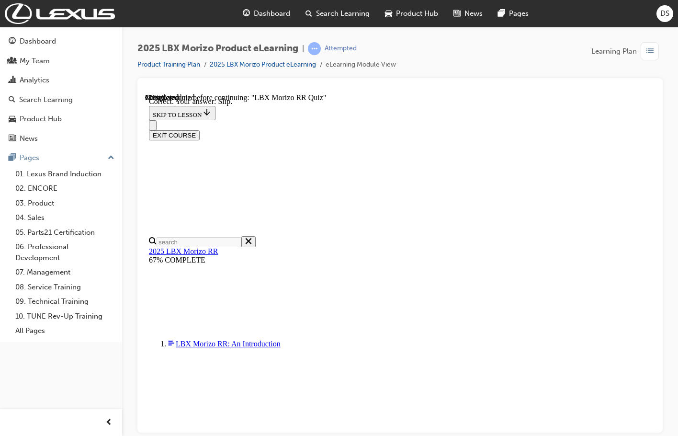
radio input "true"
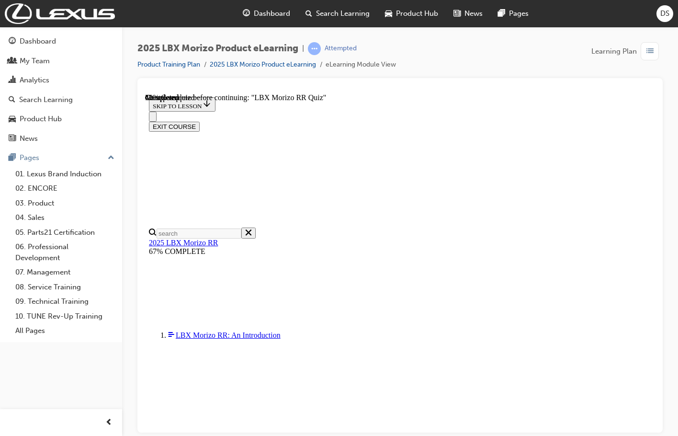
scroll to position [108, 0]
radio input "true"
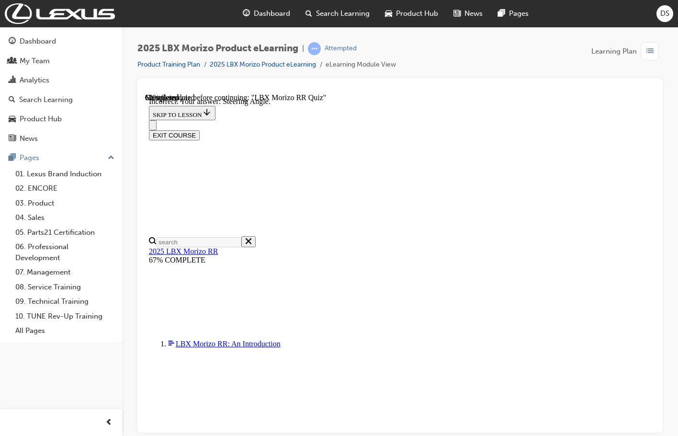
scroll to position [167, 0]
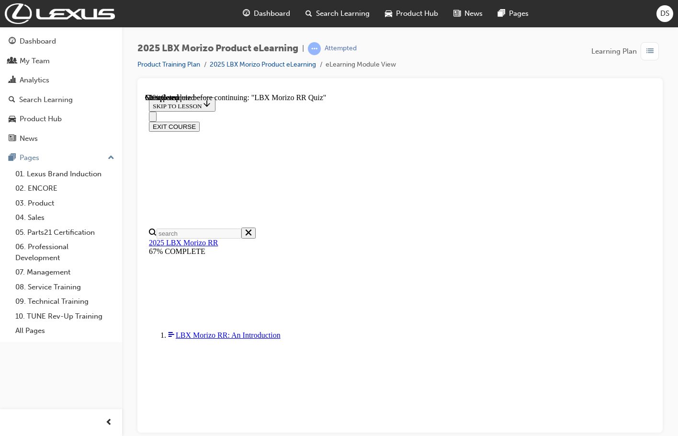
scroll to position [183, 0]
radio input "true"
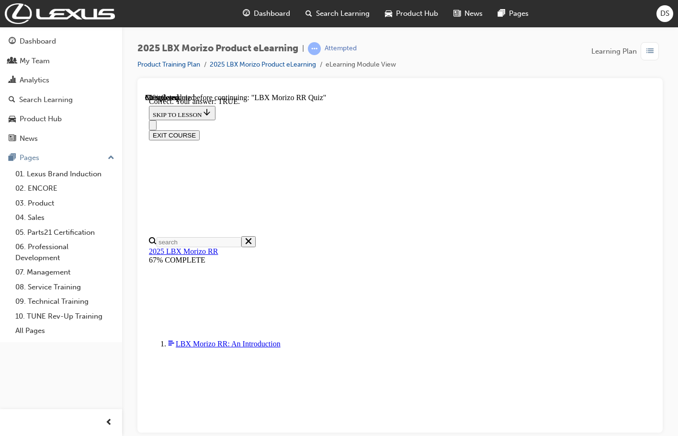
scroll to position [274, 0]
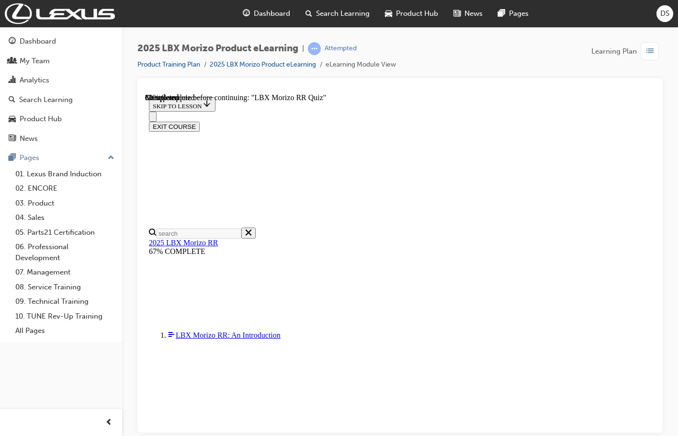
scroll to position [222, 0]
radio input "true"
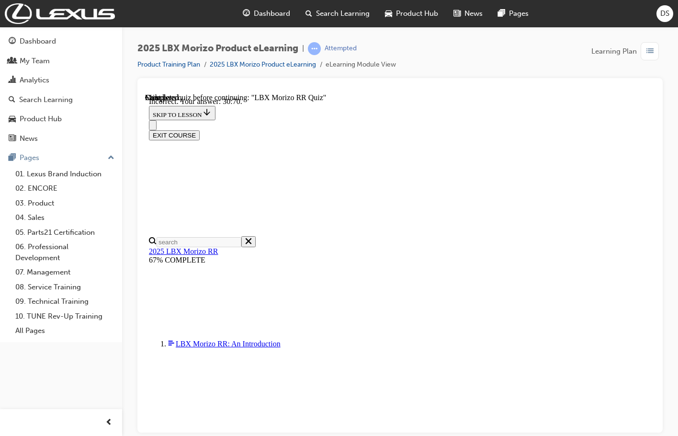
scroll to position [319, 0]
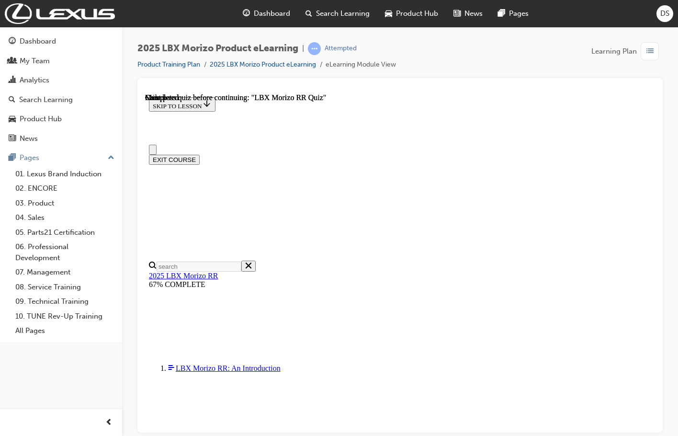
scroll to position [188, 0]
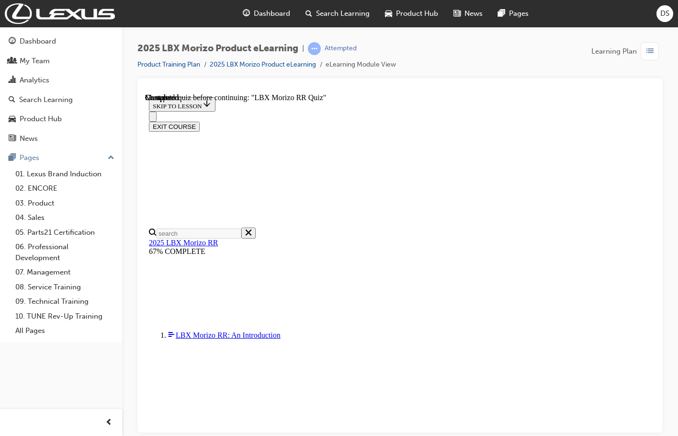
radio input "true"
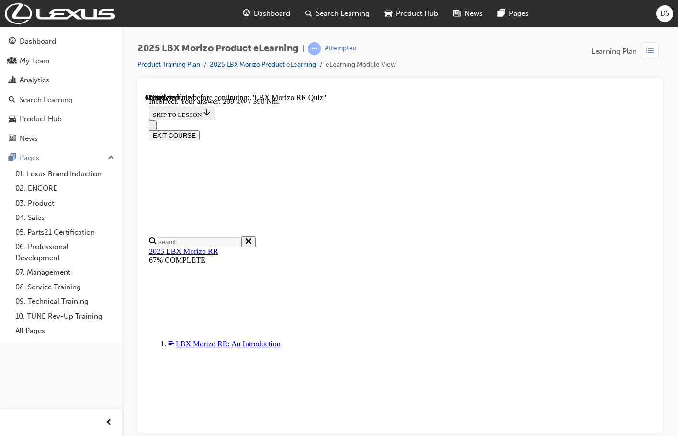
scroll to position [284, 0]
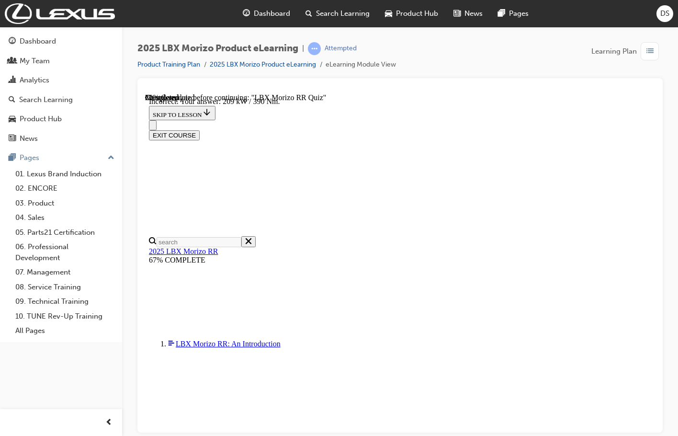
radio input "true"
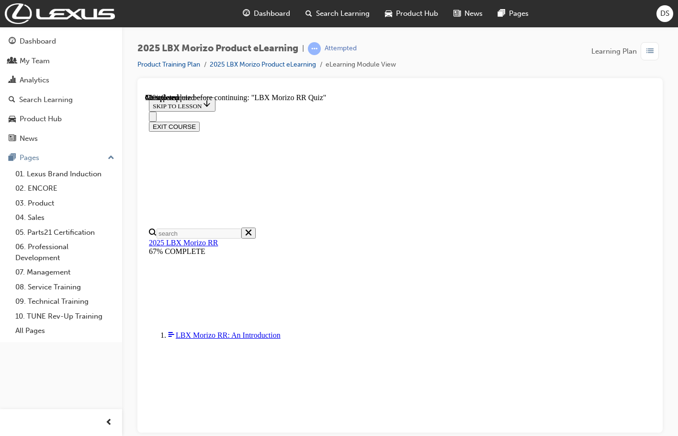
scroll to position [192, 0]
radio input "true"
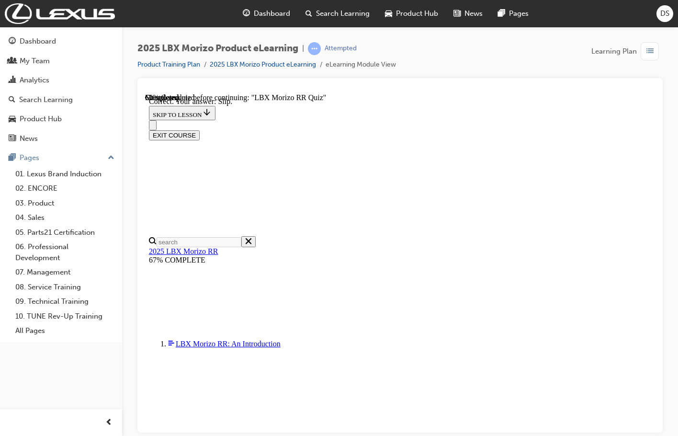
scroll to position [295, 0]
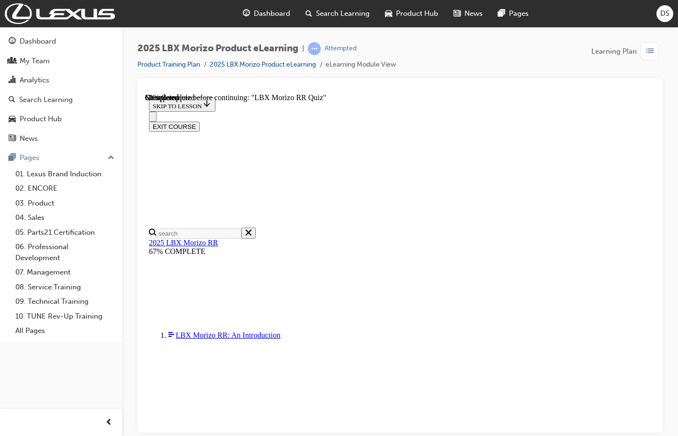
scroll to position [216, 0]
radio input "true"
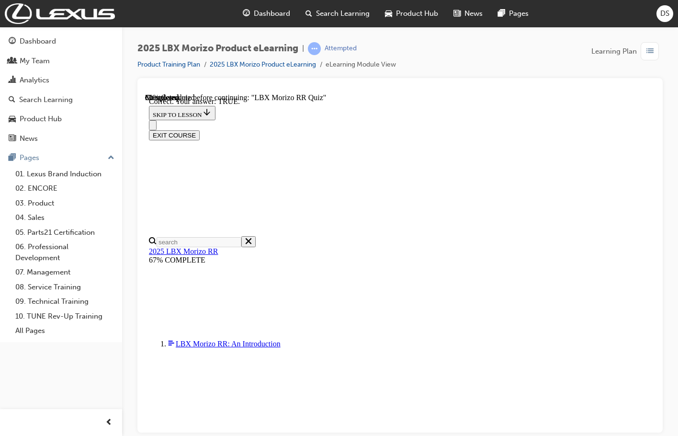
scroll to position [274, 0]
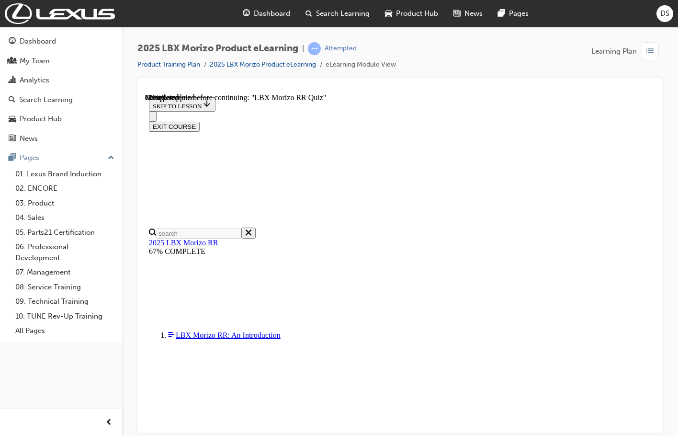
radio input "true"
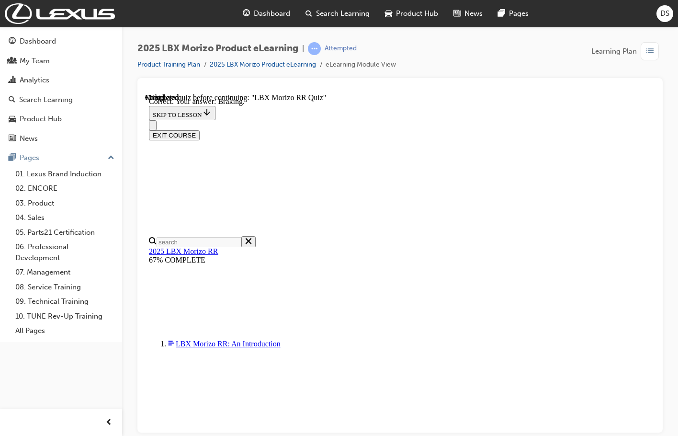
scroll to position [167, 0]
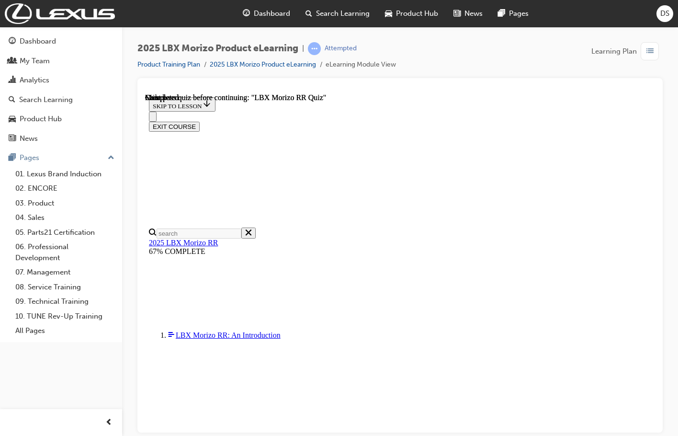
scroll to position [188, 0]
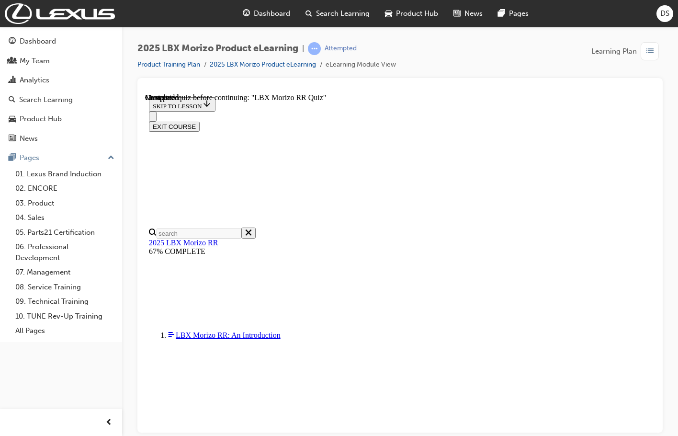
scroll to position [216, 0]
radio input "true"
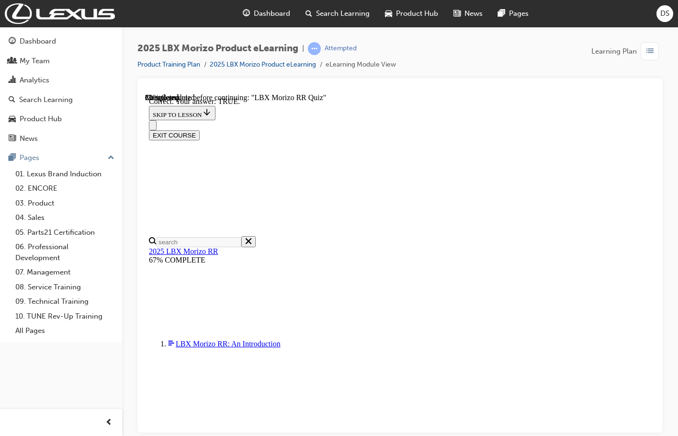
scroll to position [274, 0]
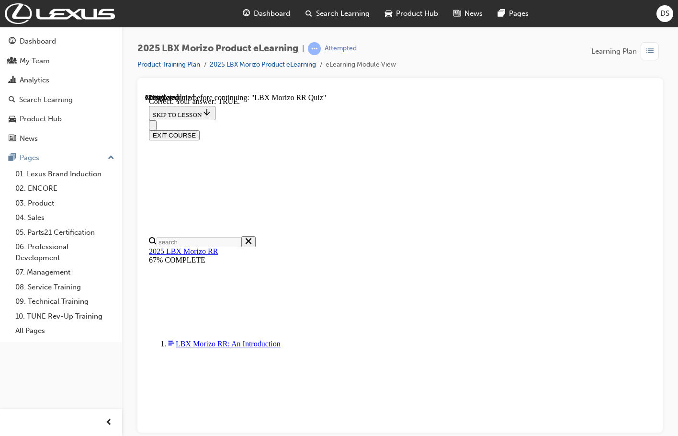
radio input "true"
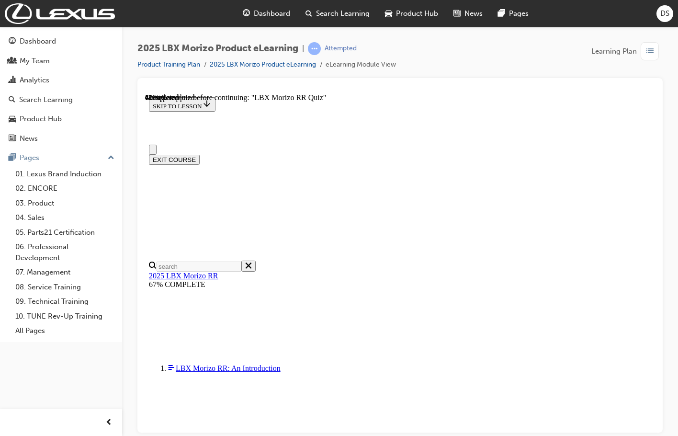
scroll to position [0, 0]
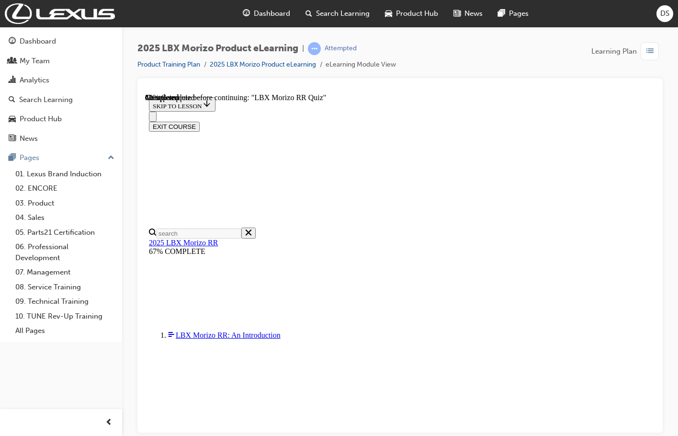
radio input "true"
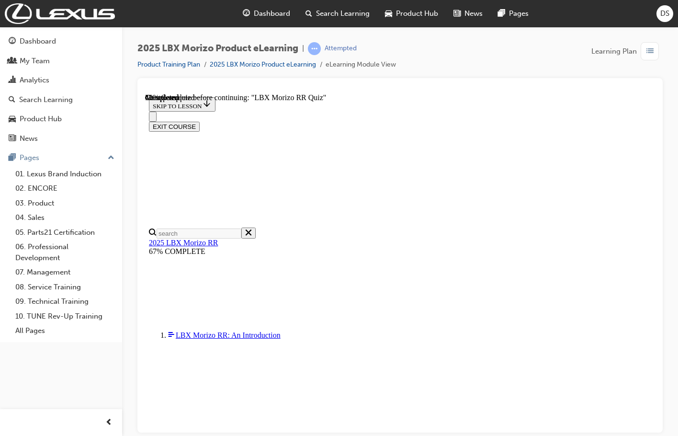
radio input "true"
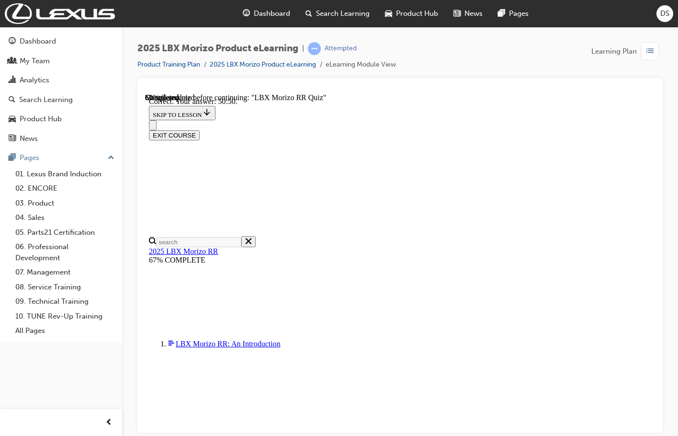
scroll to position [319, 0]
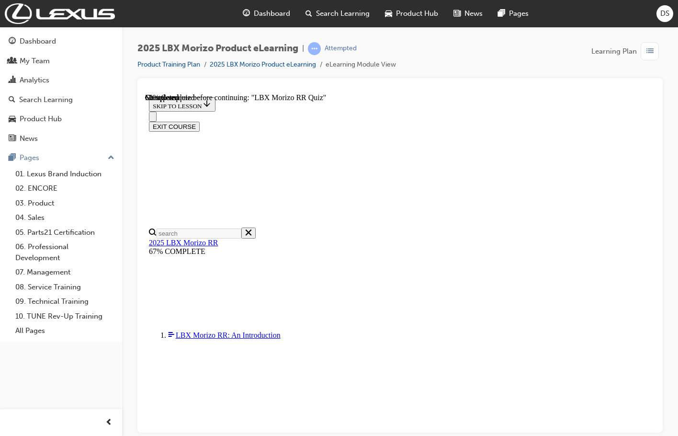
radio input "true"
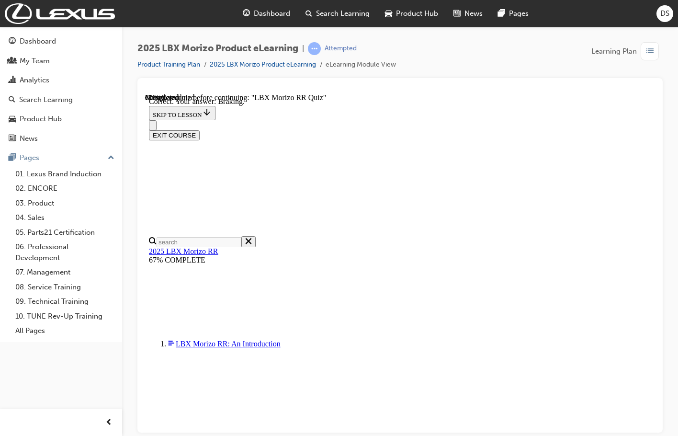
scroll to position [167, 0]
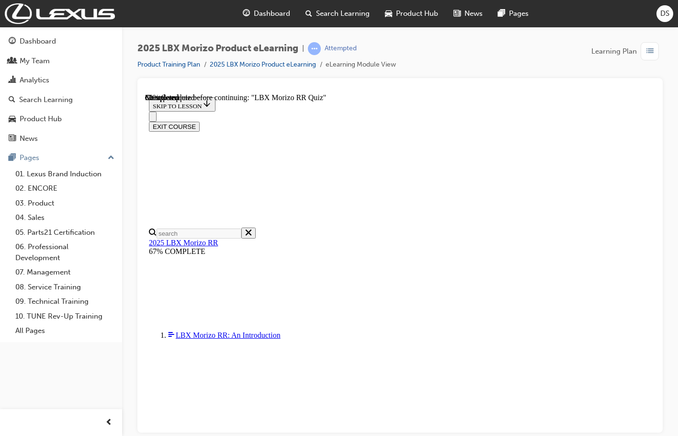
scroll to position [172, 0]
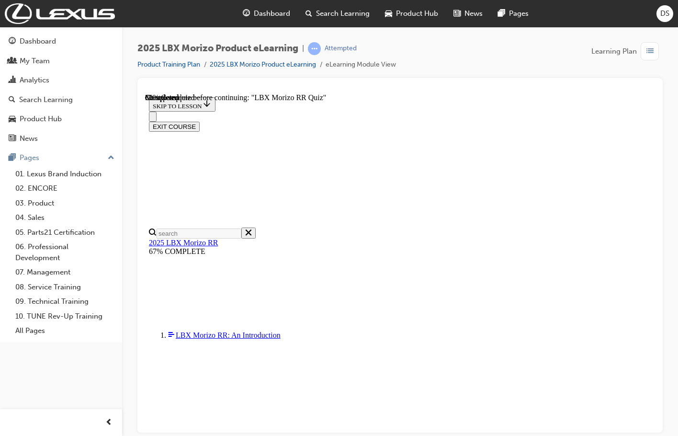
radio input "true"
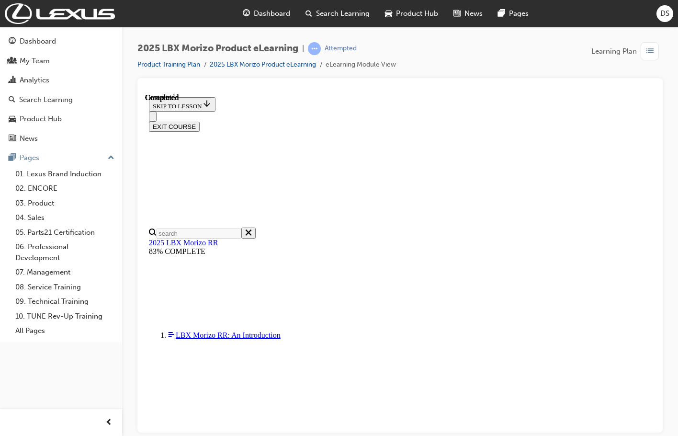
click at [48, 45] on div "Dashboard" at bounding box center [38, 41] width 36 height 11
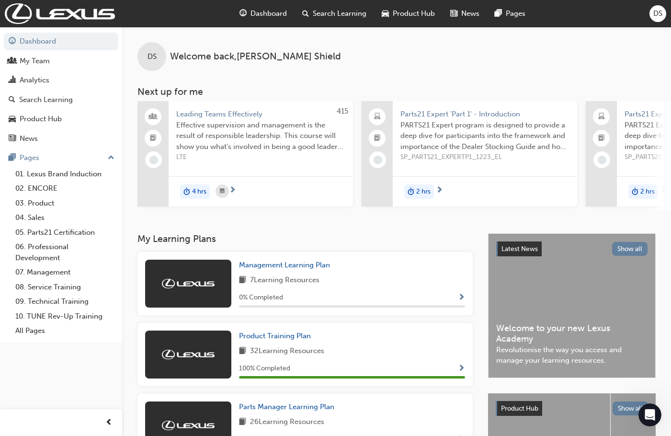
scroll to position [192, 0]
